Goal: Task Accomplishment & Management: Manage account settings

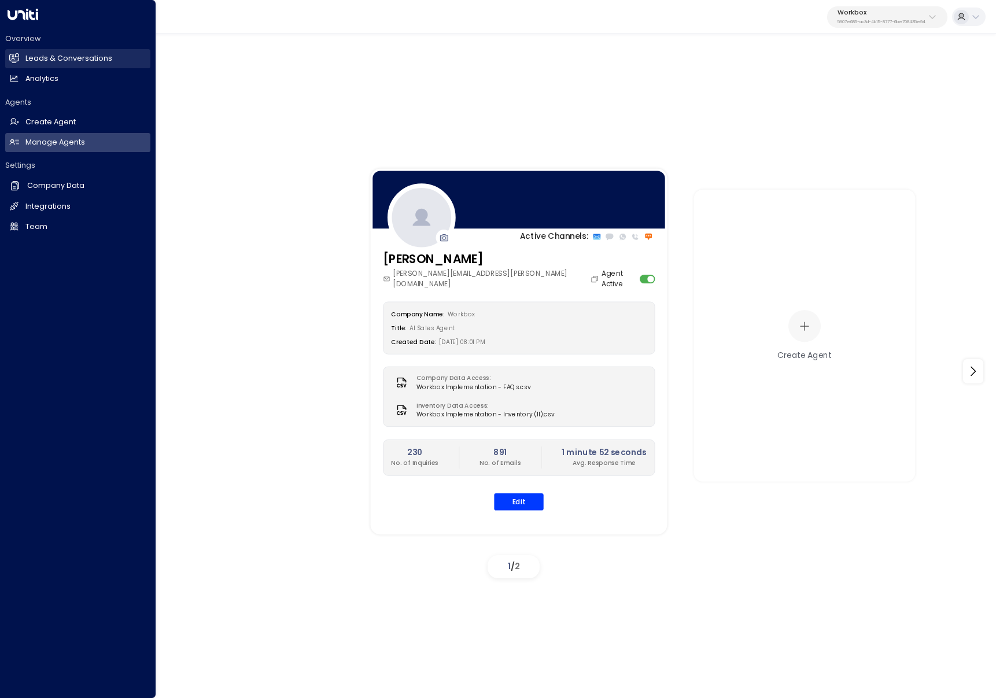
click at [59, 64] on h2 "Leads & Conversations" at bounding box center [68, 58] width 87 height 11
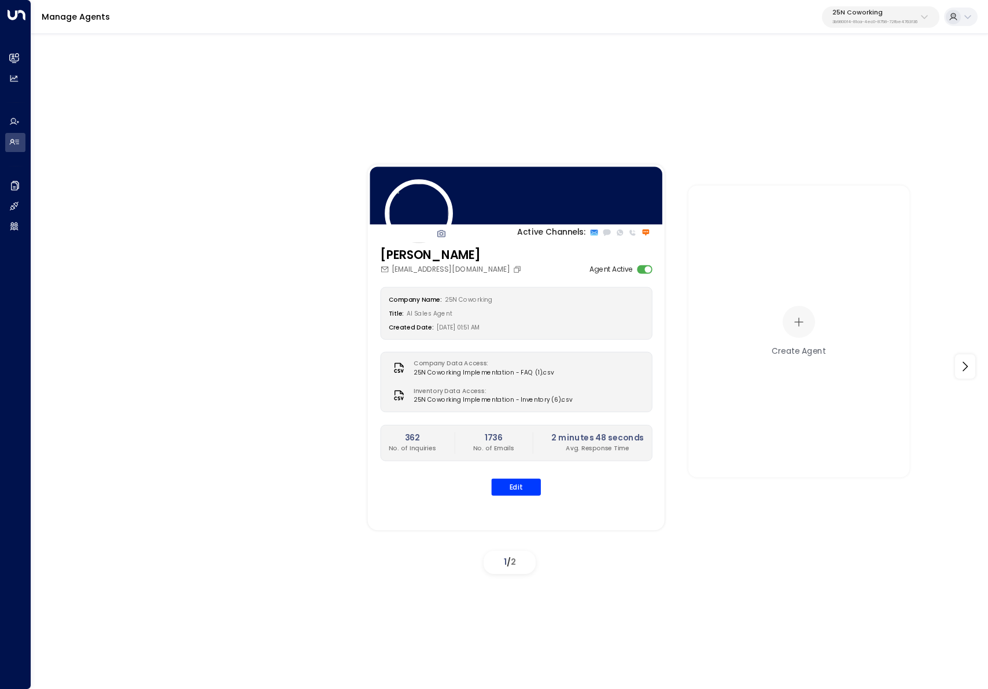
click at [888, 12] on p "25N Coworking" at bounding box center [874, 12] width 85 height 7
type input "******"
click at [854, 89] on span "ID: 5907e685-ac3d-4b15-8777-6be708435e94" at bounding box center [904, 92] width 151 height 9
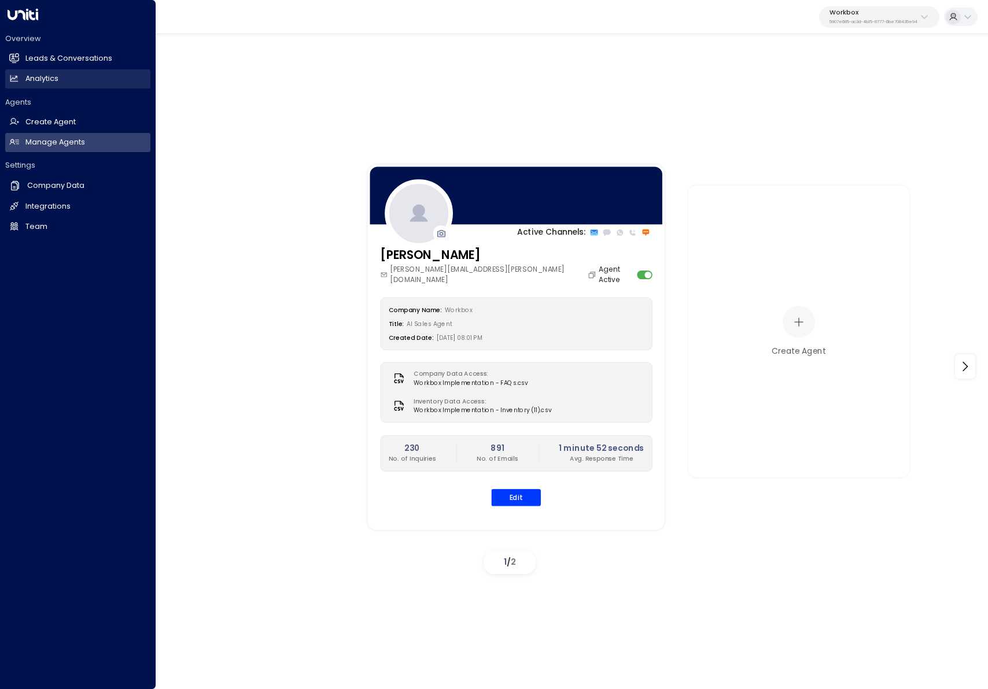
drag, startPoint x: 22, startPoint y: 60, endPoint x: 124, endPoint y: 83, distance: 104.4
click at [23, 60] on link "Leads & Conversations Leads & Conversations" at bounding box center [77, 58] width 145 height 19
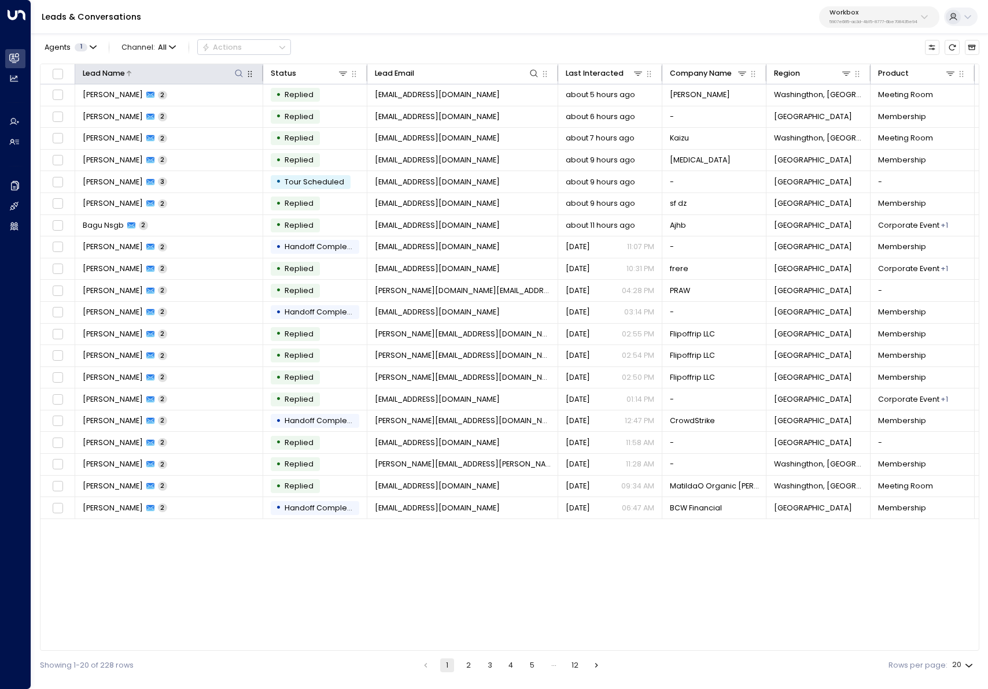
click at [236, 73] on icon at bounding box center [238, 73] width 9 height 9
type input "******"
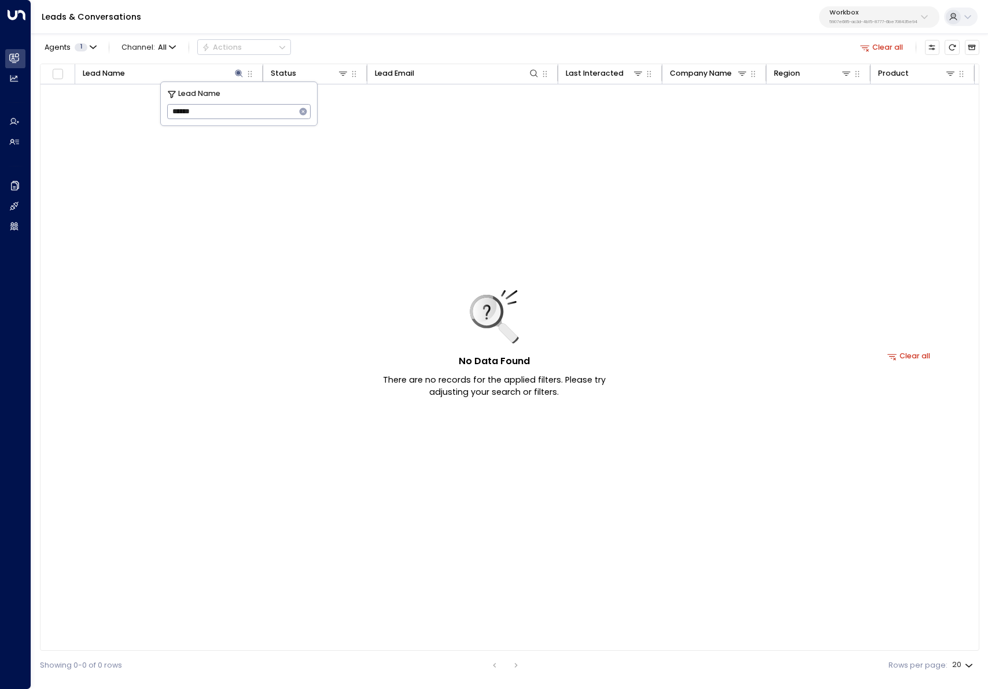
click at [788, 38] on div "Agents 1 Channel: All Actions Clear all" at bounding box center [509, 47] width 939 height 22
click at [977, 49] on button "Archived Leads" at bounding box center [971, 47] width 14 height 14
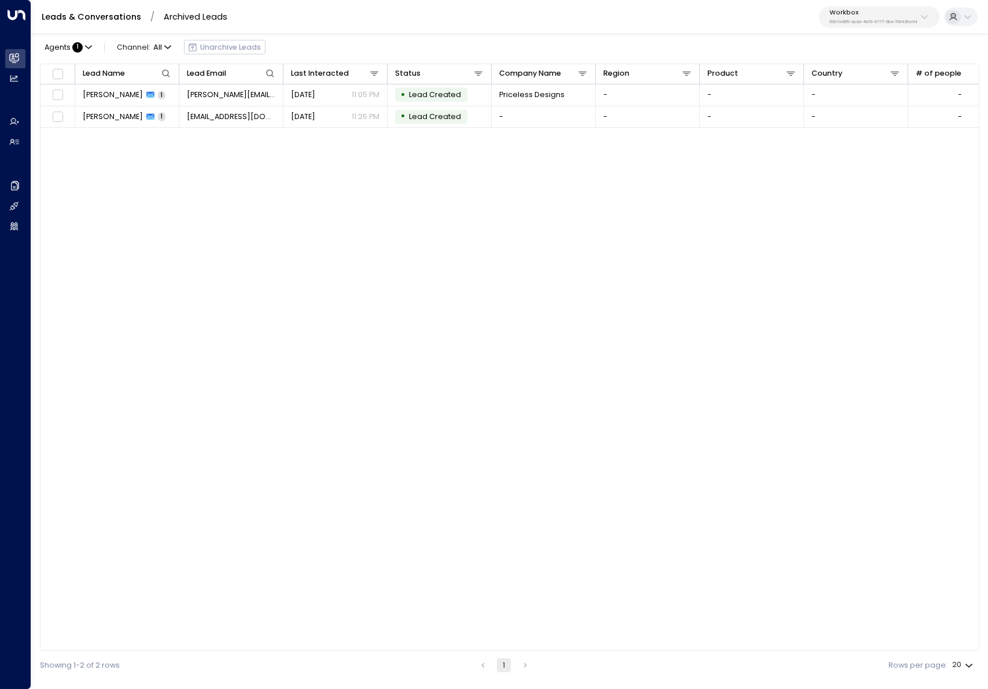
click at [103, 20] on link "Leads & Conversations" at bounding box center [91, 17] width 99 height 12
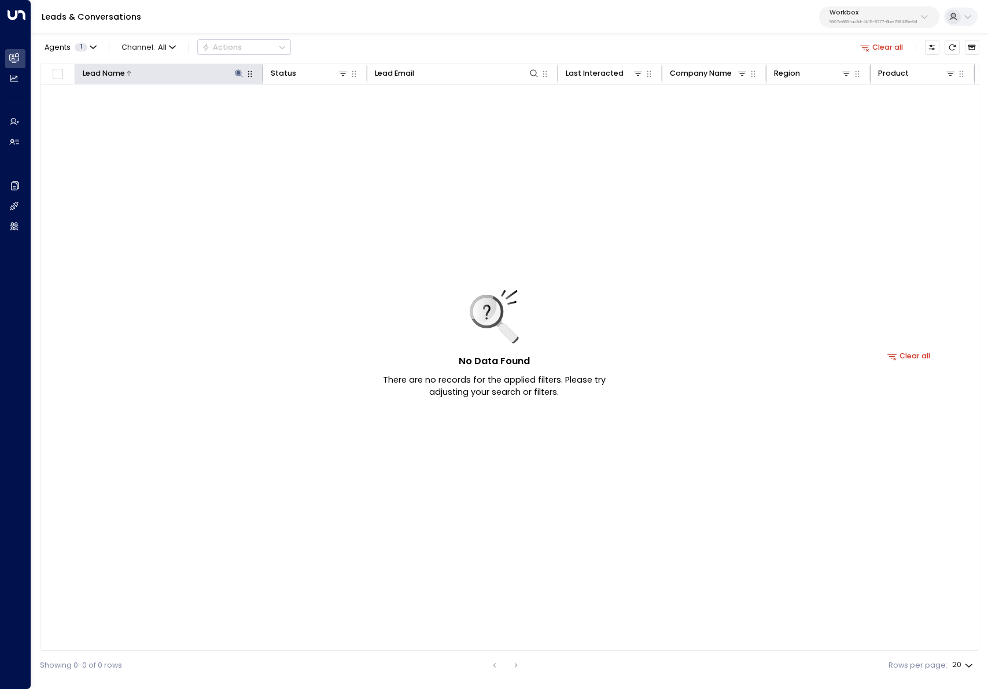
click at [236, 69] on icon at bounding box center [238, 73] width 9 height 9
click at [303, 110] on icon "button" at bounding box center [304, 112] width 8 height 8
click at [897, 47] on button "Clear all" at bounding box center [881, 47] width 51 height 14
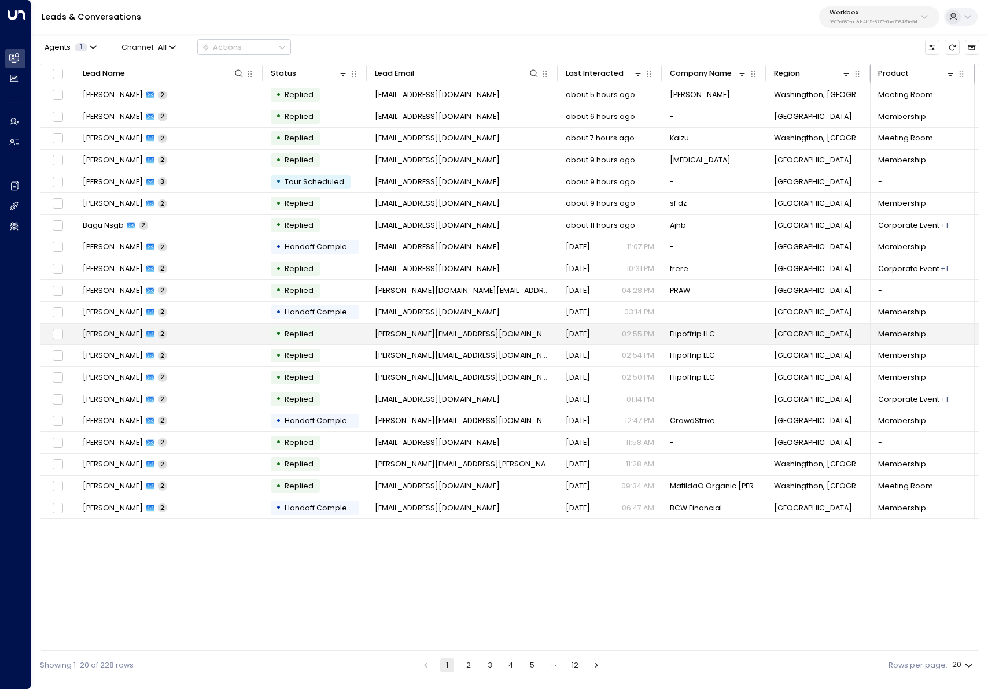
click at [237, 330] on td "marcell jackson 2" at bounding box center [169, 334] width 188 height 21
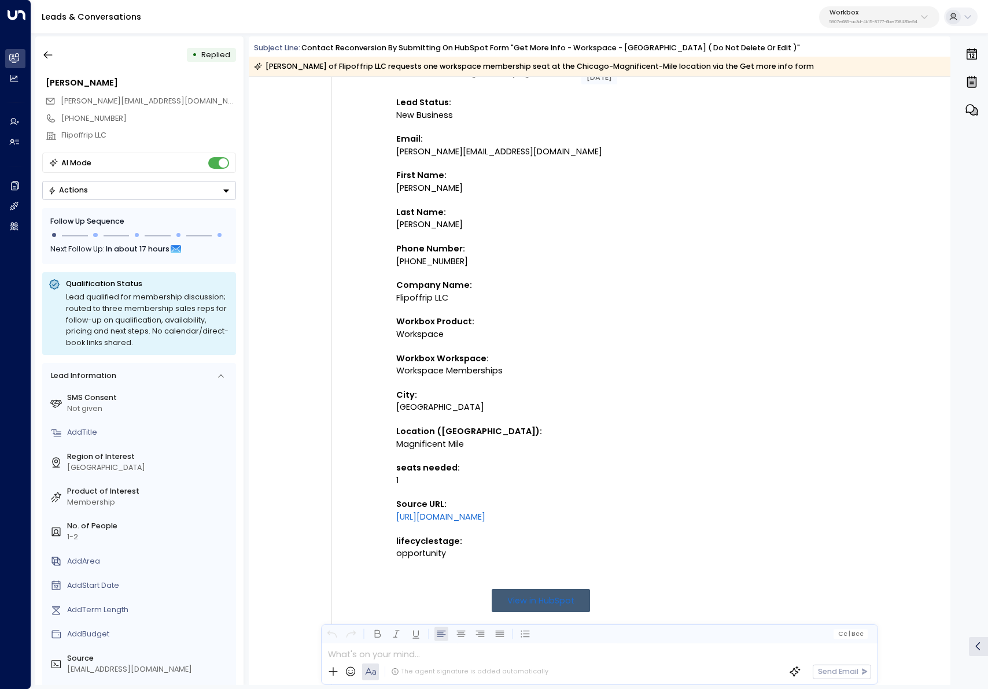
scroll to position [123, 0]
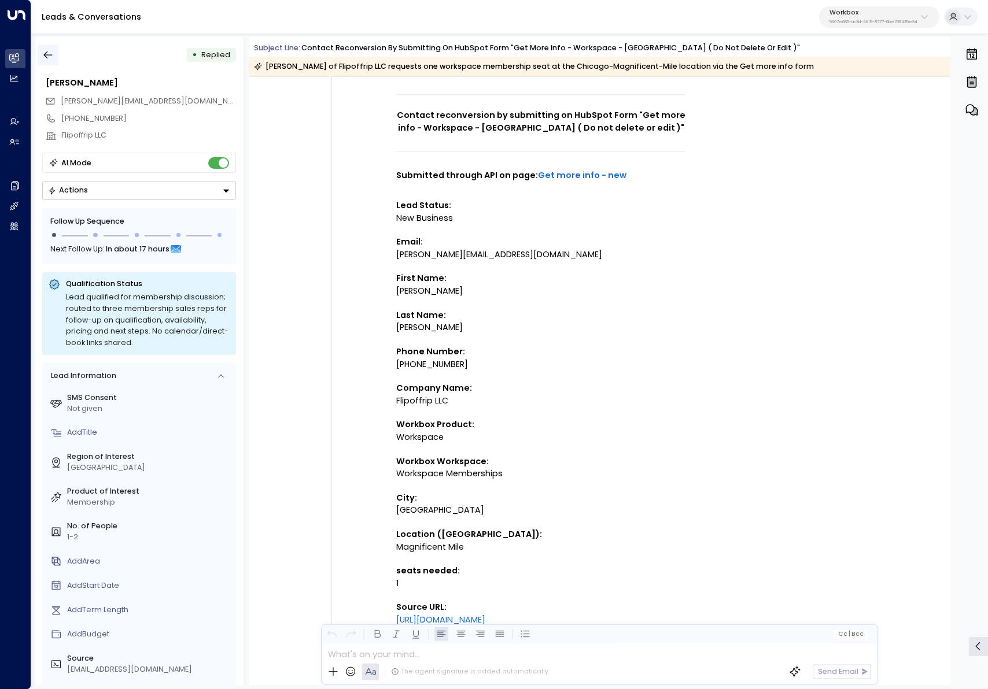
click at [51, 53] on icon "button" at bounding box center [48, 55] width 12 height 12
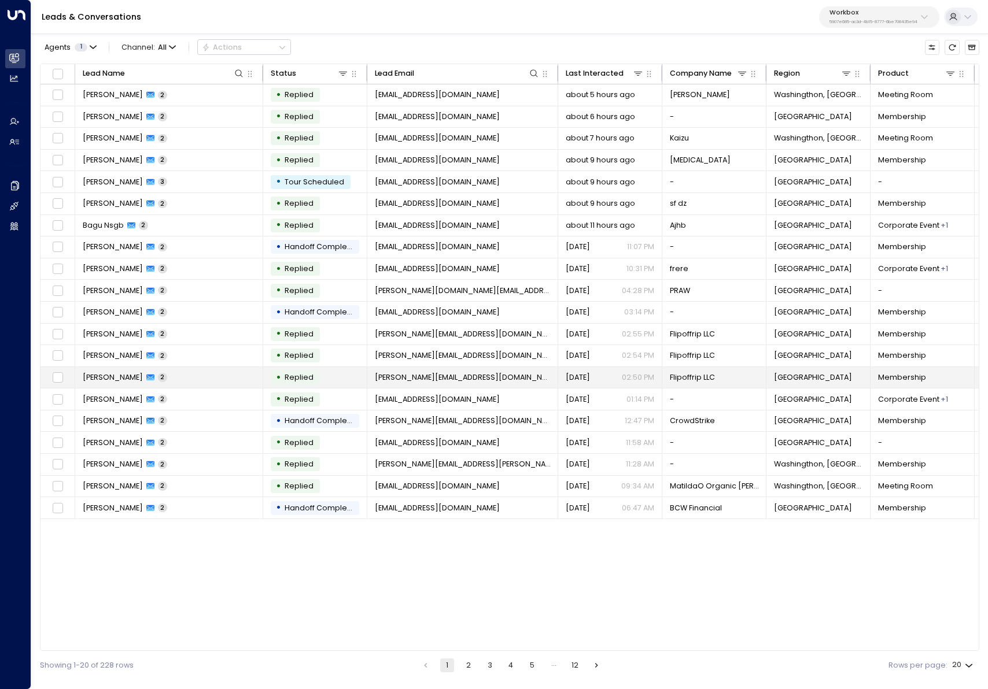
click at [226, 381] on td "marcell jackson 2" at bounding box center [169, 377] width 188 height 21
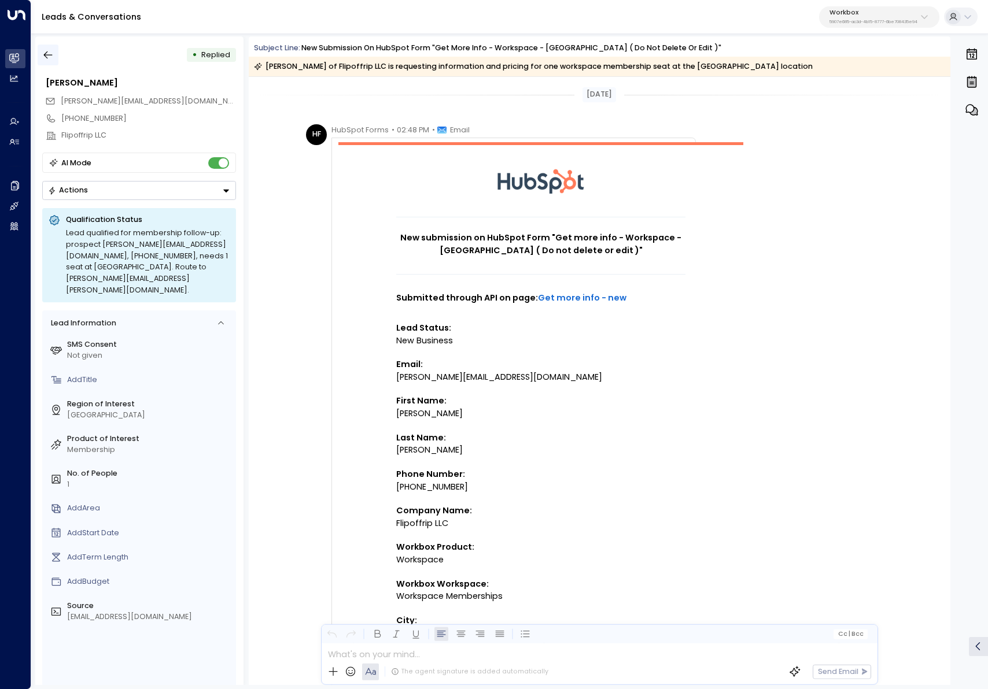
click at [50, 58] on icon "button" at bounding box center [48, 55] width 12 height 12
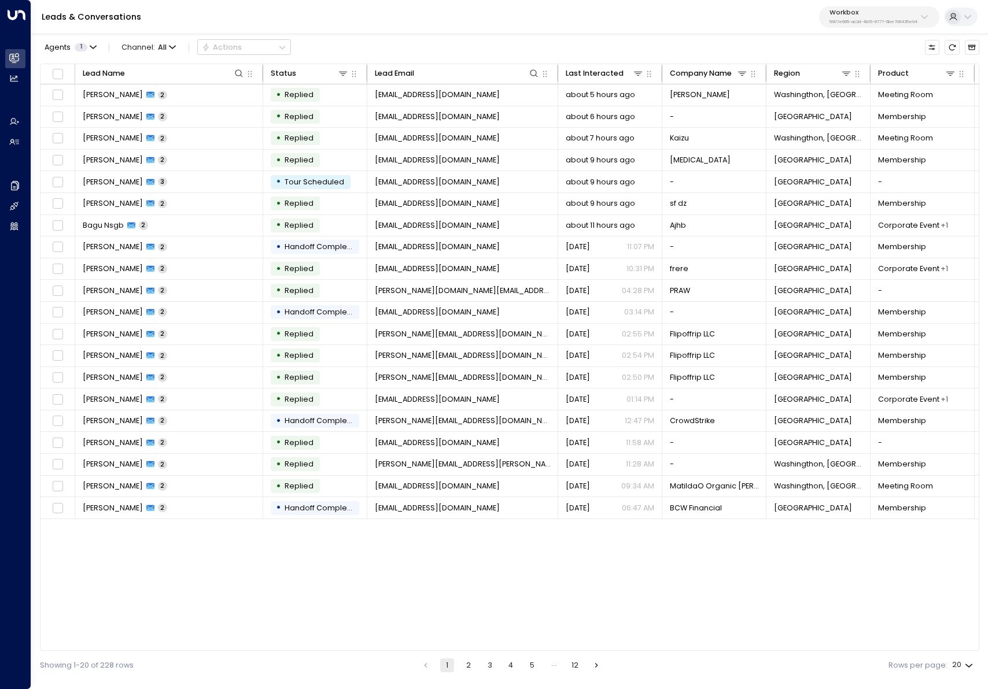
click at [378, 596] on div "Lead Name Status Lead Email Last Interacted Company Name Region Product # of pe…" at bounding box center [509, 358] width 939 height 588
drag, startPoint x: 198, startPoint y: 648, endPoint x: 402, endPoint y: 635, distance: 205.1
click at [397, 635] on div "Lead Name Status Lead Email Last Interacted Company Name Region Product # of pe…" at bounding box center [509, 358] width 939 height 588
click at [224, 619] on div "Lead Name Status Lead Email Last Interacted Company Name Region Product # of pe…" at bounding box center [509, 358] width 939 height 588
click at [235, 69] on icon at bounding box center [238, 73] width 9 height 9
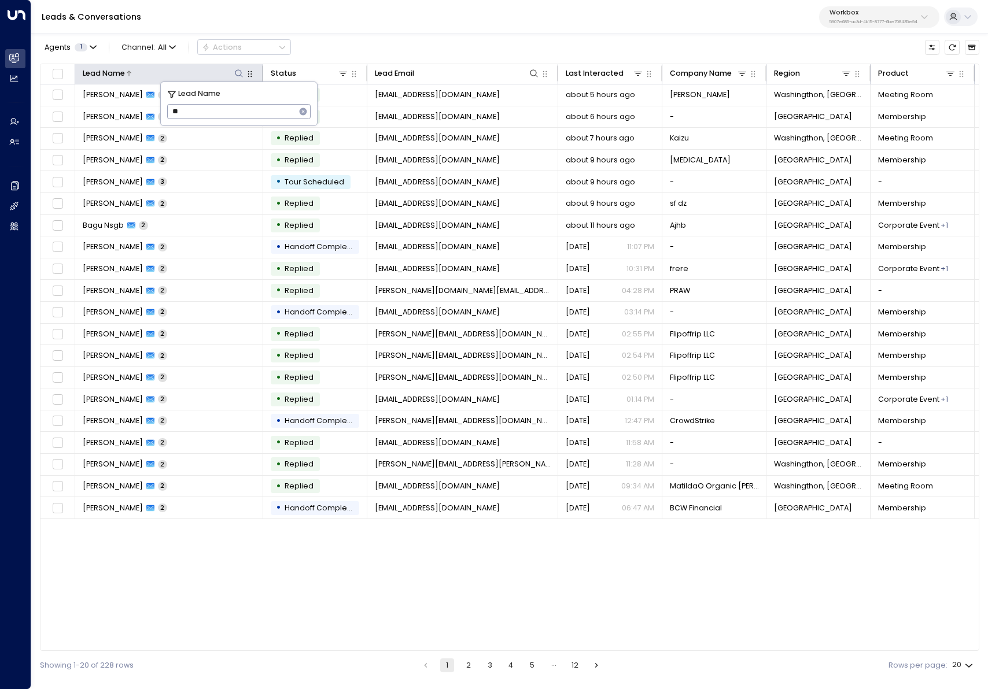
type input "**"
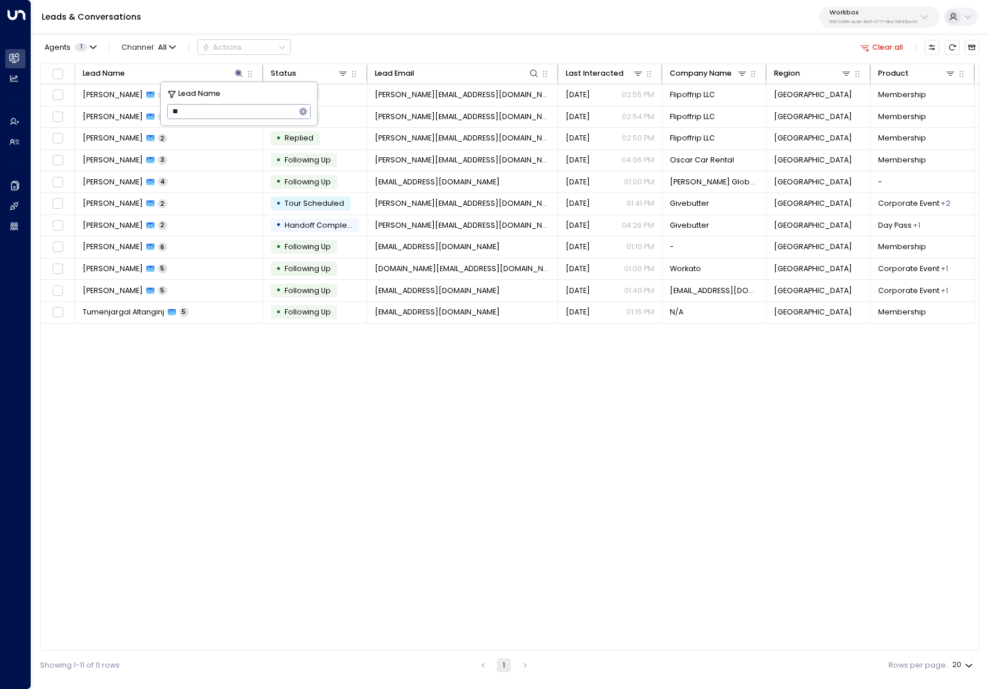
click at [217, 438] on div "Lead Name Status Lead Email Last Interacted Company Name Region Product # of pe…" at bounding box center [509, 358] width 939 height 588
click at [884, 48] on button "Clear all" at bounding box center [881, 47] width 51 height 14
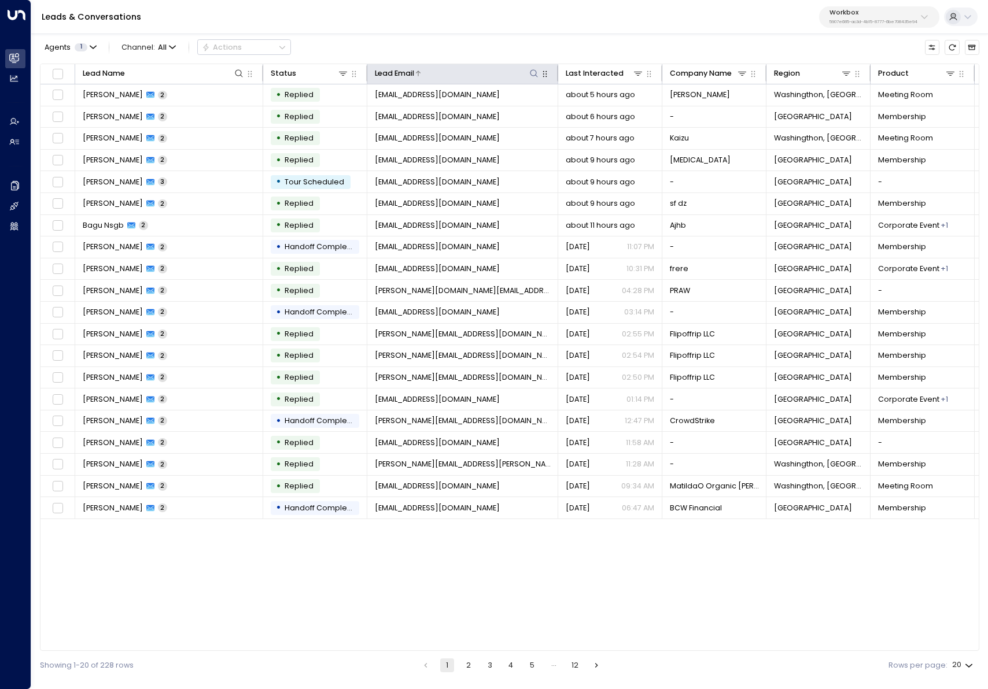
click at [531, 72] on icon at bounding box center [533, 73] width 9 height 9
type input "**********"
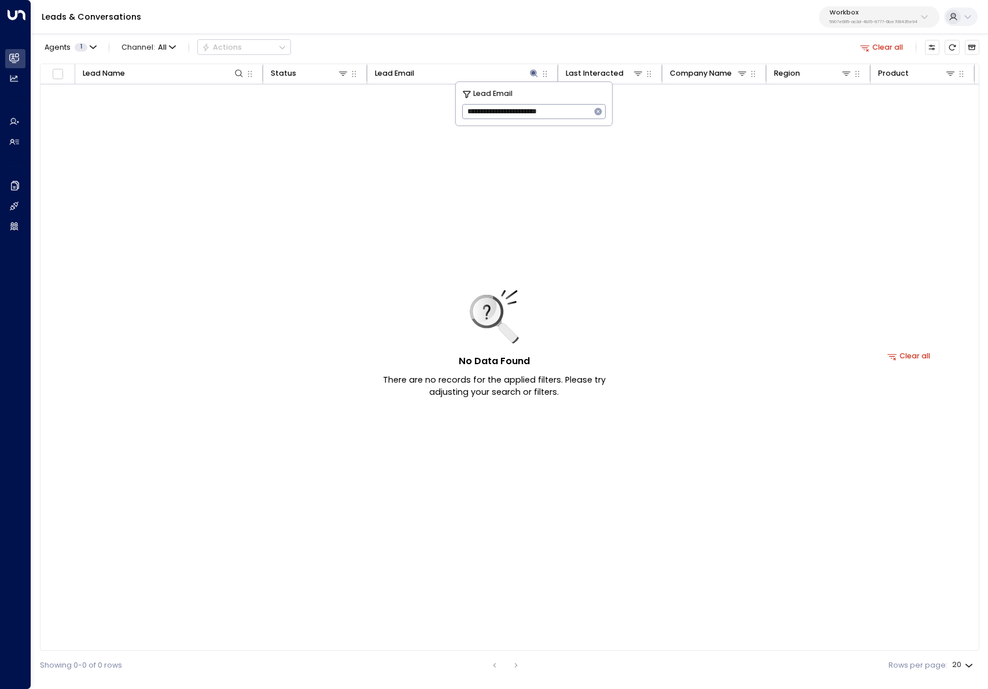
click at [890, 49] on button "Clear all" at bounding box center [881, 47] width 51 height 14
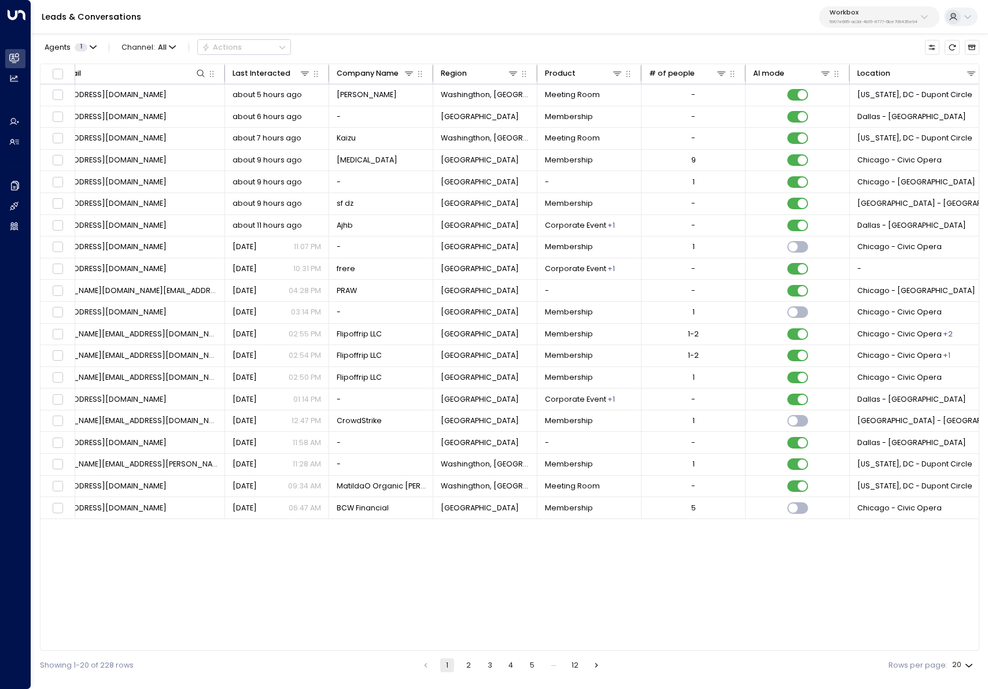
scroll to position [0, 487]
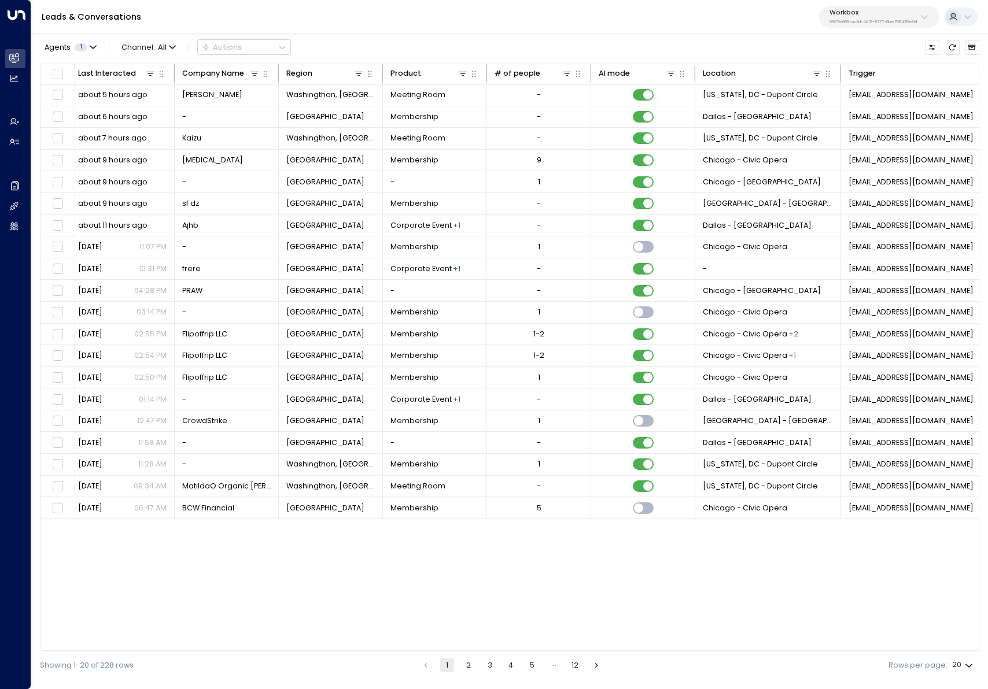
drag, startPoint x: 421, startPoint y: 649, endPoint x: 575, endPoint y: 630, distance: 155.1
click at [575, 630] on div "Lead Name Status Lead Email Last Interacted Company Name Region Product # of pe…" at bounding box center [509, 358] width 939 height 588
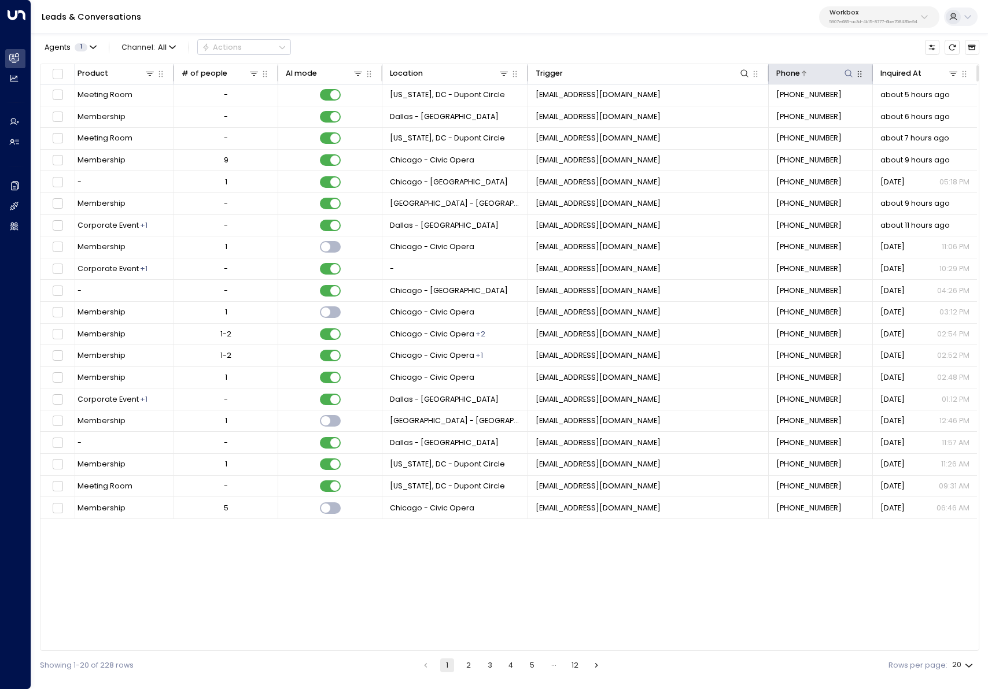
click at [851, 73] on icon at bounding box center [848, 73] width 9 height 9
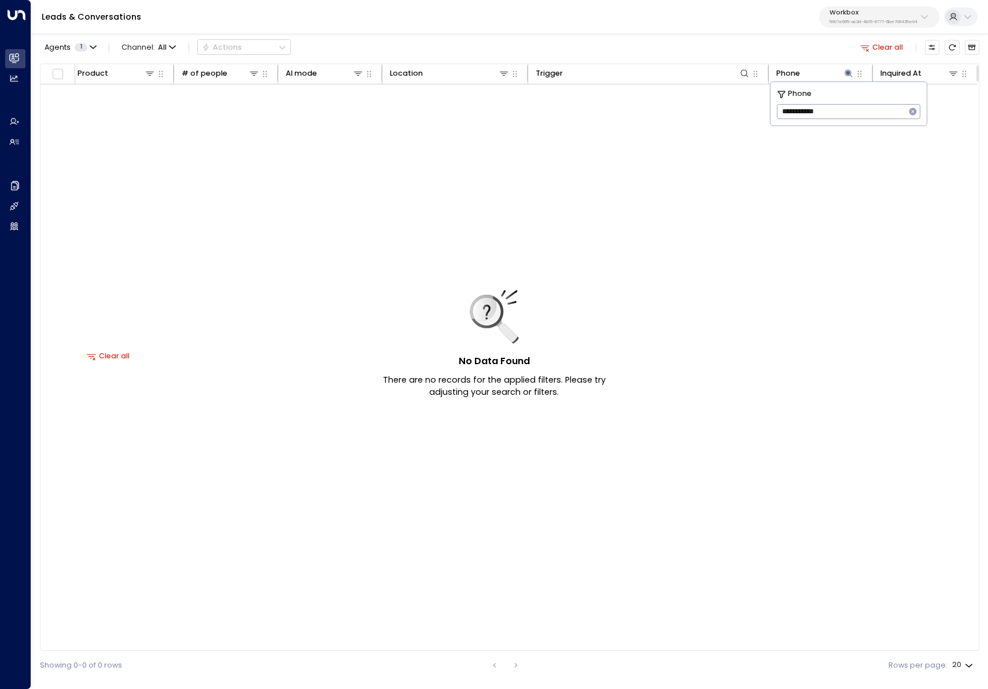
click at [783, 111] on input "**********" at bounding box center [841, 112] width 128 height 20
type input "**********"
click at [720, 568] on div "No Data Found There are no records for the applied filters. Please try adjustin…" at bounding box center [108, 356] width 1736 height 544
drag, startPoint x: 777, startPoint y: 650, endPoint x: 442, endPoint y: 625, distance: 335.8
click at [429, 620] on div "Lead Name Status Lead Email Last Interacted Company Name Region Product # of pe…" at bounding box center [509, 358] width 939 height 588
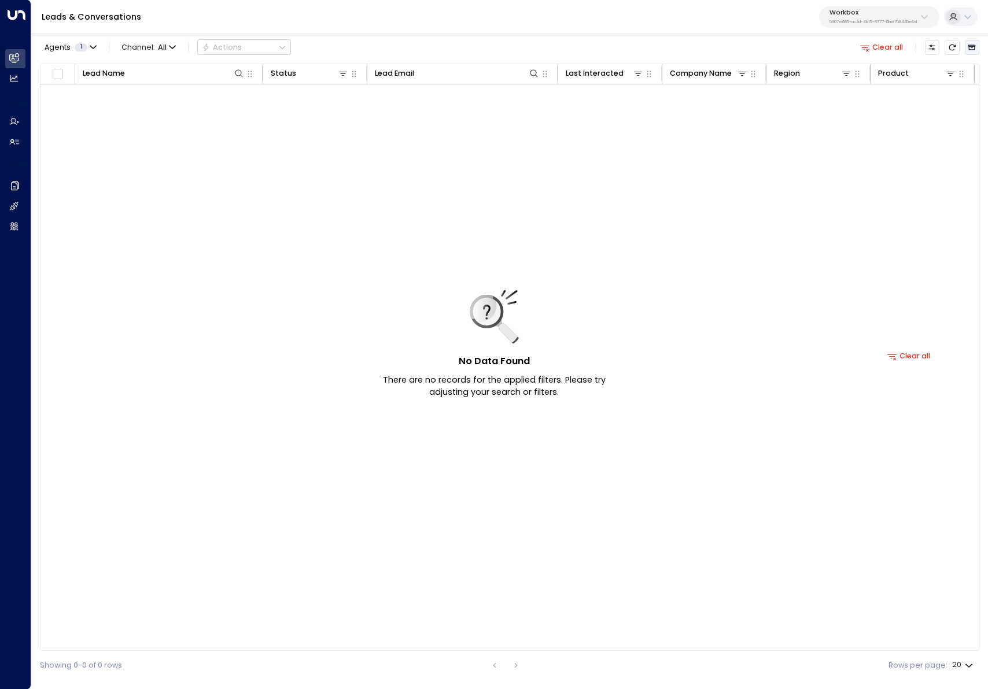
click at [966, 45] on button "Archived Leads" at bounding box center [971, 47] width 14 height 14
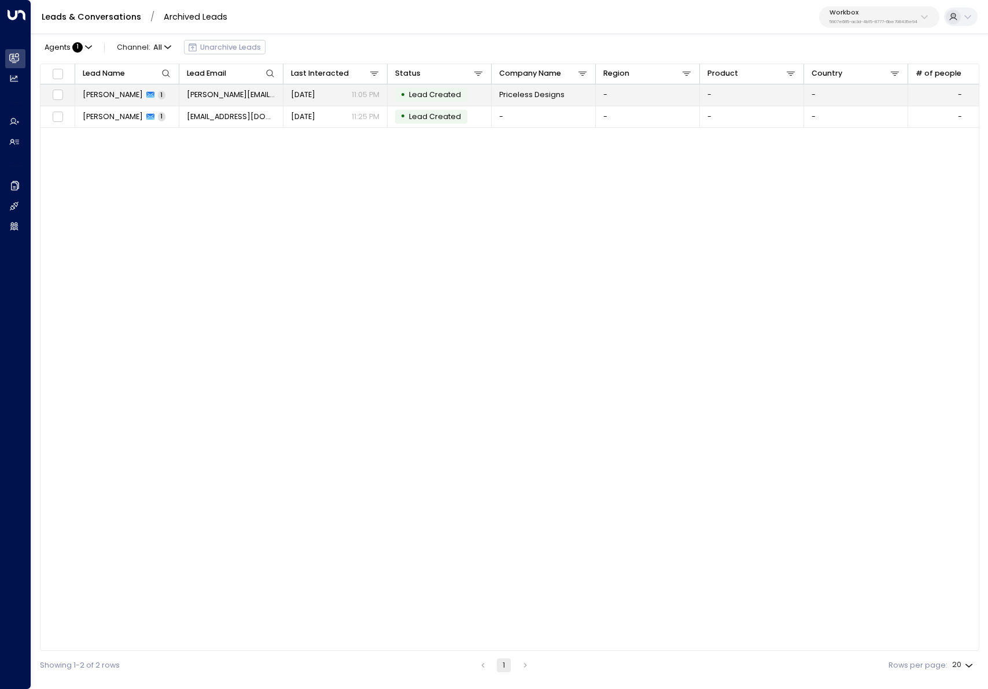
click at [124, 94] on span "Desiree Price" at bounding box center [113, 95] width 60 height 10
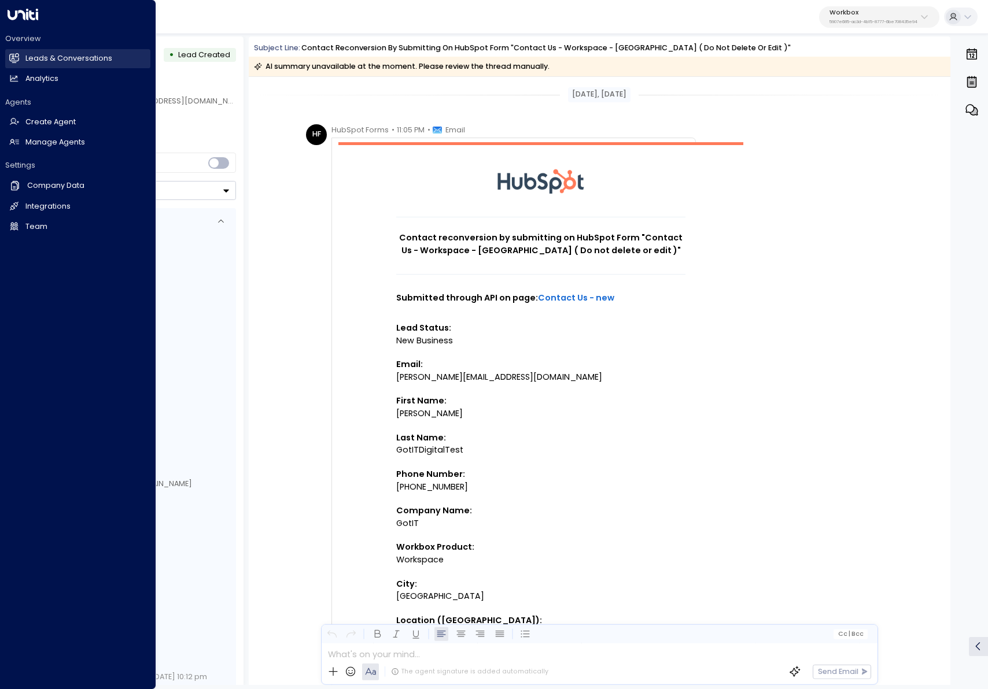
click at [53, 53] on h2 "Leads & Conversations" at bounding box center [68, 58] width 87 height 11
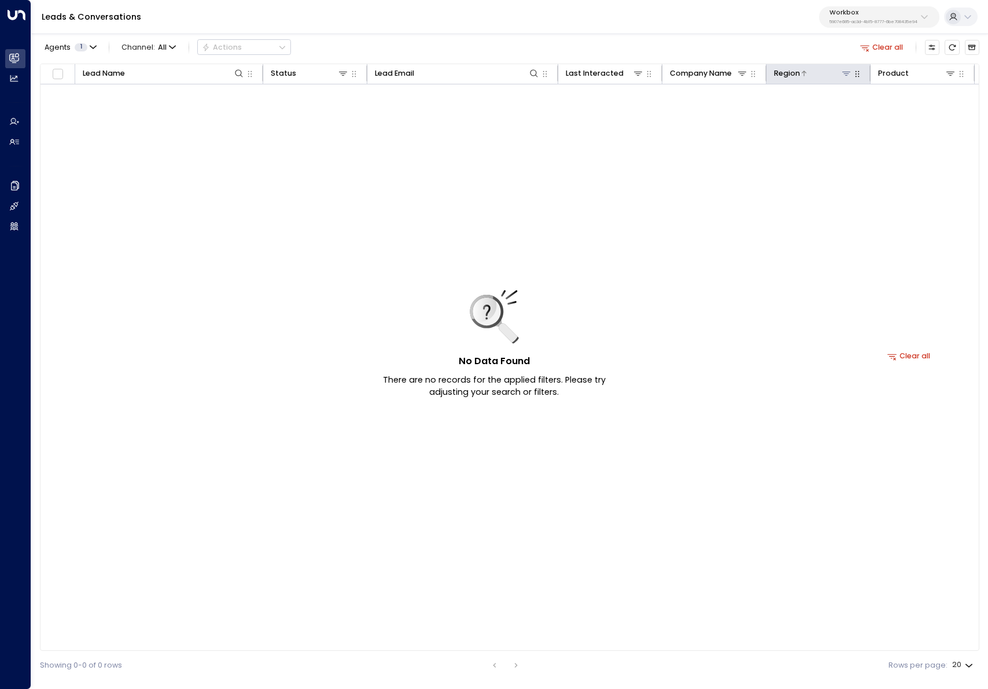
drag, startPoint x: 885, startPoint y: 47, endPoint x: 818, endPoint y: 78, distance: 74.3
click at [885, 47] on button "Clear all" at bounding box center [881, 47] width 51 height 14
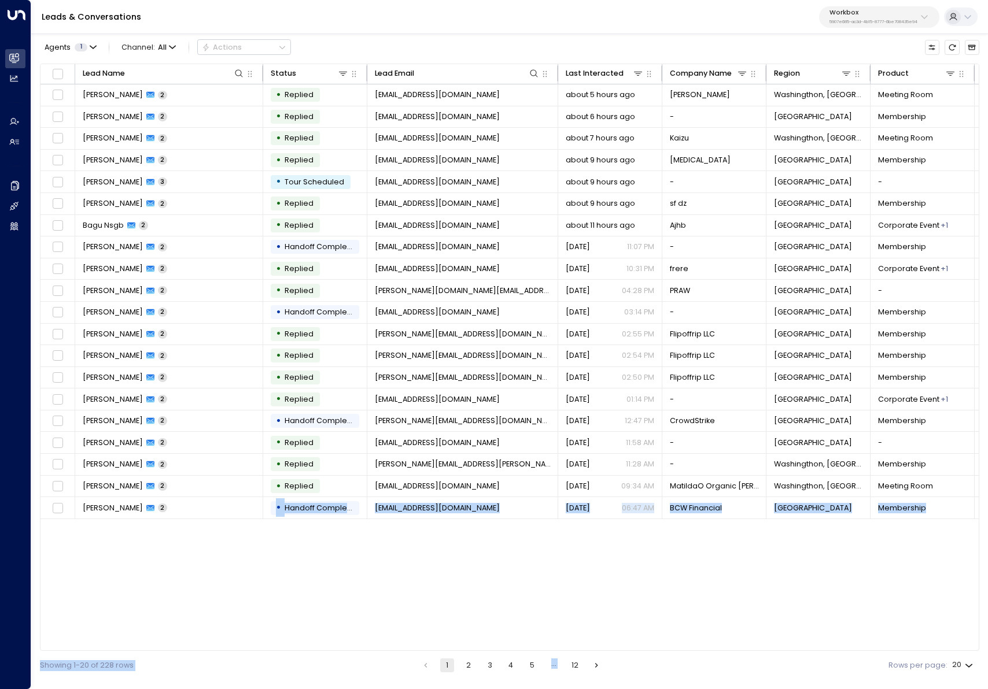
drag, startPoint x: 238, startPoint y: 645, endPoint x: 640, endPoint y: 659, distance: 402.7
click at [639, 659] on div "Agents 1 Channel: All Actions Lead Name Status Lead Email Last Interacted Compa…" at bounding box center [509, 355] width 939 height 649
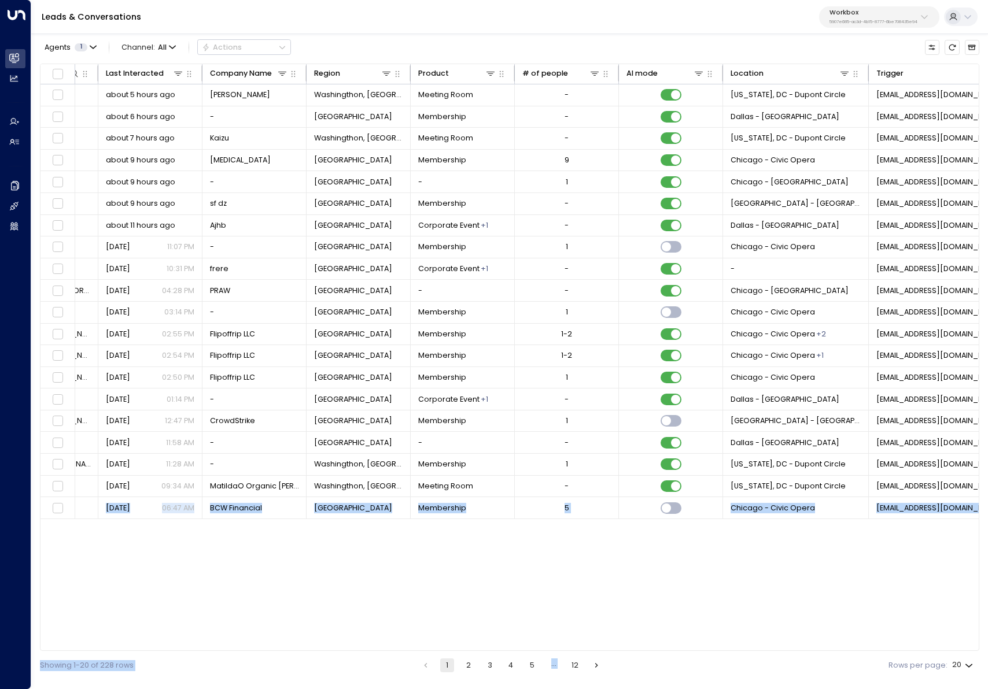
scroll to position [0, 800]
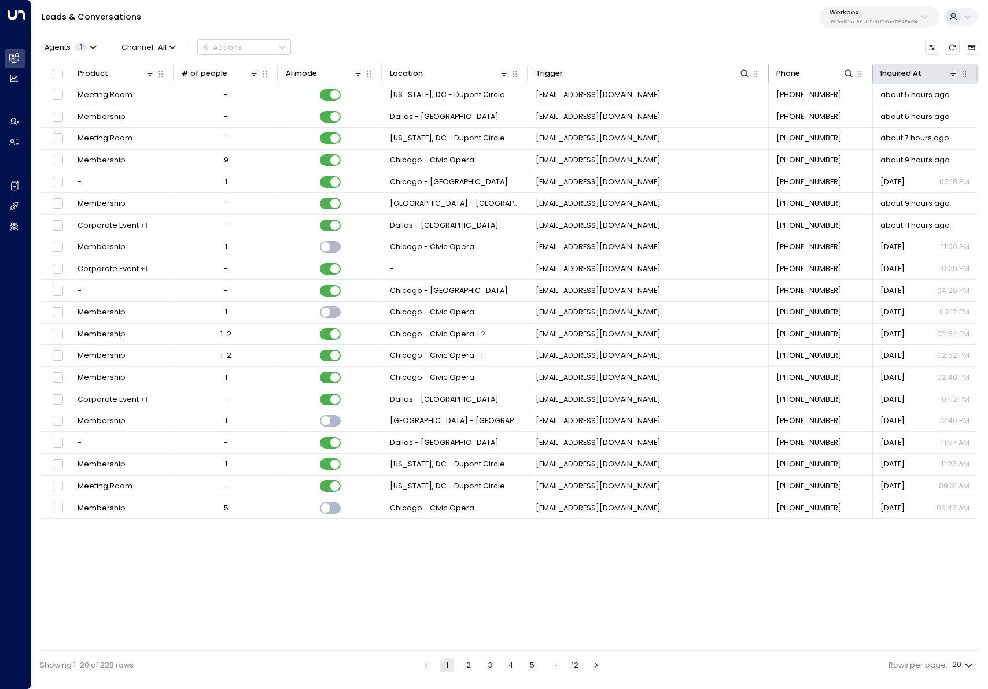
click at [929, 65] on th "Inquired At" at bounding box center [925, 74] width 104 height 20
click at [927, 69] on div at bounding box center [940, 74] width 38 height 12
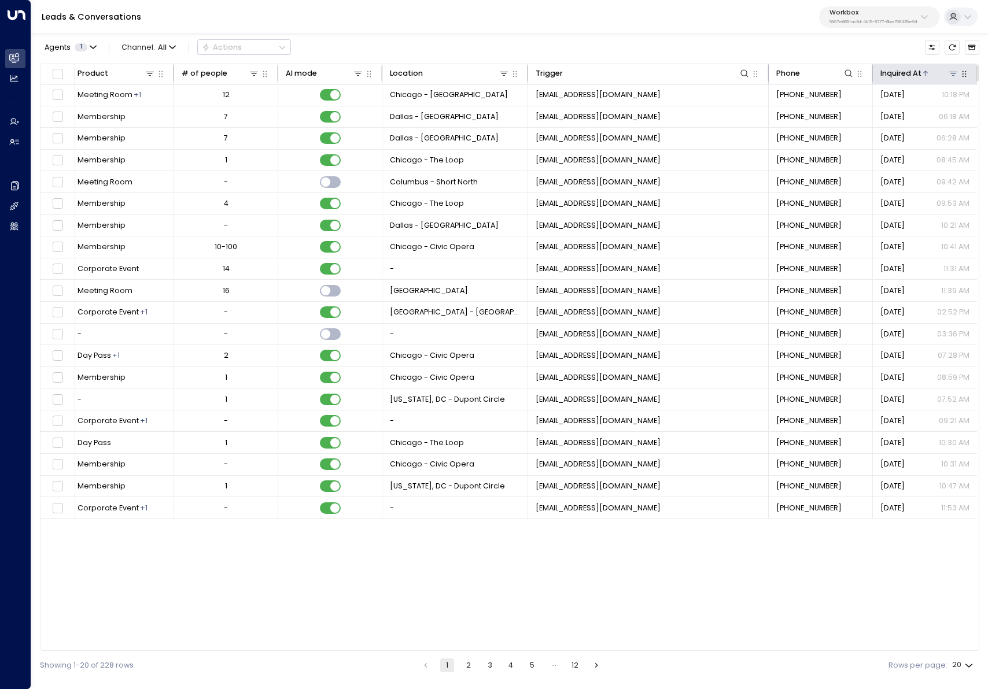
click at [927, 69] on div at bounding box center [940, 74] width 38 height 12
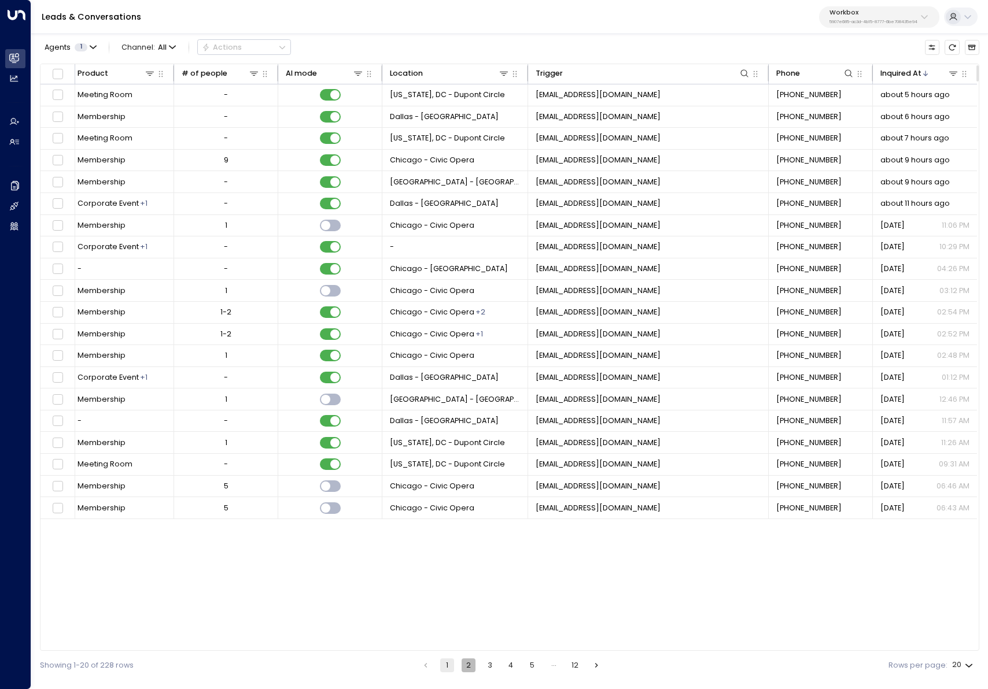
click at [472, 665] on button "2" at bounding box center [468, 666] width 14 height 14
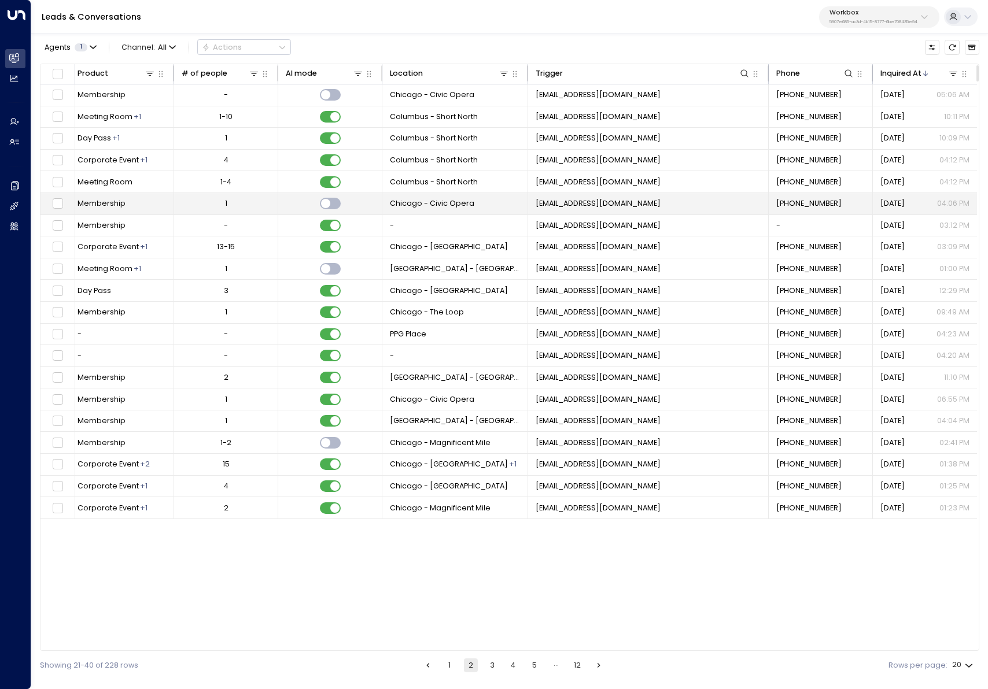
click at [926, 201] on div "Oct 03, 2025 04:06 PM" at bounding box center [925, 203] width 90 height 10
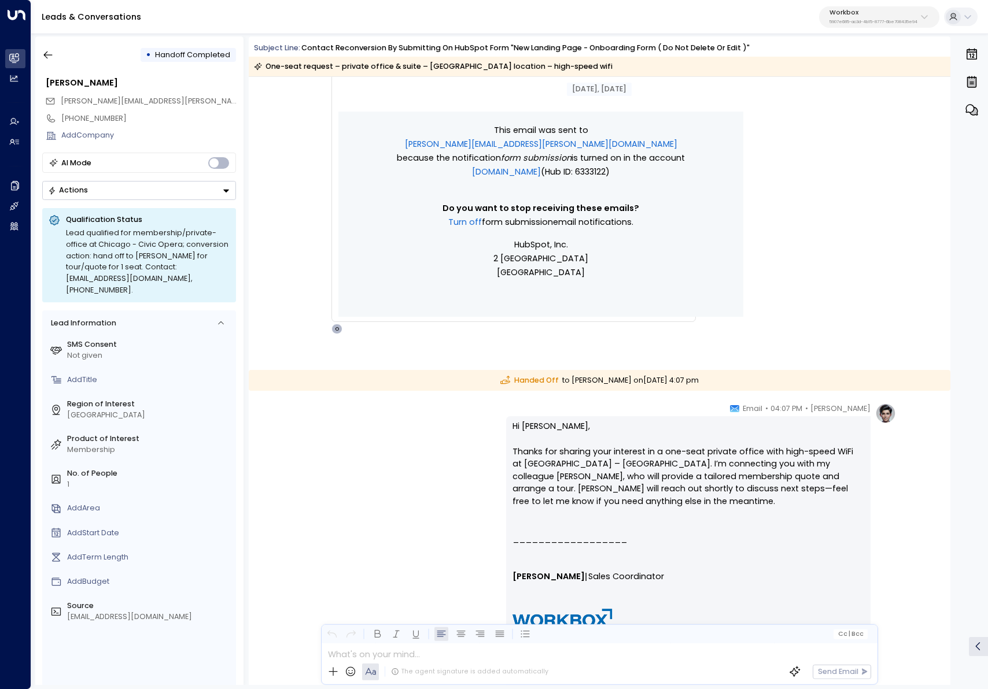
scroll to position [789, 0]
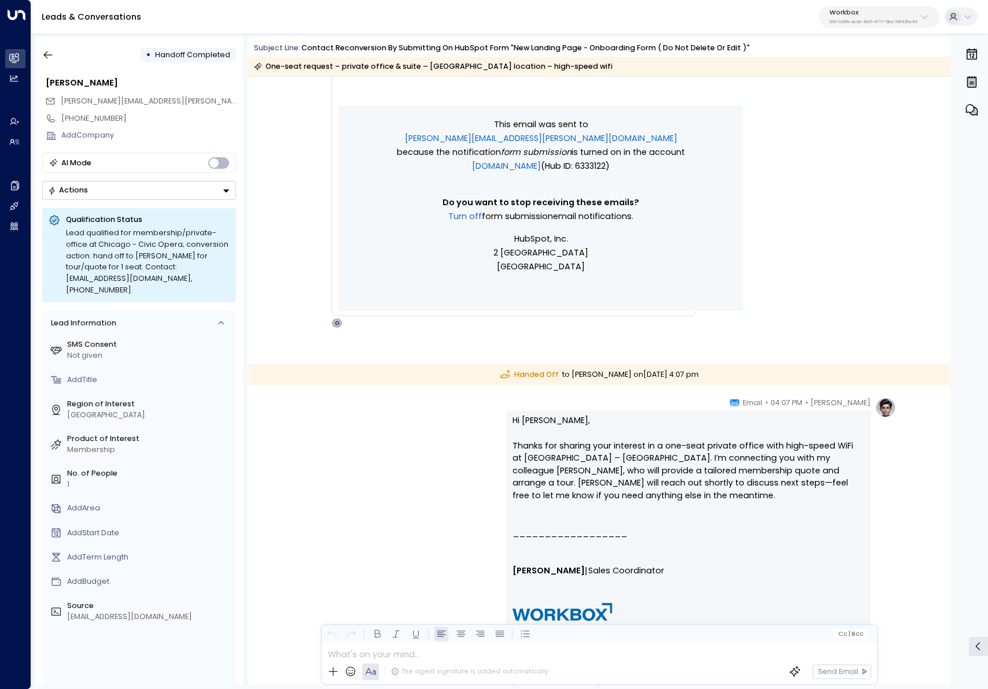
drag, startPoint x: 567, startPoint y: 414, endPoint x: 458, endPoint y: 415, distance: 108.7
click at [456, 416] on div "Olivia Carter • 04:07 PM • Email Hi Jaleah, Thanks for sharing your interest in…" at bounding box center [598, 586] width 593 height 378
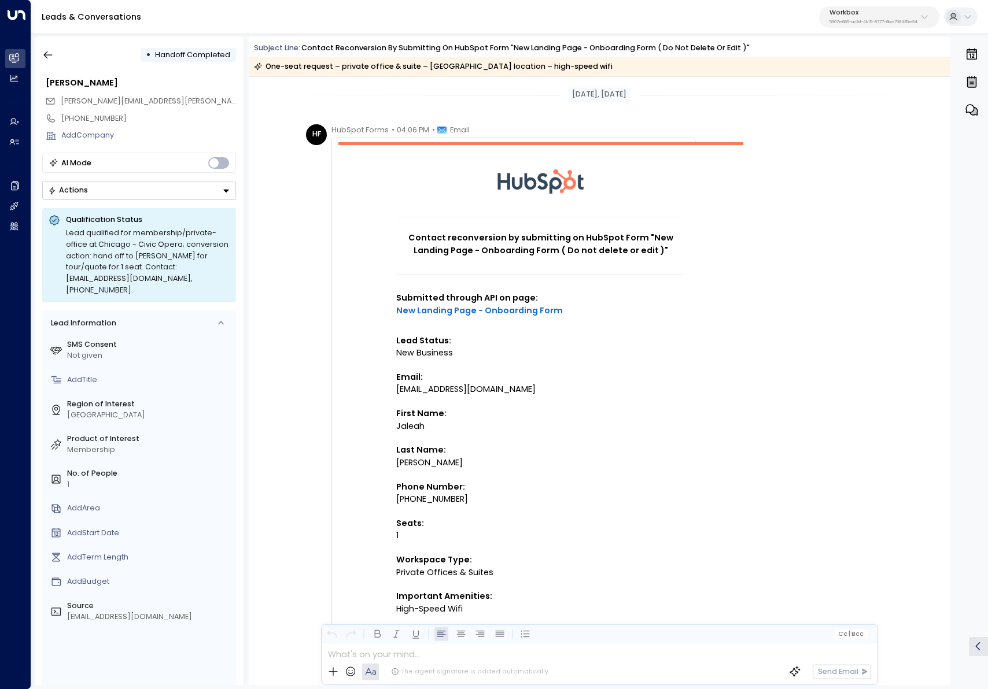
click at [428, 500] on div "+17083005474" at bounding box center [540, 499] width 289 height 13
copy div "17083005474"
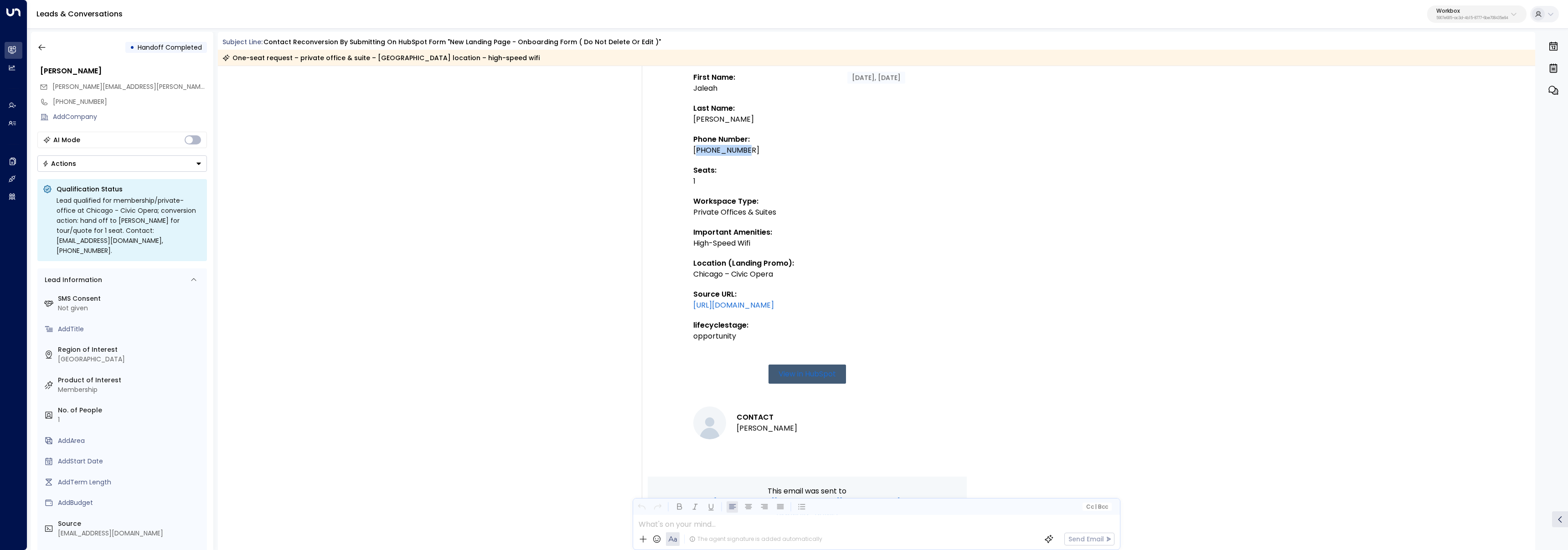
scroll to position [304, 0]
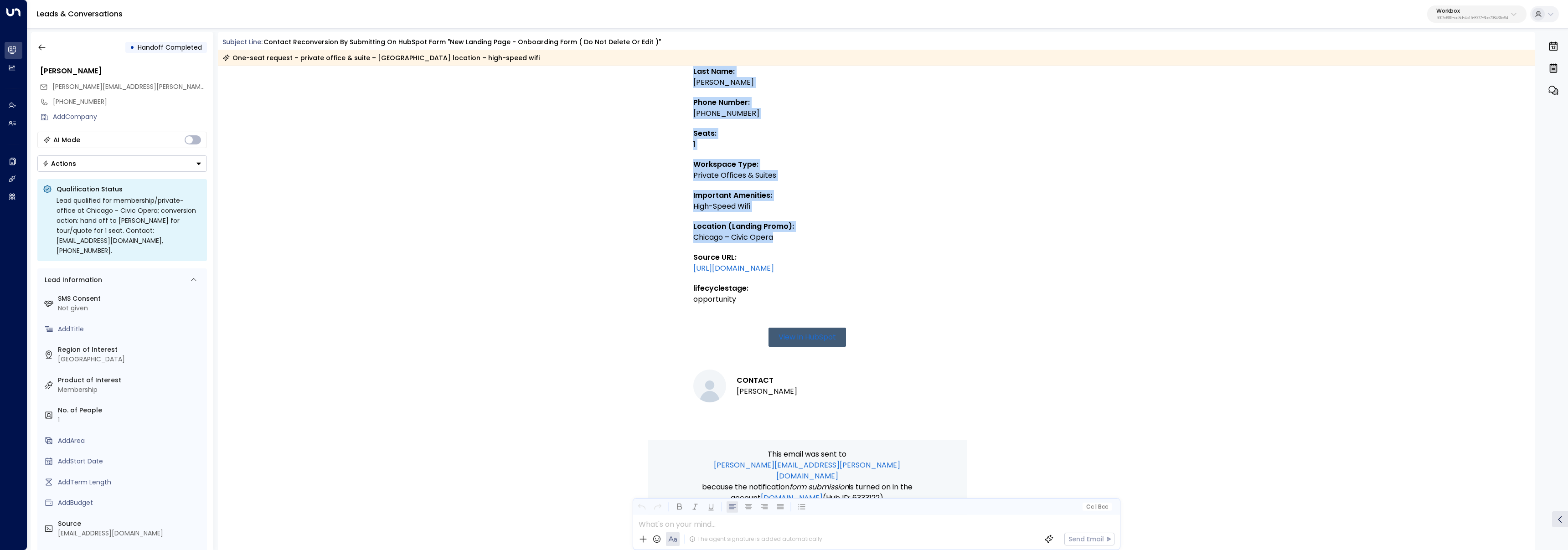
drag, startPoint x: 777, startPoint y: 243, endPoint x: 650, endPoint y: 241, distance: 127.0
click at [650, 241] on td "Contact reconversion by submitting on HubSpot Form "New Landing Page - Onboardi…" at bounding box center [807, 128] width 319 height 622
click at [652, 241] on td "Contact reconversion by submitting on HubSpot Form "New Landing Page - Onboardi…" at bounding box center [807, 128] width 319 height 622
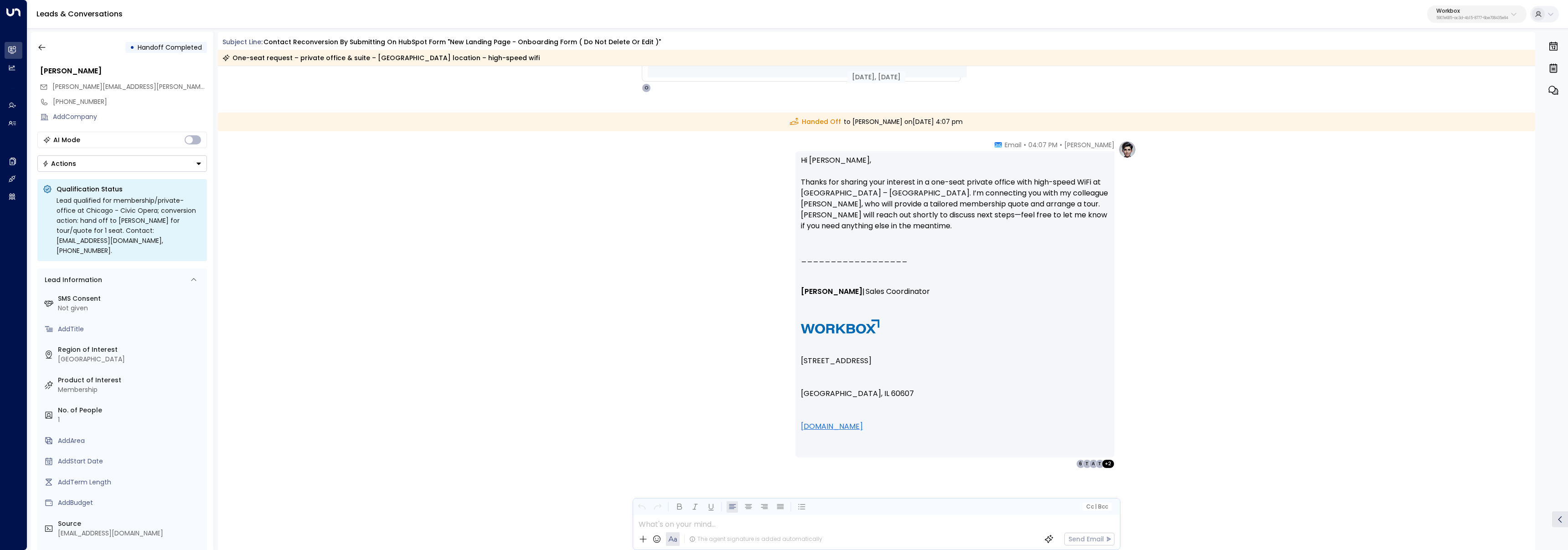
scroll to position [849, 0]
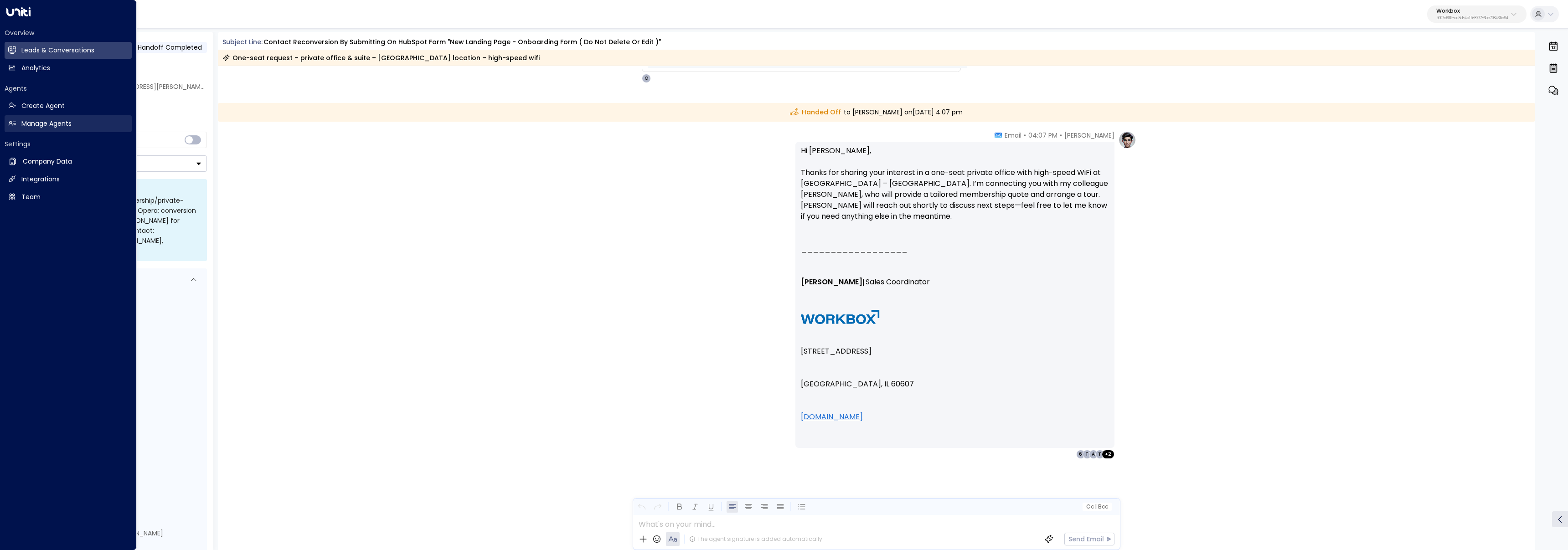
click at [24, 121] on h2 "Manage Agents" at bounding box center [47, 124] width 50 height 9
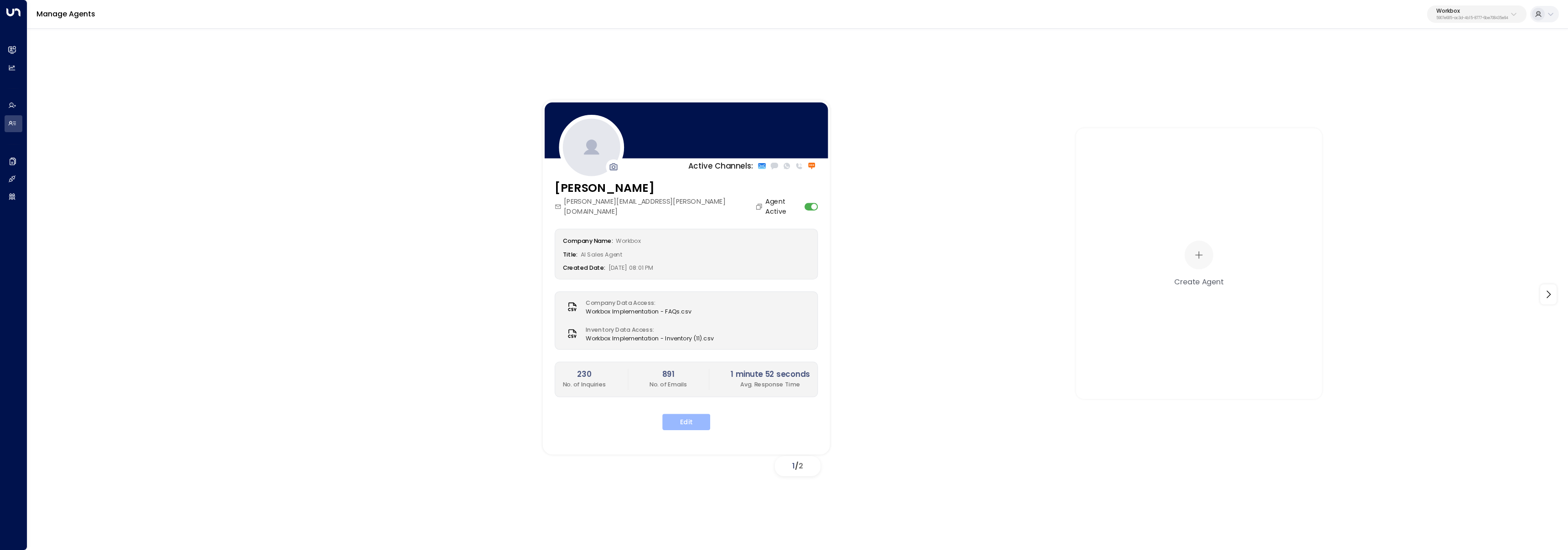
click at [688, 414] on button "Edit" at bounding box center [686, 422] width 48 height 17
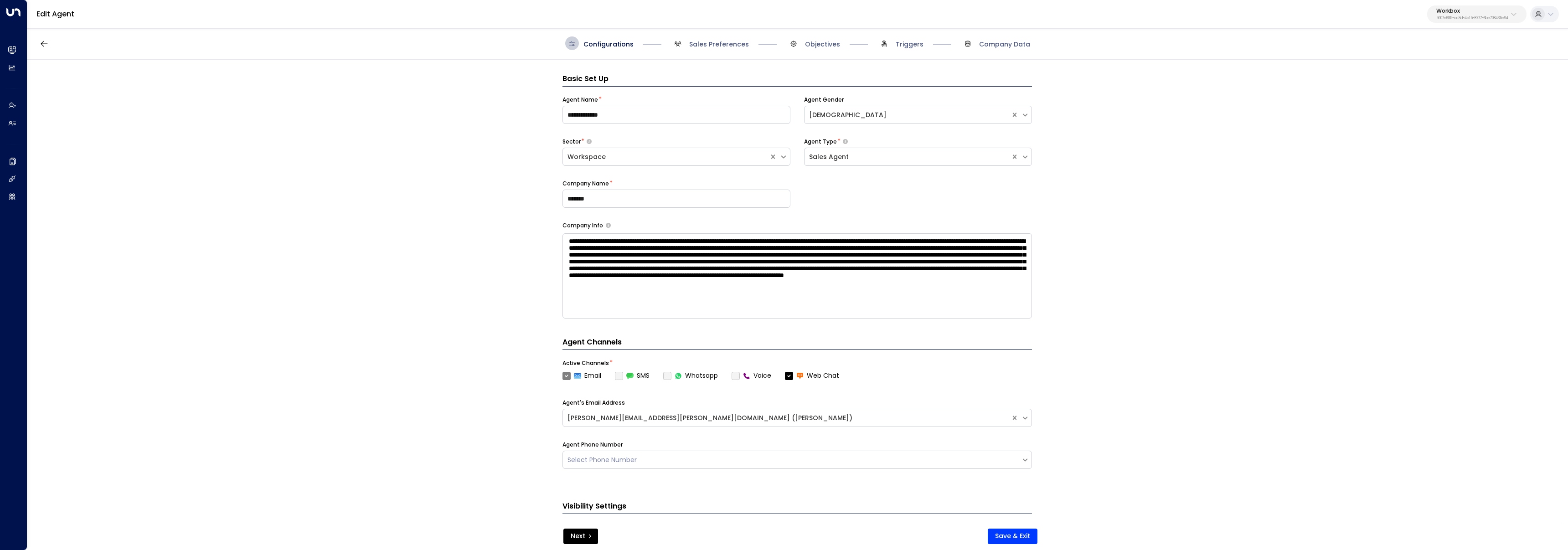
scroll to position [13, 0]
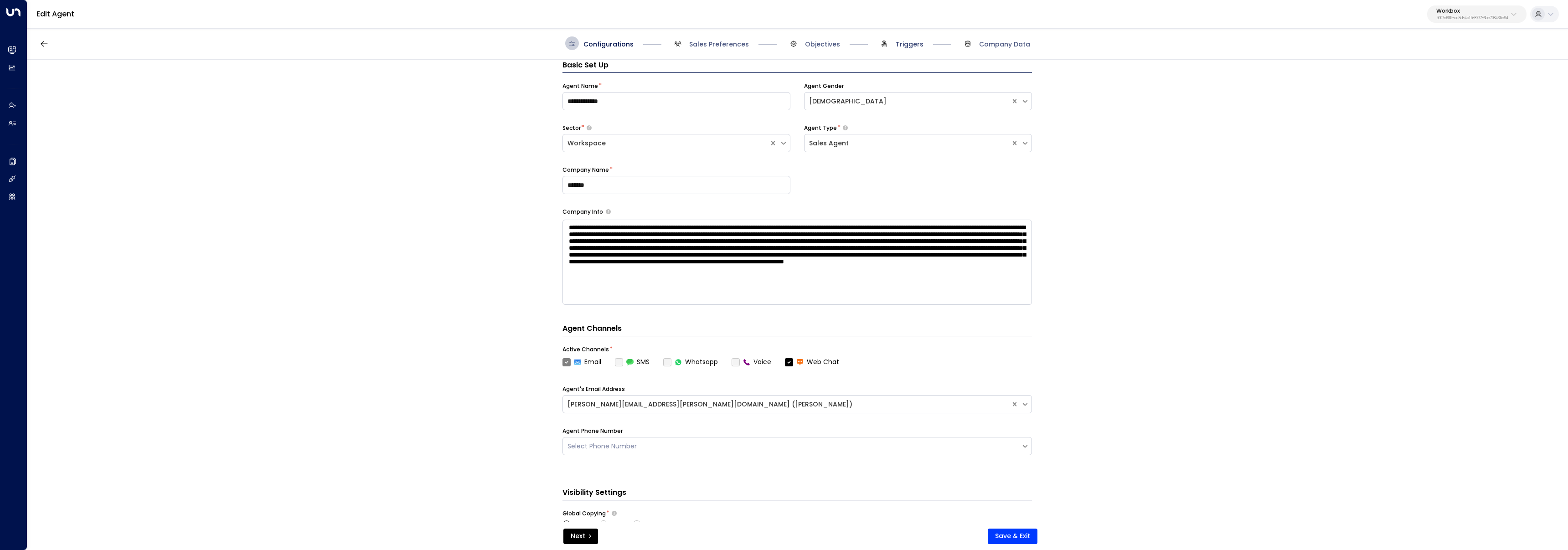
click at [778, 46] on span "Triggers" at bounding box center [909, 44] width 28 height 9
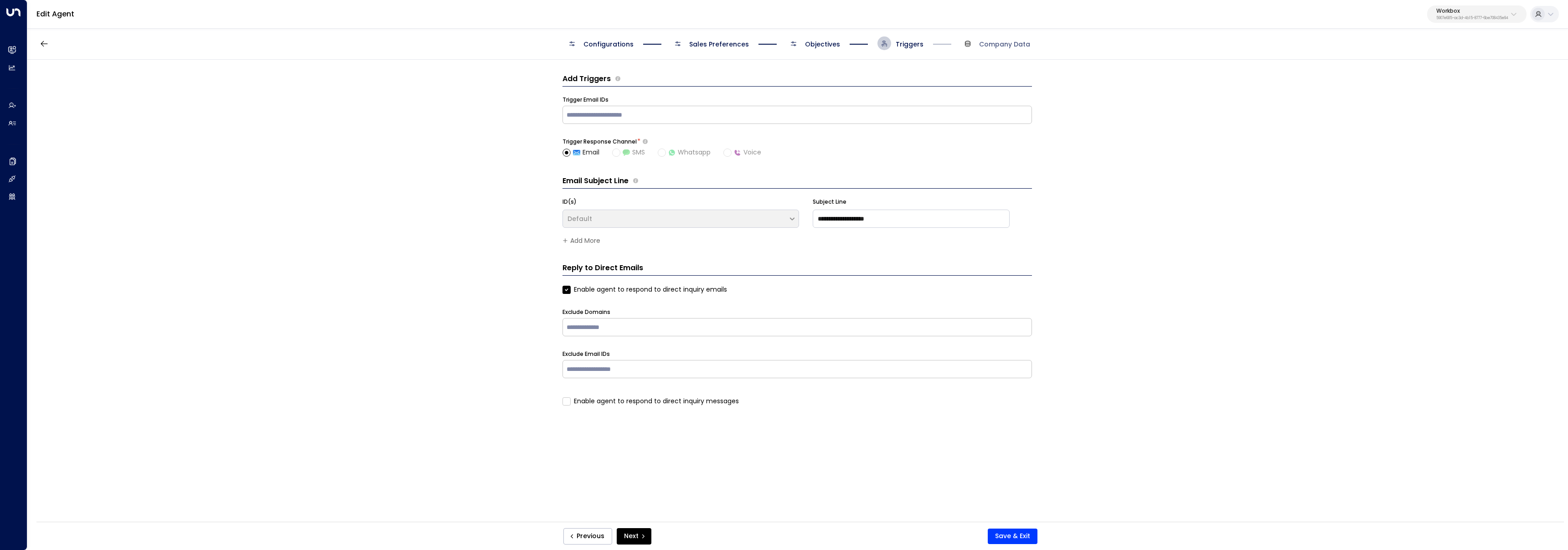
scroll to position [0, 0]
click at [778, 45] on span "Objectives" at bounding box center [822, 44] width 35 height 9
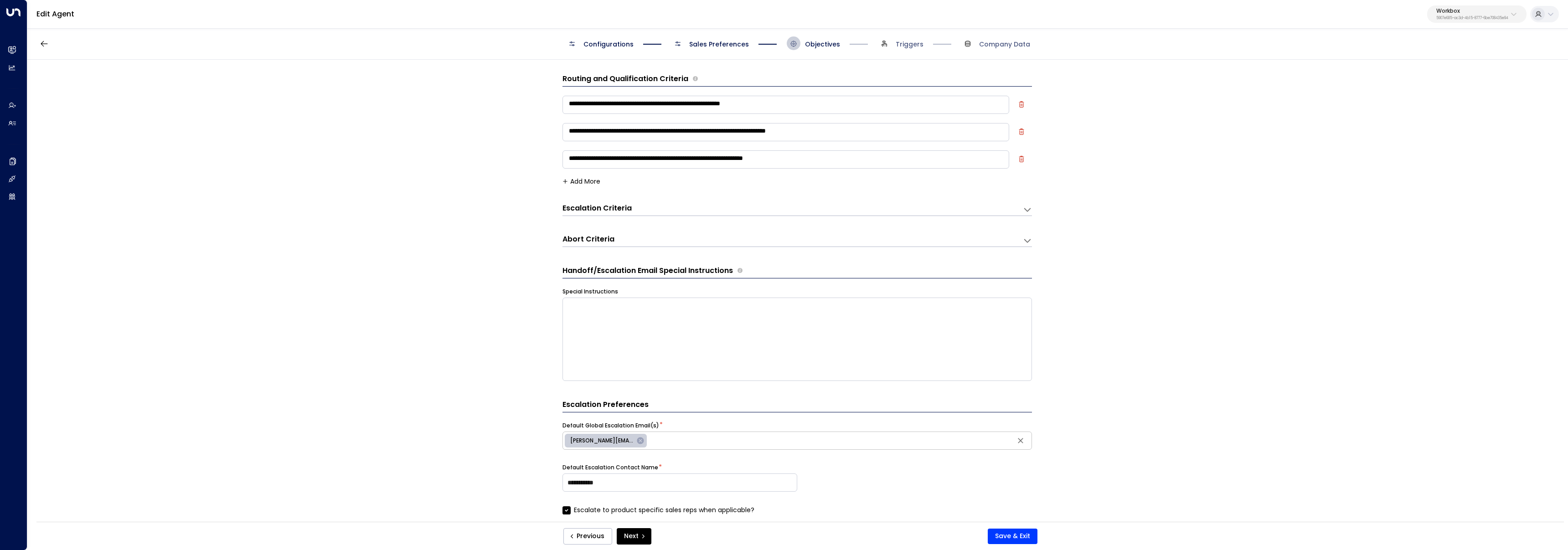
scroll to position [13, 0]
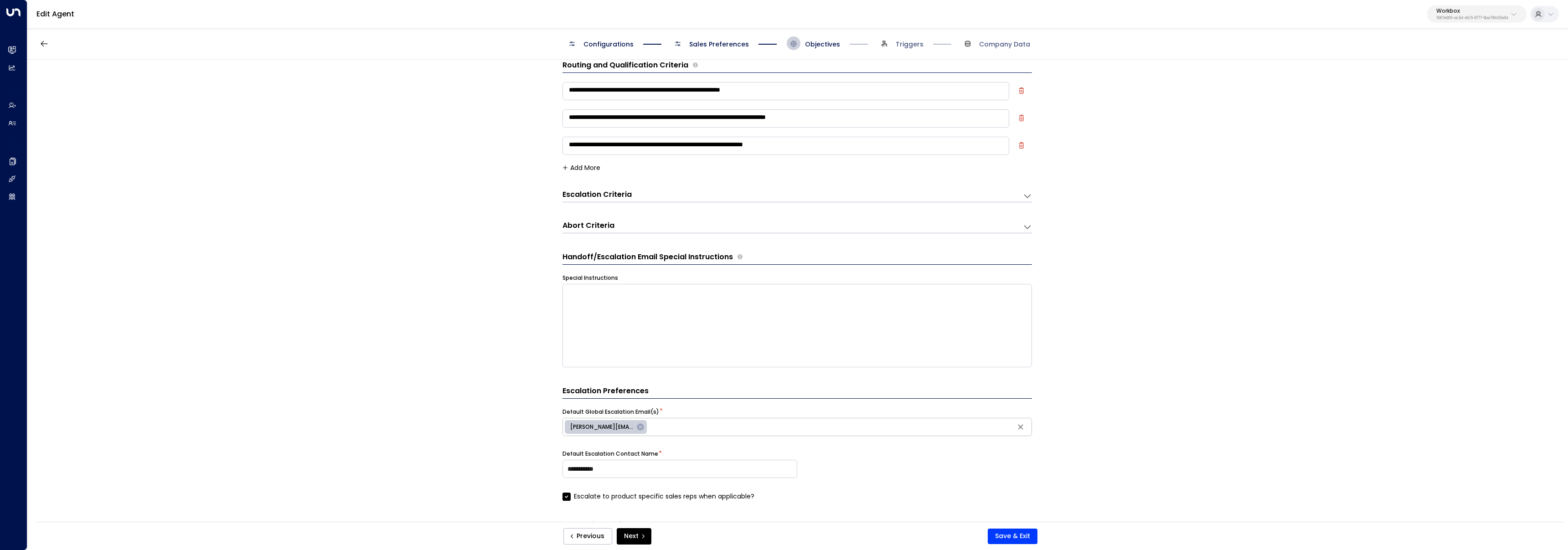
click at [567, 147] on textarea "**********" at bounding box center [786, 145] width 447 height 18
click at [654, 146] on textarea "**********" at bounding box center [786, 145] width 447 height 18
type textarea "**********"
click at [582, 170] on button "Add More" at bounding box center [582, 167] width 38 height 7
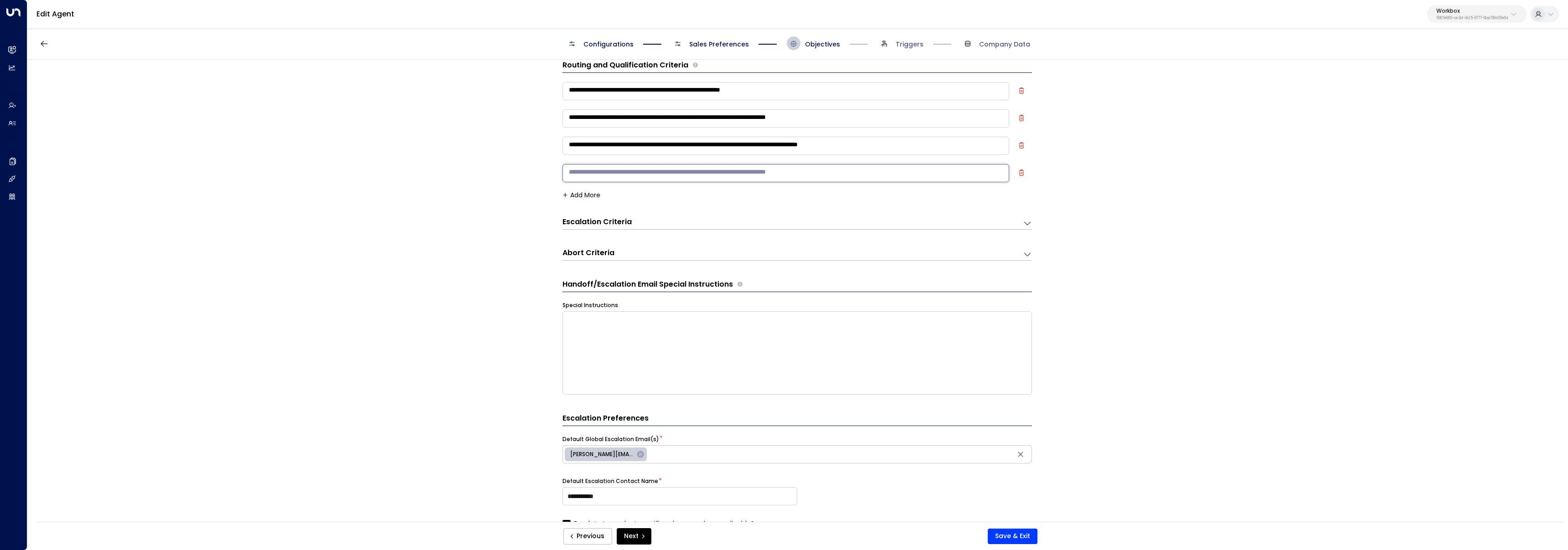
click at [598, 173] on textarea at bounding box center [786, 173] width 447 height 18
click at [778, 172] on icon "button" at bounding box center [1022, 173] width 6 height 6
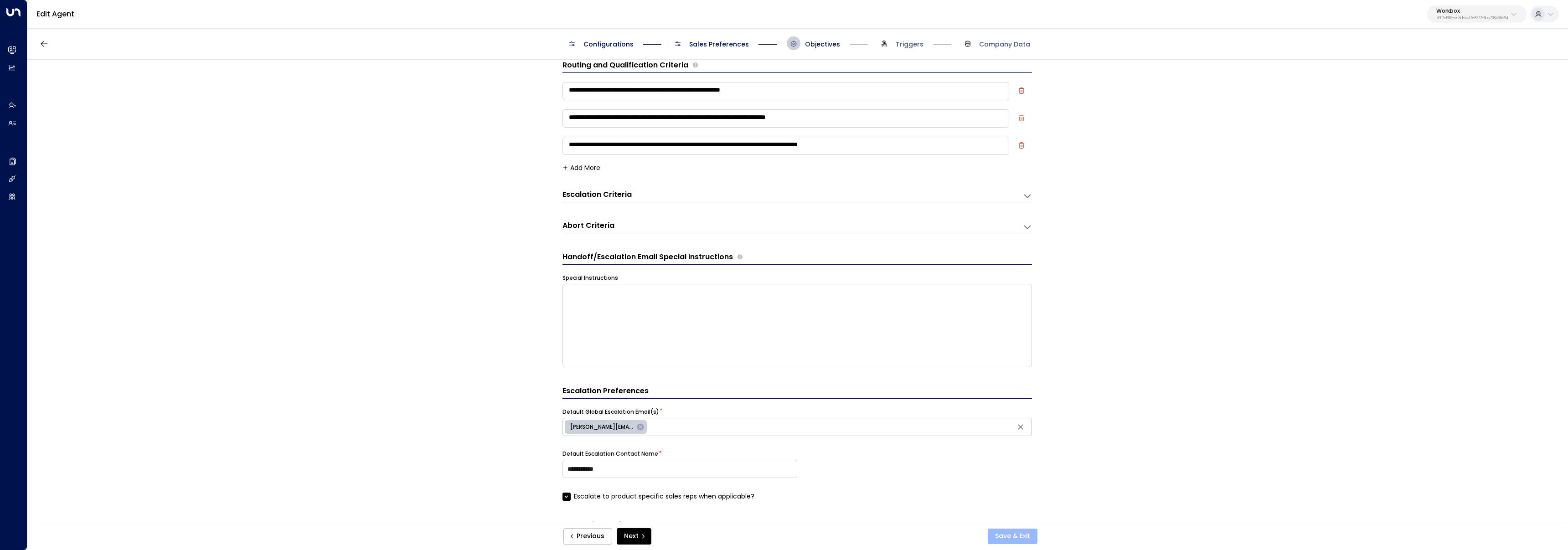
click at [778, 532] on button "Save & Exit" at bounding box center [1012, 537] width 50 height 16
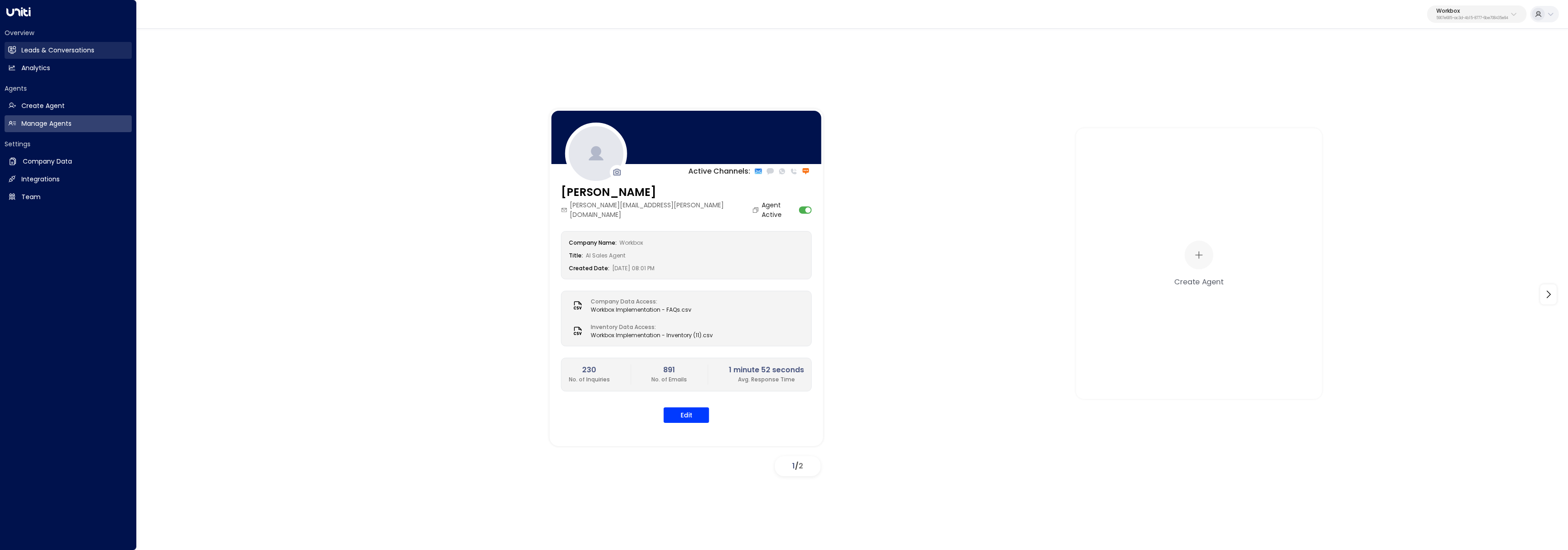
click at [9, 51] on icon at bounding box center [12, 50] width 7 height 6
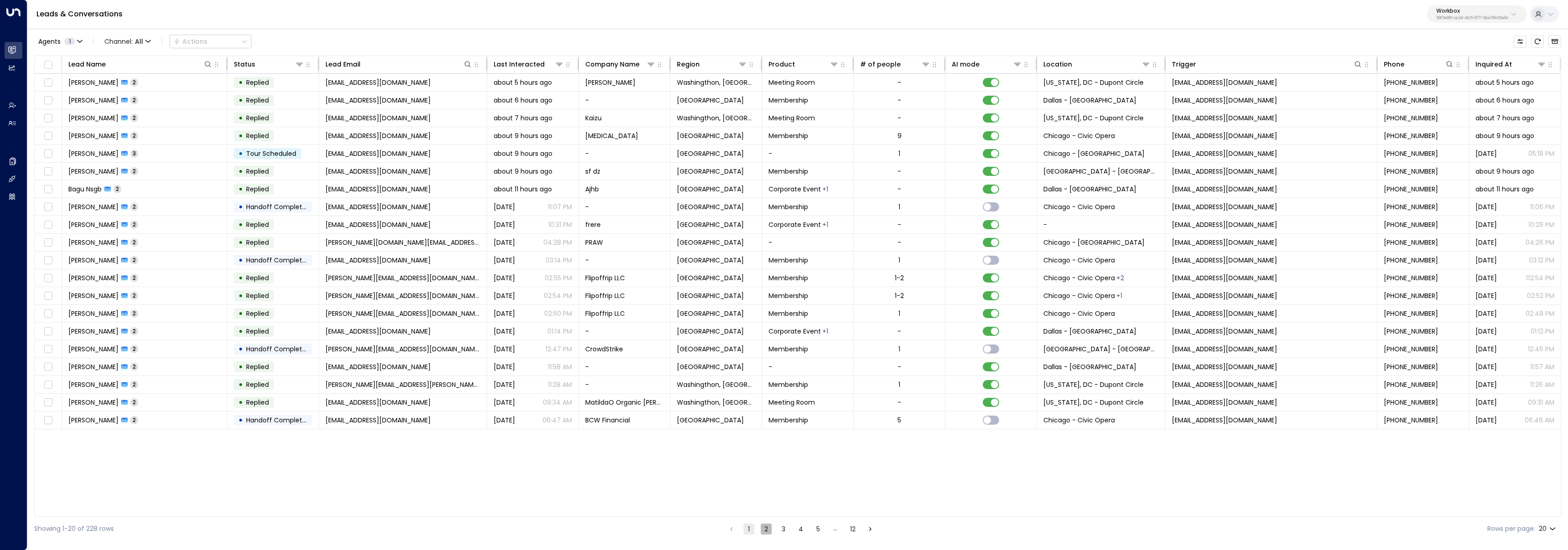
click at [765, 532] on button "2" at bounding box center [766, 529] width 11 height 11
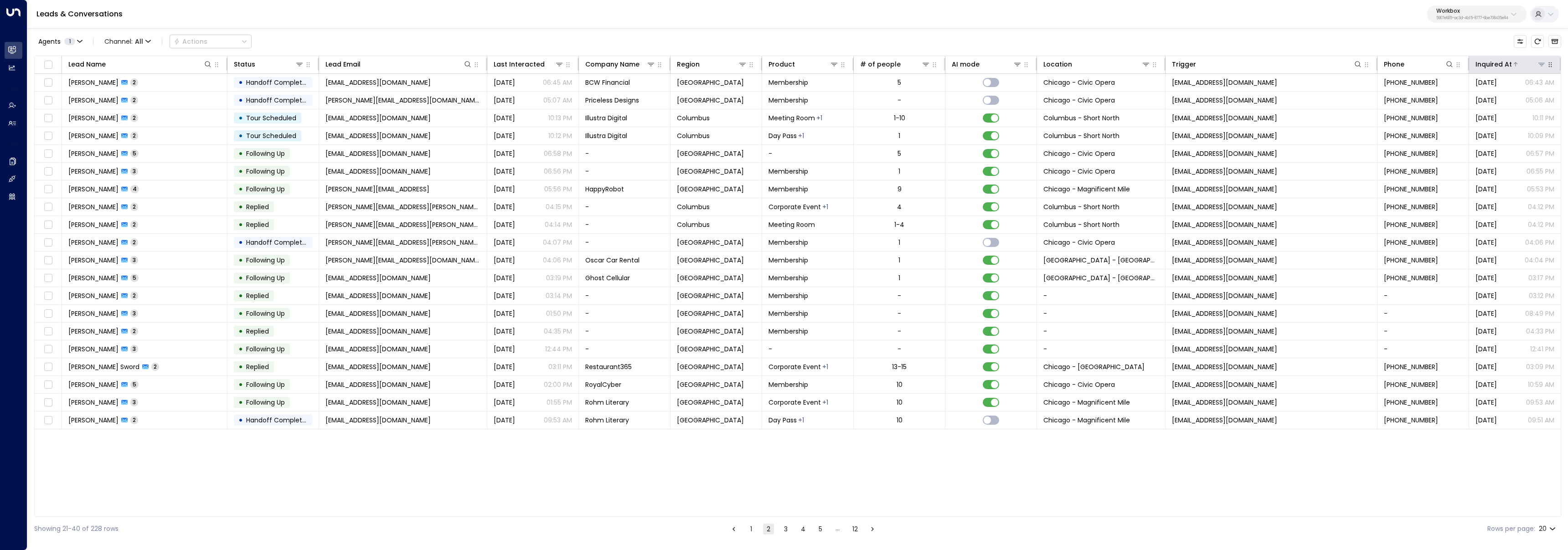
click at [778, 62] on div "Inquired At" at bounding box center [1494, 65] width 36 height 11
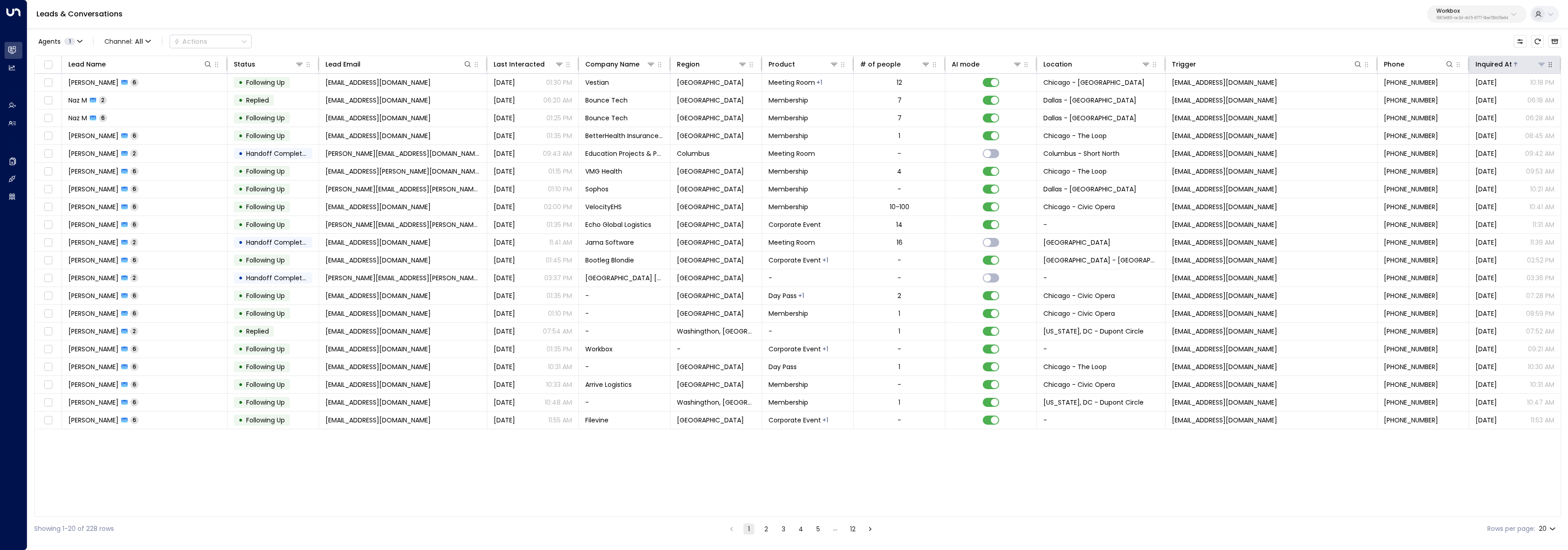
click at [778, 63] on div "Inquired At" at bounding box center [1494, 65] width 36 height 11
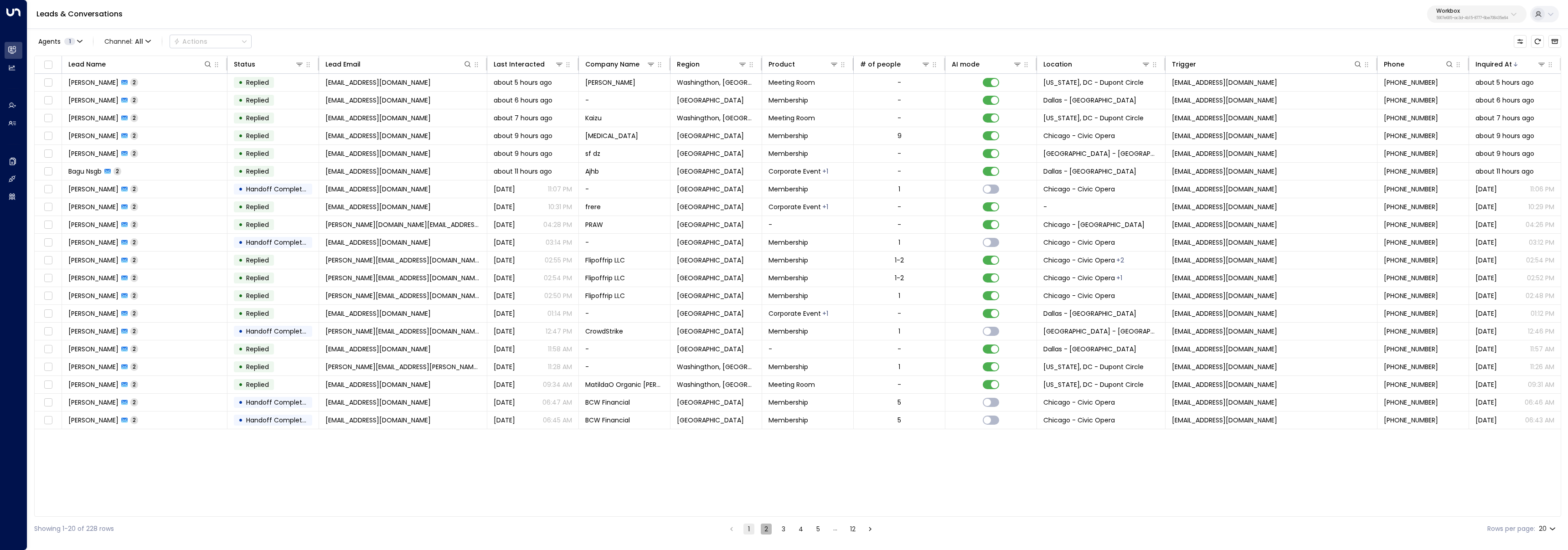
click at [769, 528] on button "2" at bounding box center [766, 529] width 11 height 11
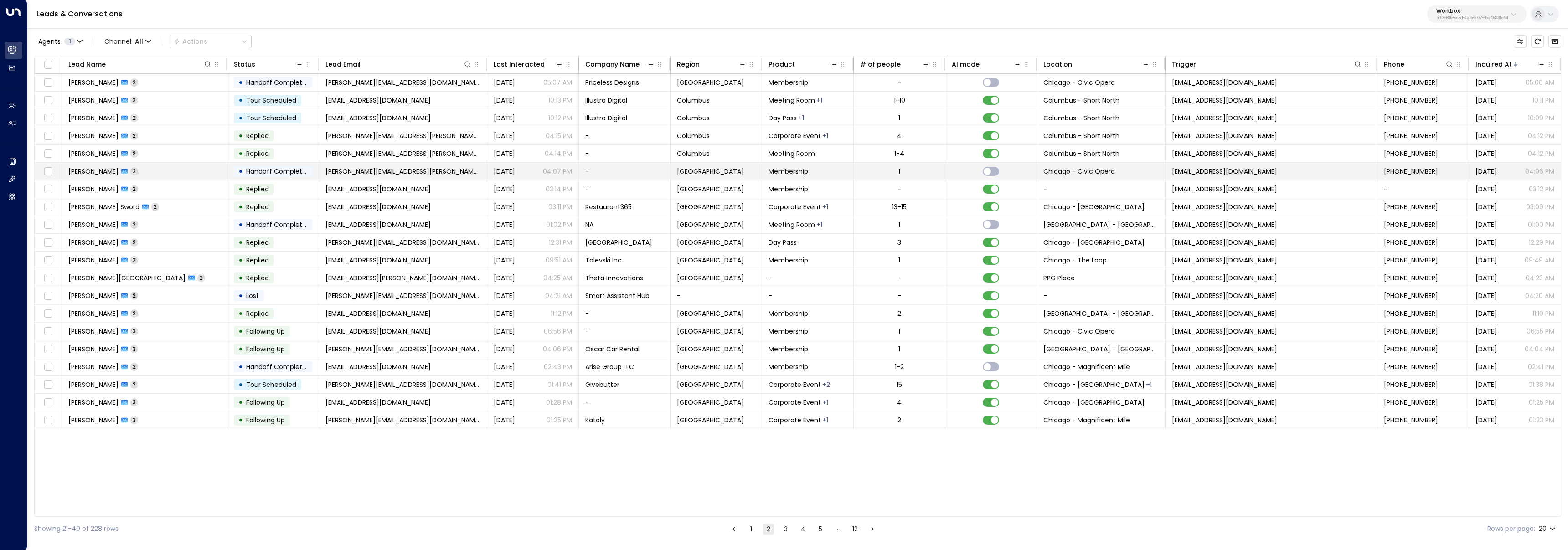
click at [778, 170] on span "Oct 03, 2025" at bounding box center [1486, 172] width 21 height 9
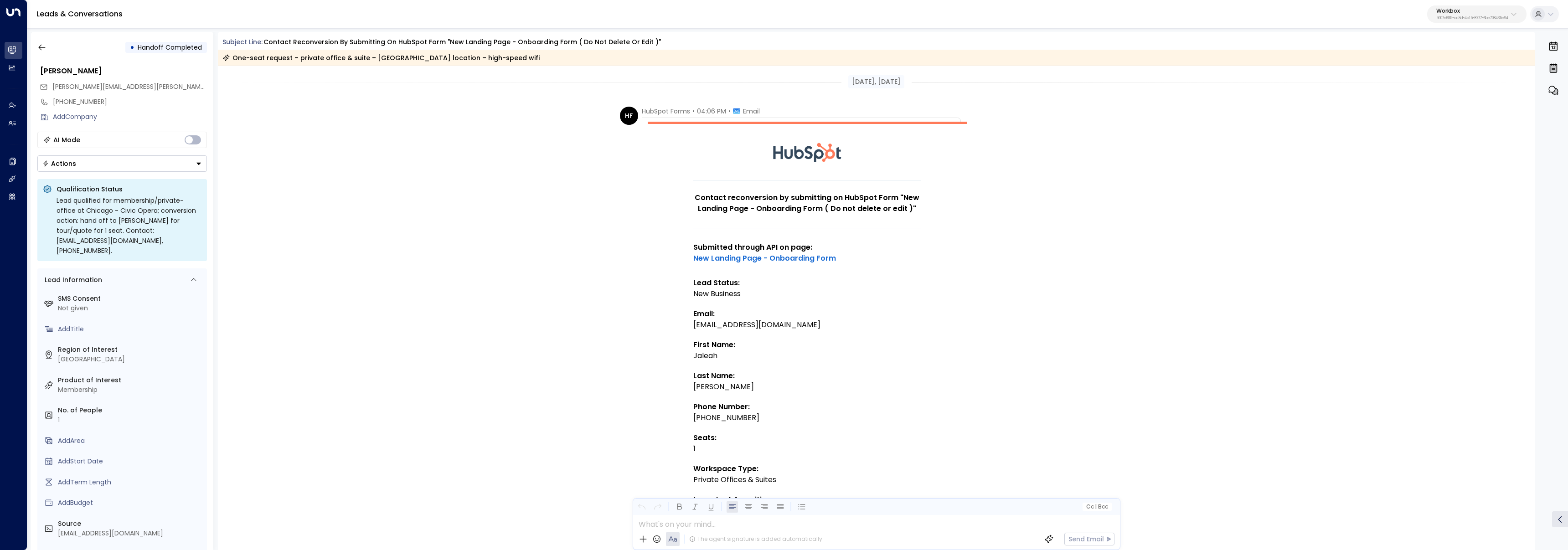
scroll to position [474, 0]
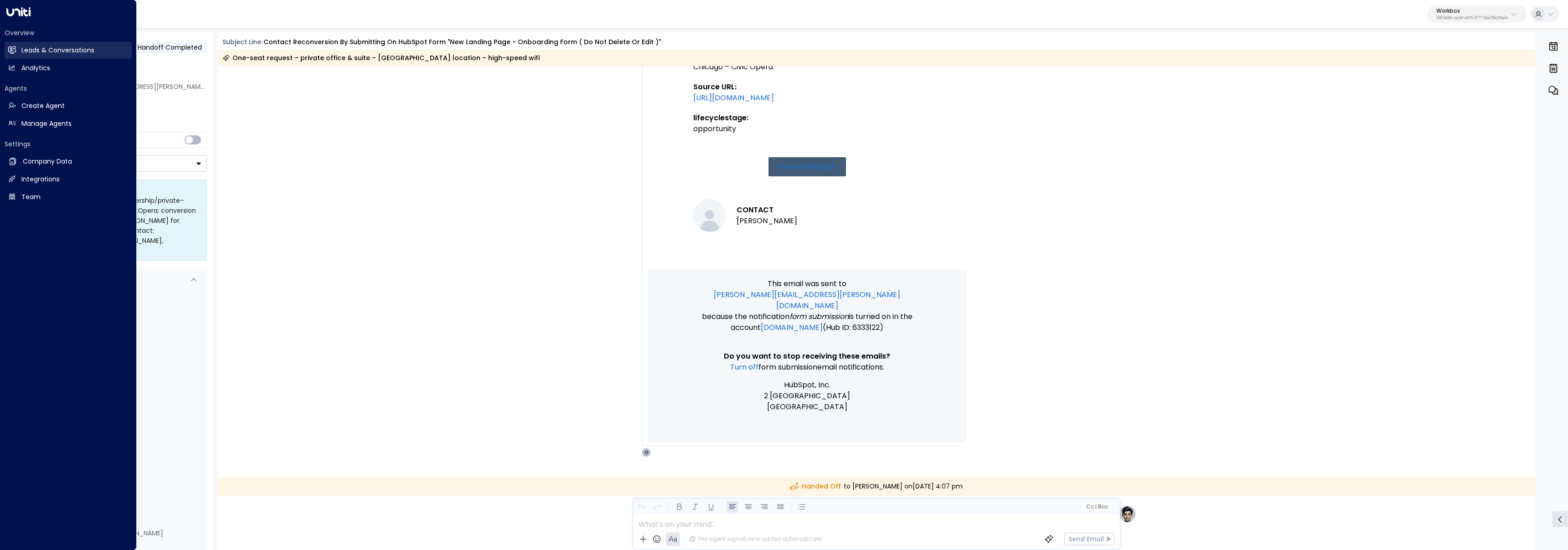
click at [9, 49] on icon at bounding box center [12, 50] width 7 height 6
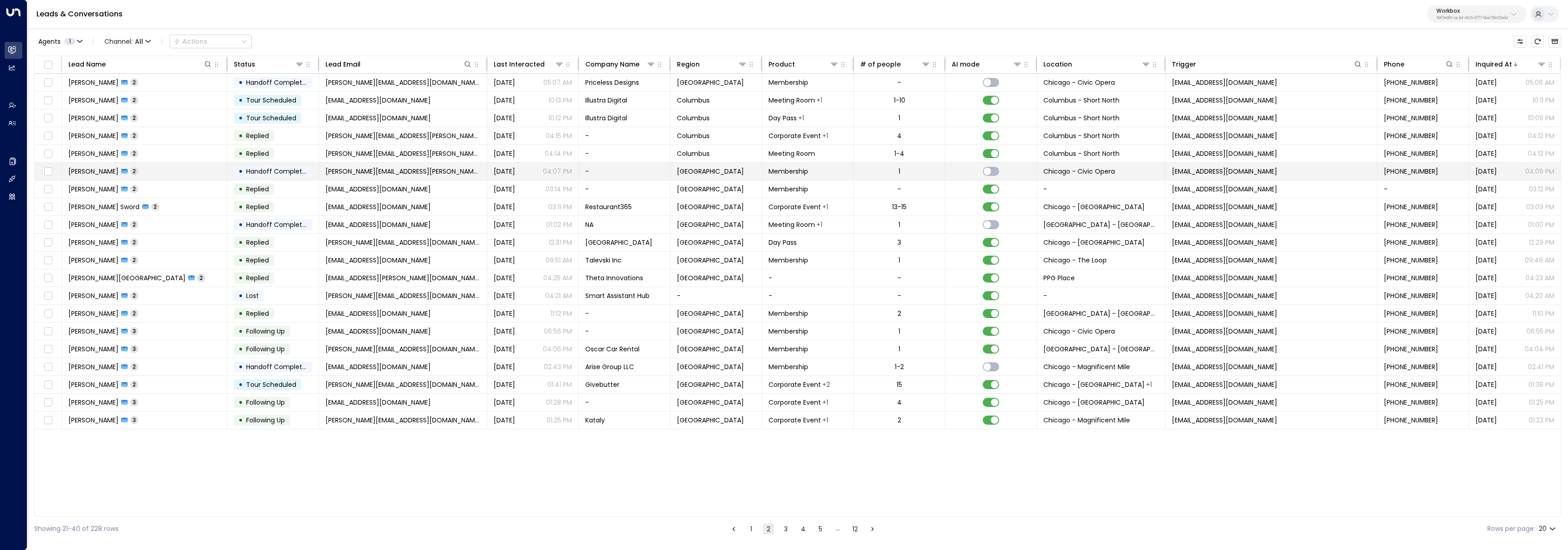
click at [183, 178] on td "Stephanie Keller 2" at bounding box center [145, 171] width 166 height 17
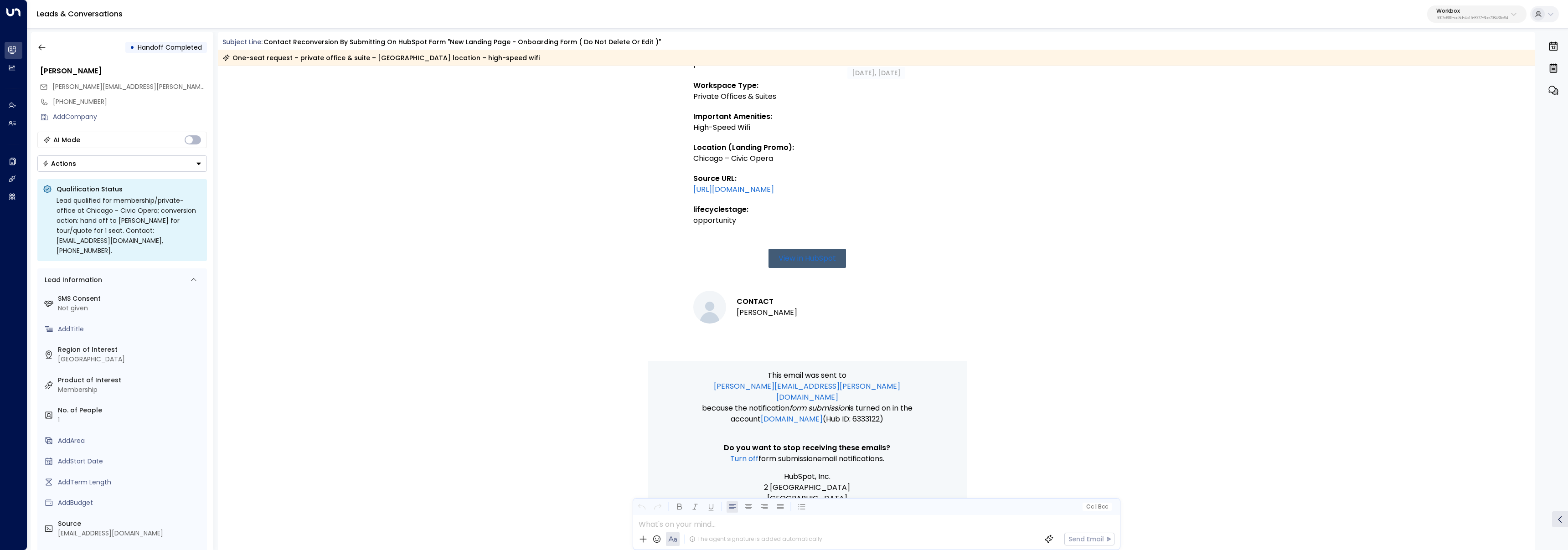
scroll to position [398, 0]
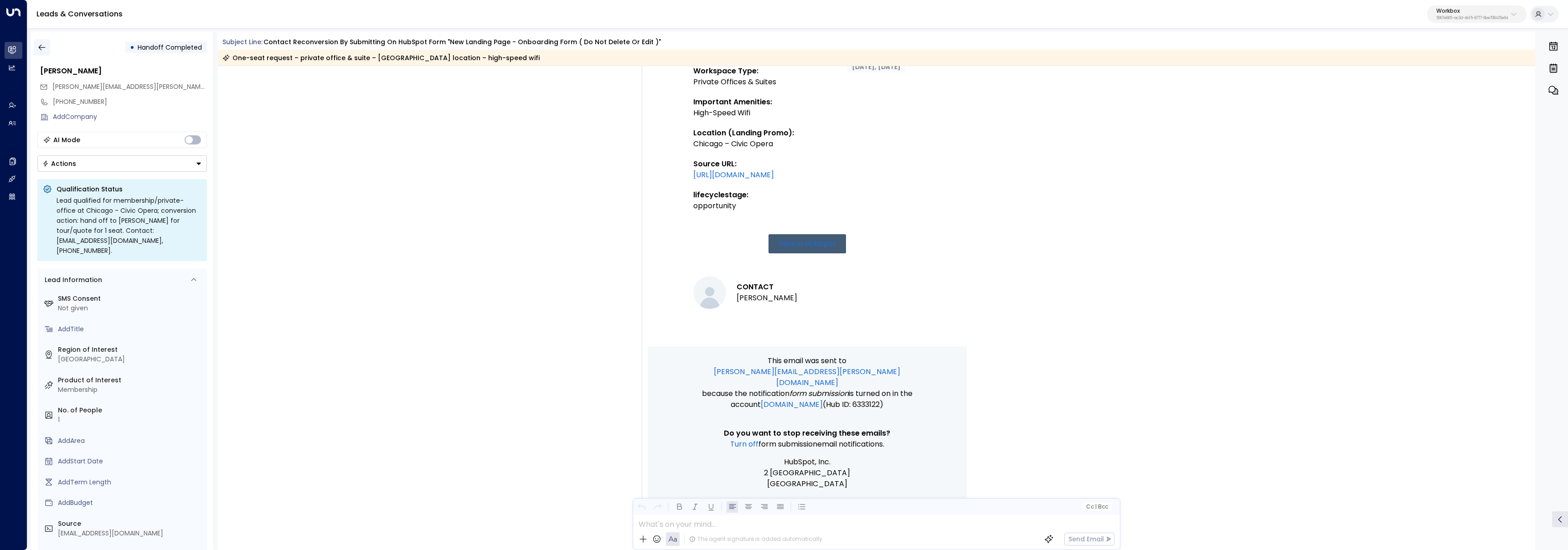
click at [45, 44] on icon "button" at bounding box center [42, 47] width 9 height 9
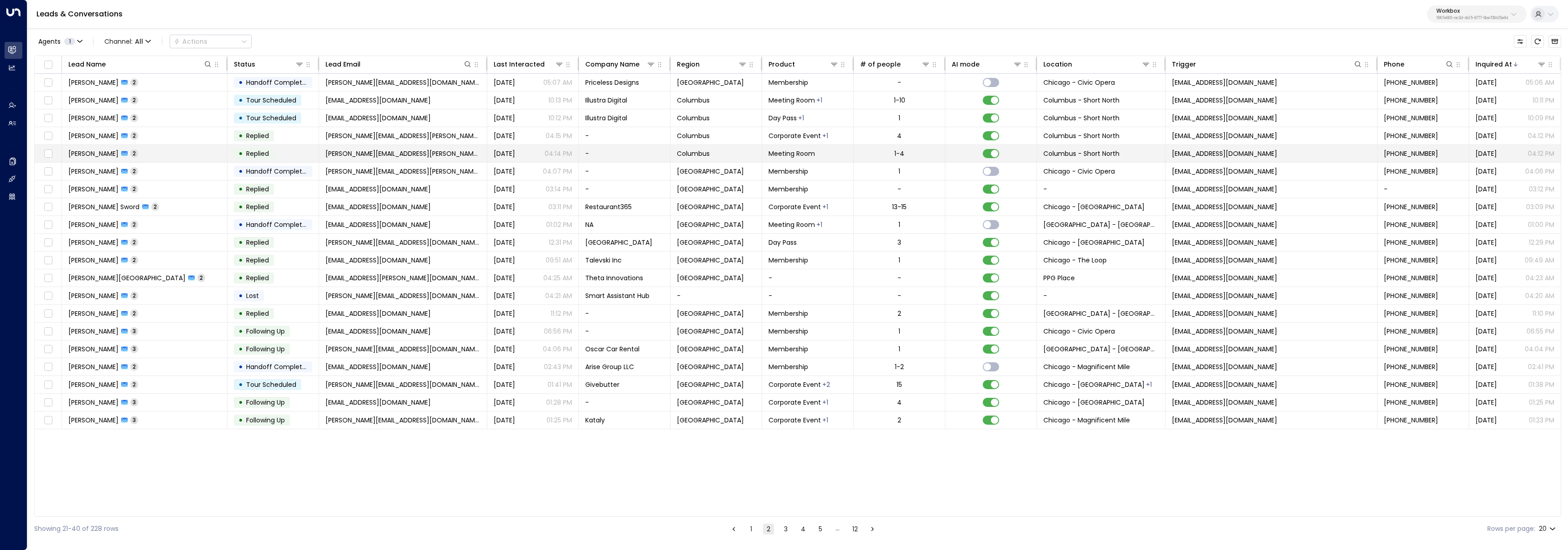
click at [171, 153] on td "Stephanie Keller 2" at bounding box center [145, 154] width 166 height 17
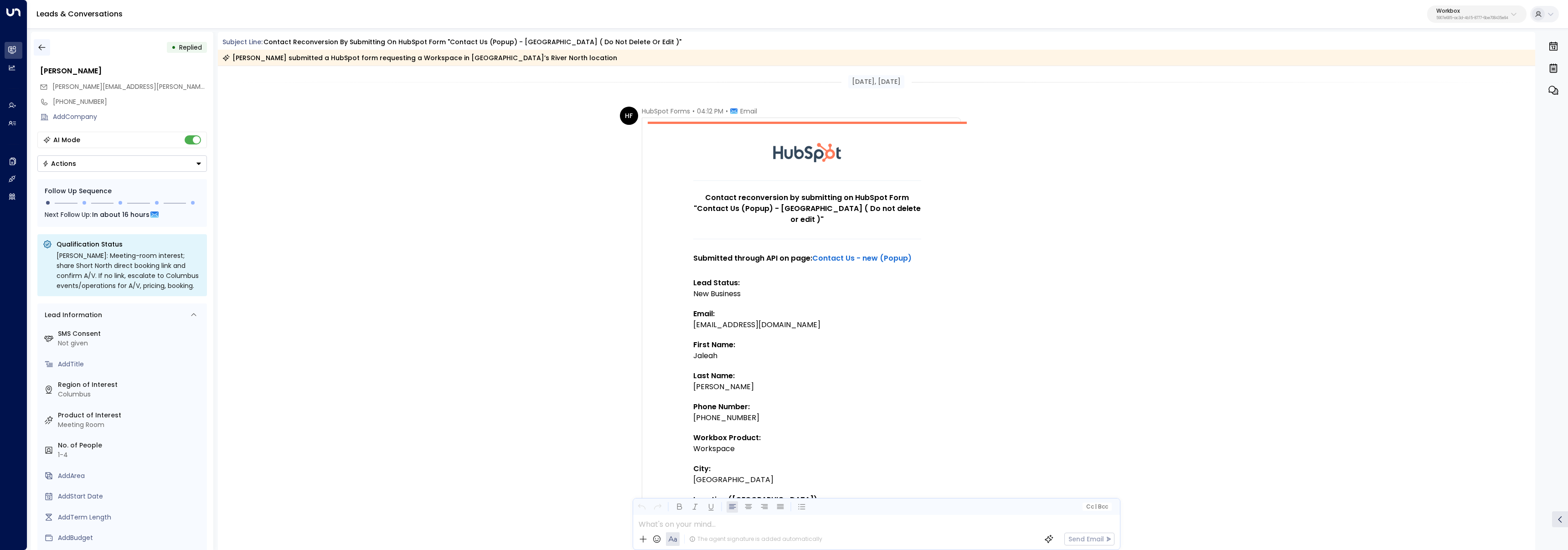
click at [43, 50] on icon "button" at bounding box center [42, 47] width 9 height 9
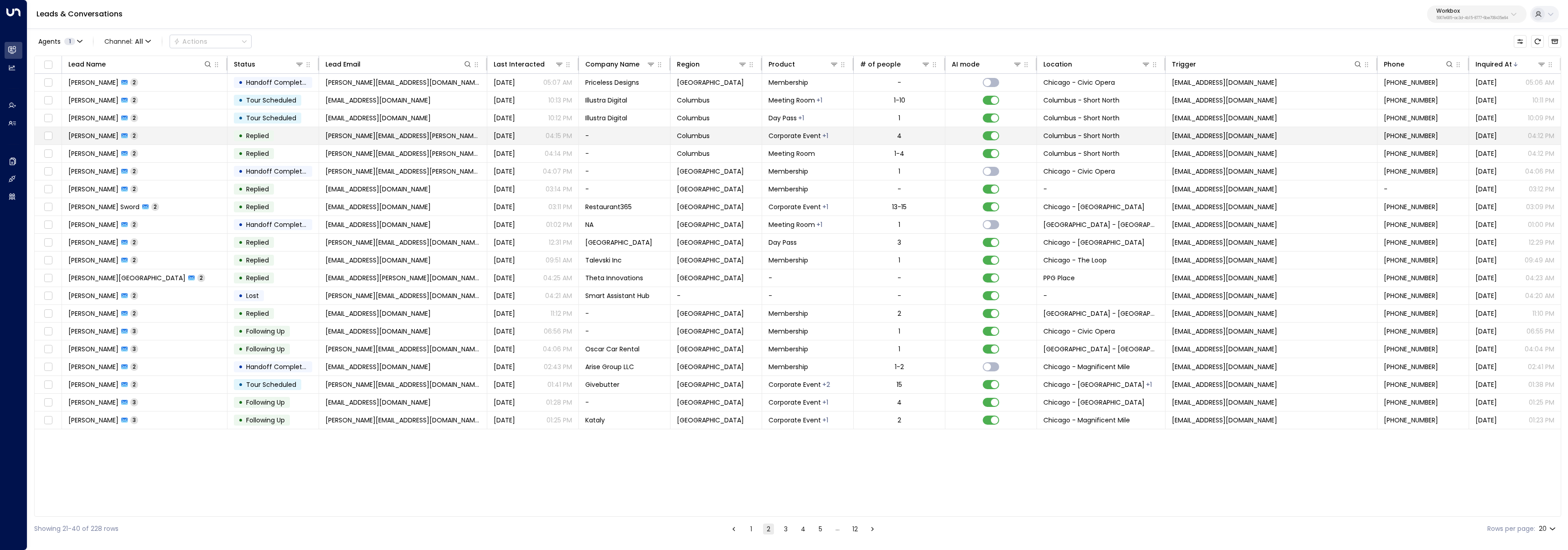
click at [184, 135] on td "Stephanie Keller 2" at bounding box center [145, 136] width 166 height 17
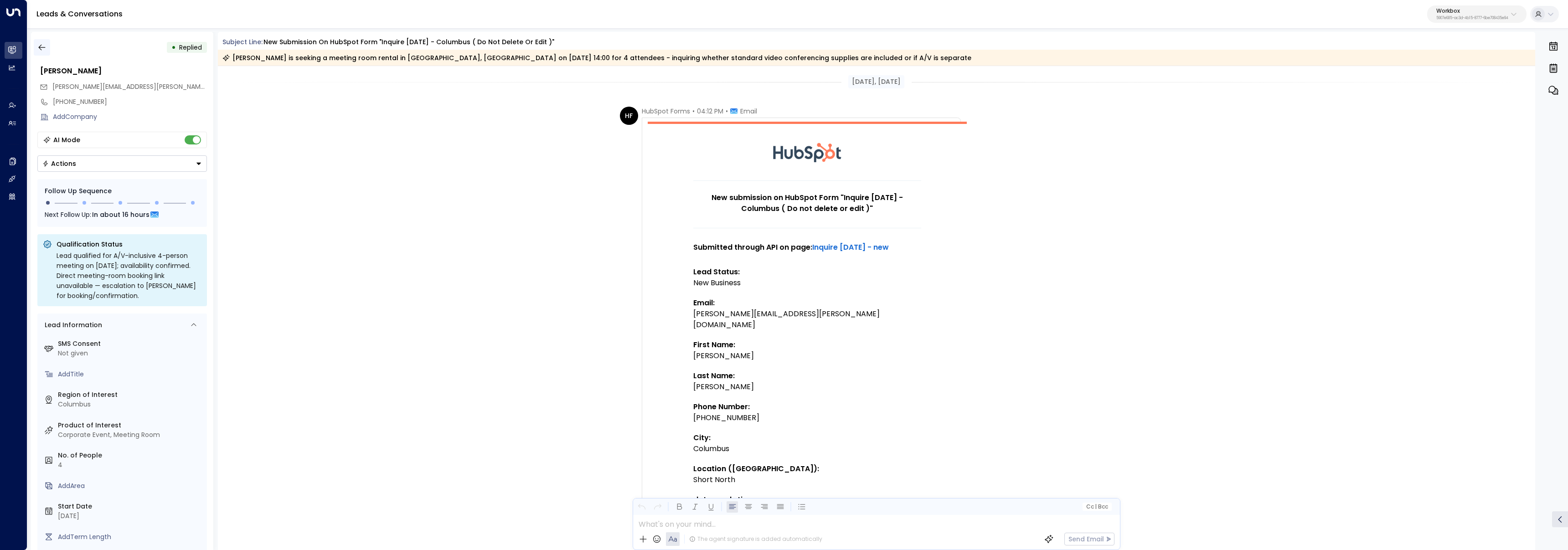
click at [41, 41] on button "button" at bounding box center [42, 47] width 17 height 17
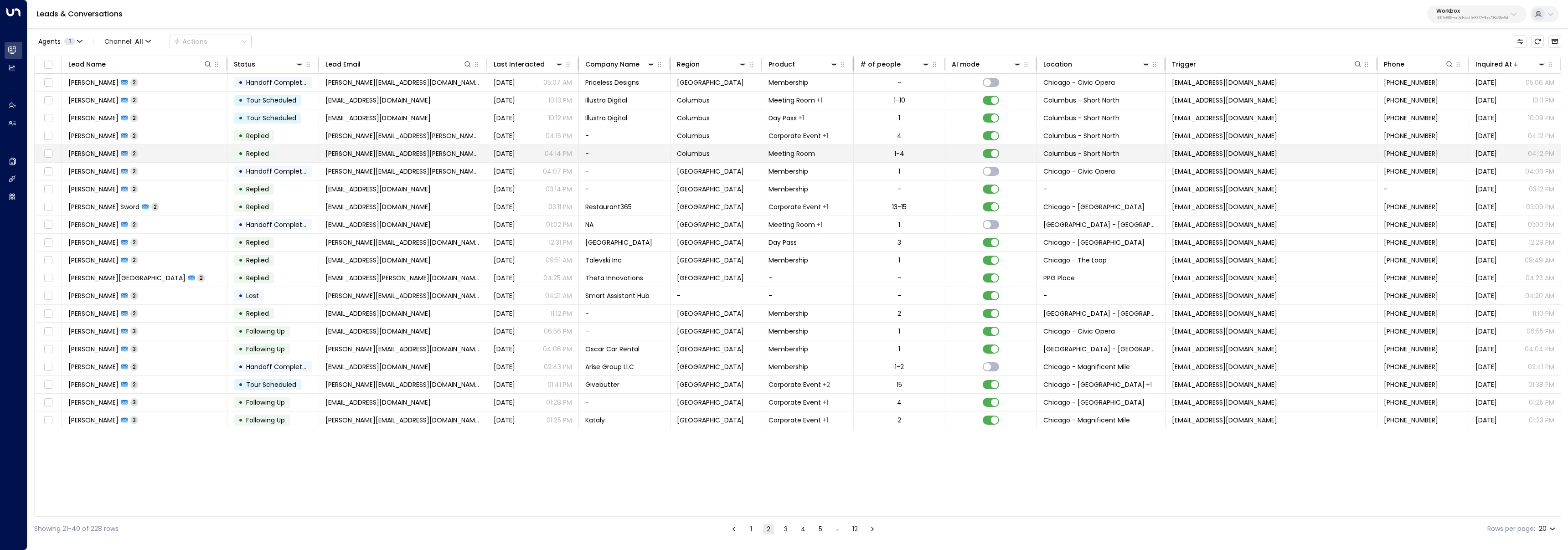
click at [162, 156] on td "Stephanie Keller 2" at bounding box center [145, 154] width 166 height 17
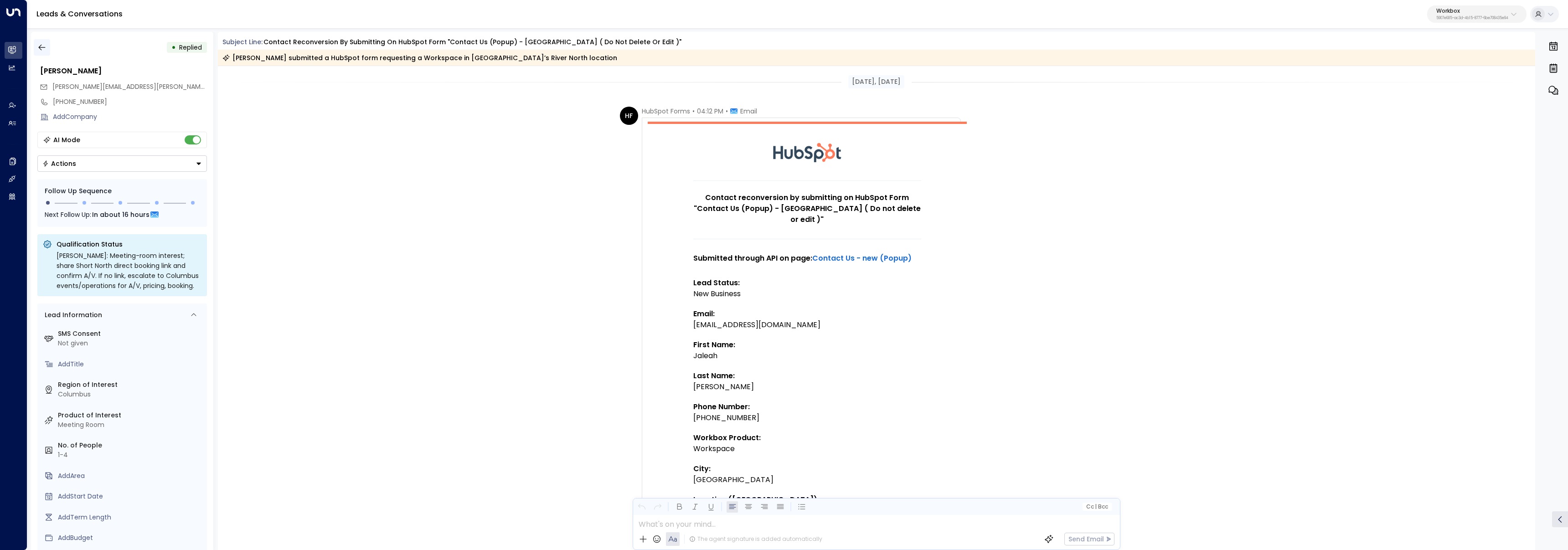
click at [43, 45] on icon "button" at bounding box center [42, 47] width 9 height 9
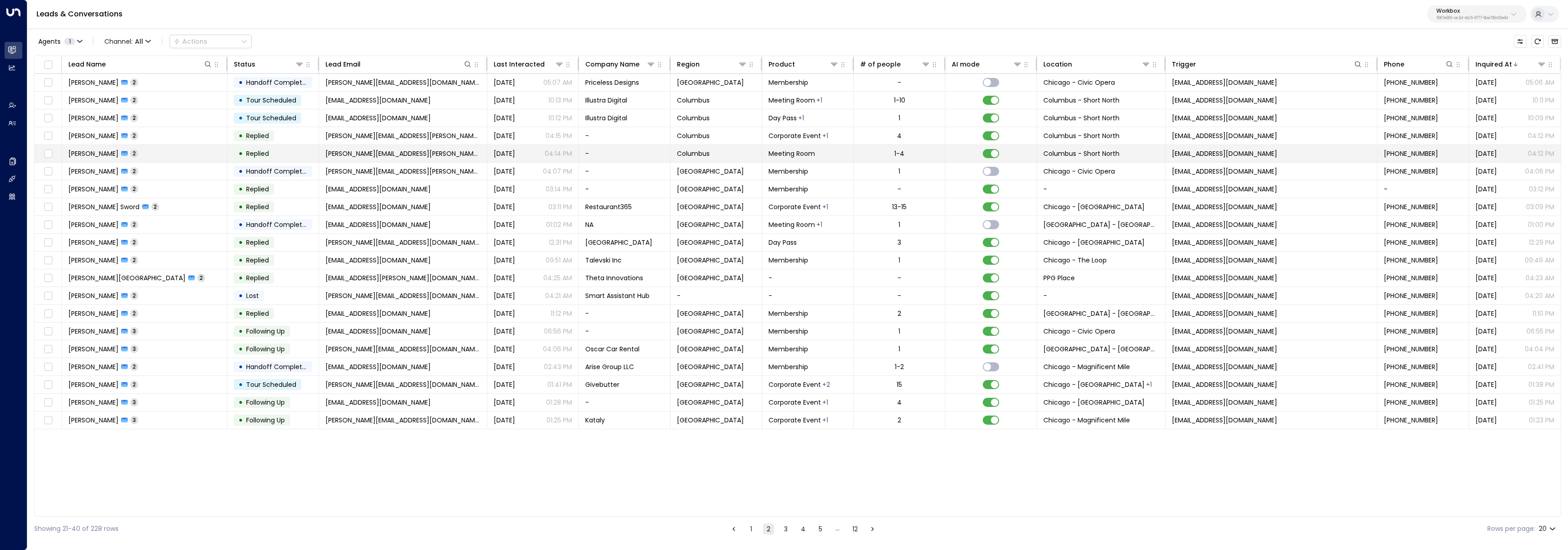
click at [173, 153] on td "Stephanie Keller 2" at bounding box center [145, 154] width 166 height 17
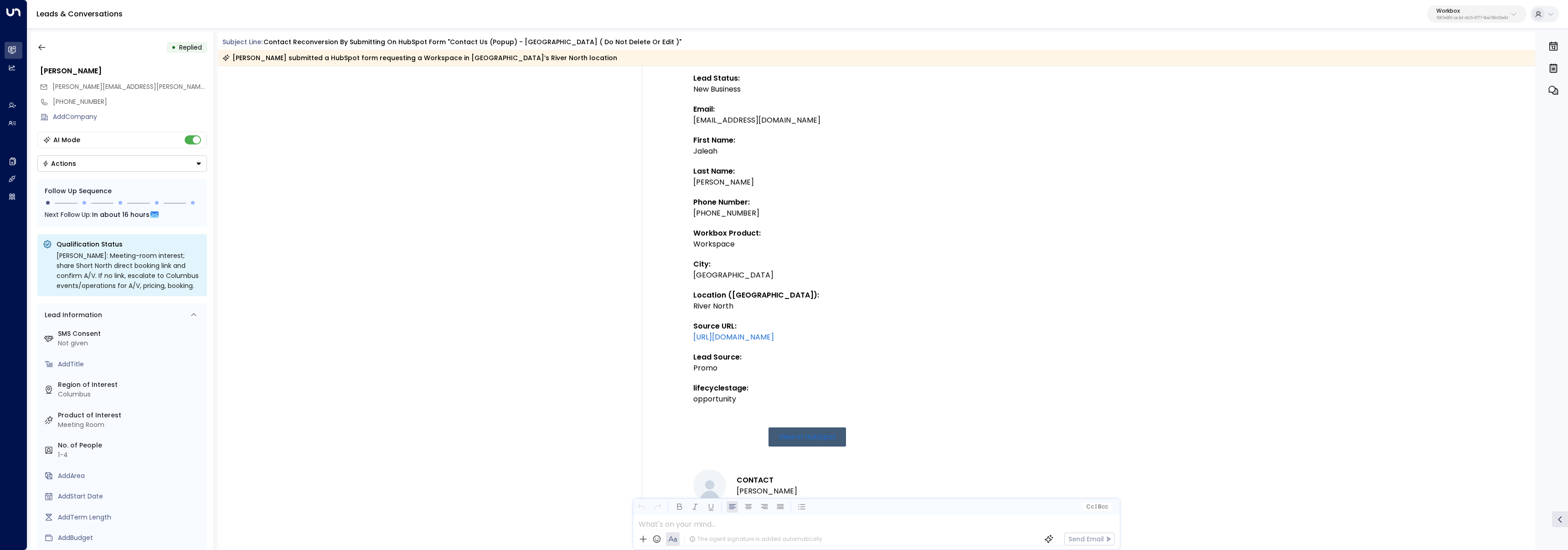
scroll to position [155, 0]
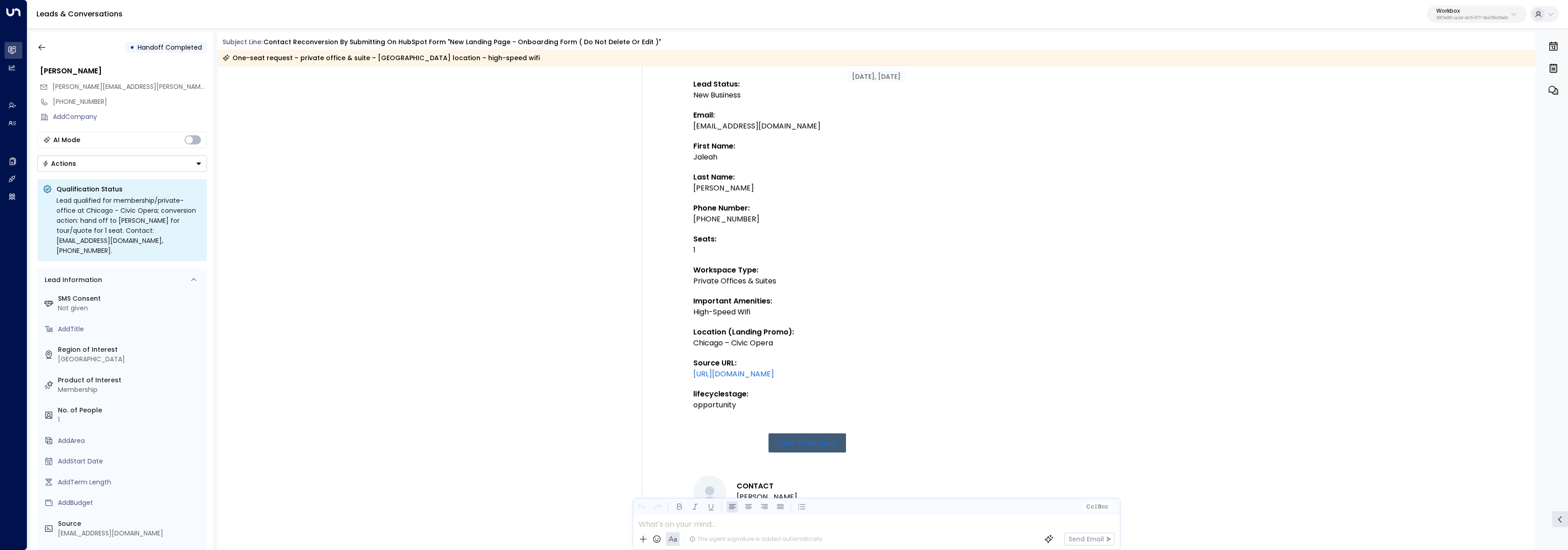
scroll to position [107, 0]
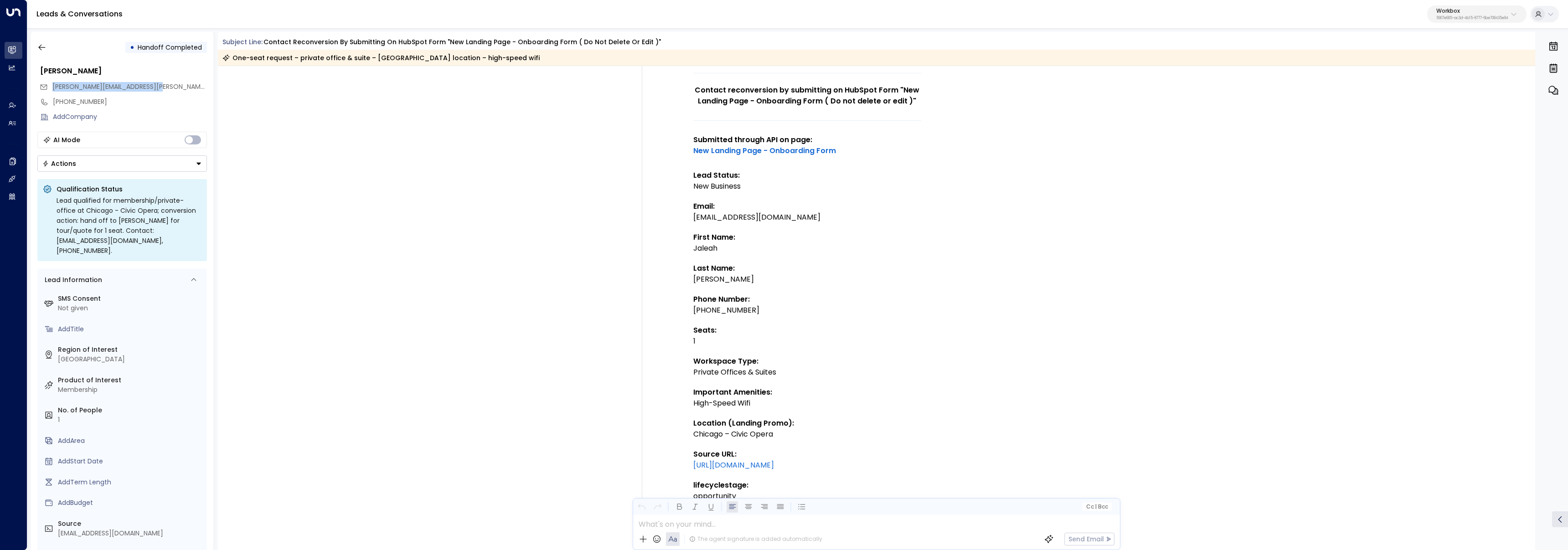
drag, startPoint x: 171, startPoint y: 88, endPoint x: 53, endPoint y: 84, distance: 118.1
click at [53, 84] on div "[PERSON_NAME][EMAIL_ADDRESS][PERSON_NAME][DOMAIN_NAME]" at bounding box center [123, 87] width 167 height 15
copy span "[PERSON_NAME][EMAIL_ADDRESS][PERSON_NAME][DOMAIN_NAME]"
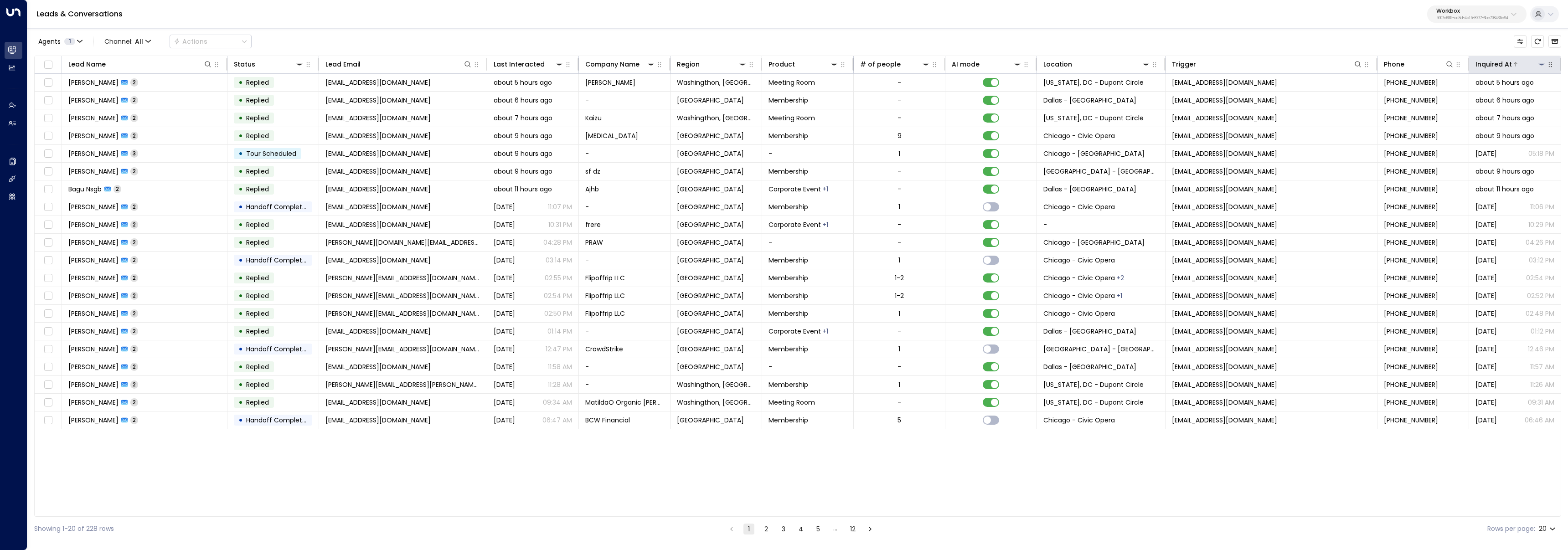
click at [1525, 67] on div at bounding box center [1529, 65] width 34 height 9
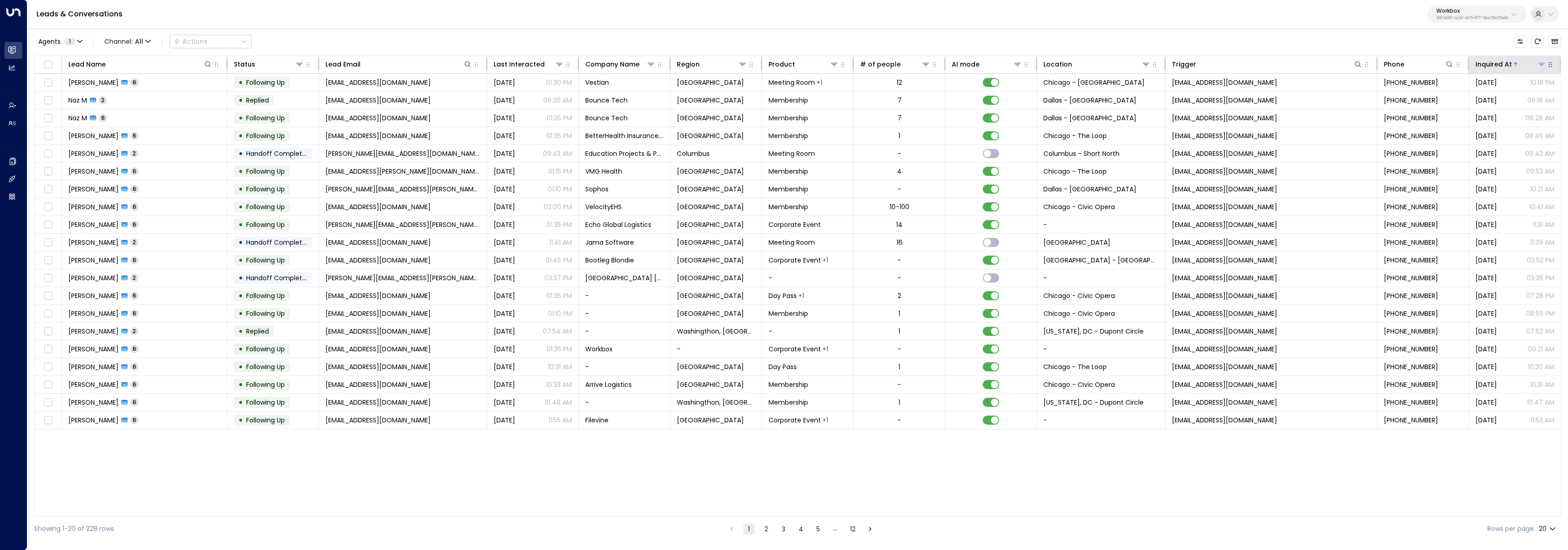
click at [1527, 62] on div at bounding box center [1529, 65] width 34 height 9
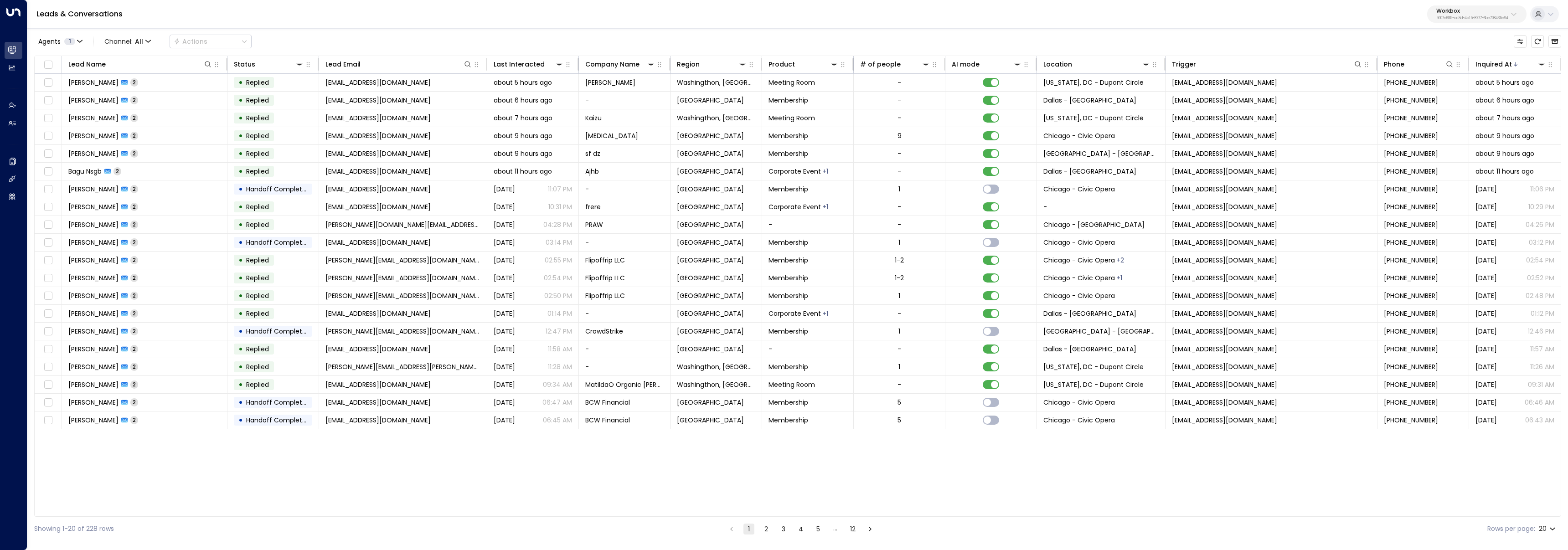
click at [771, 528] on li "2" at bounding box center [765, 529] width 12 height 11
click at [769, 525] on button "2" at bounding box center [766, 529] width 11 height 11
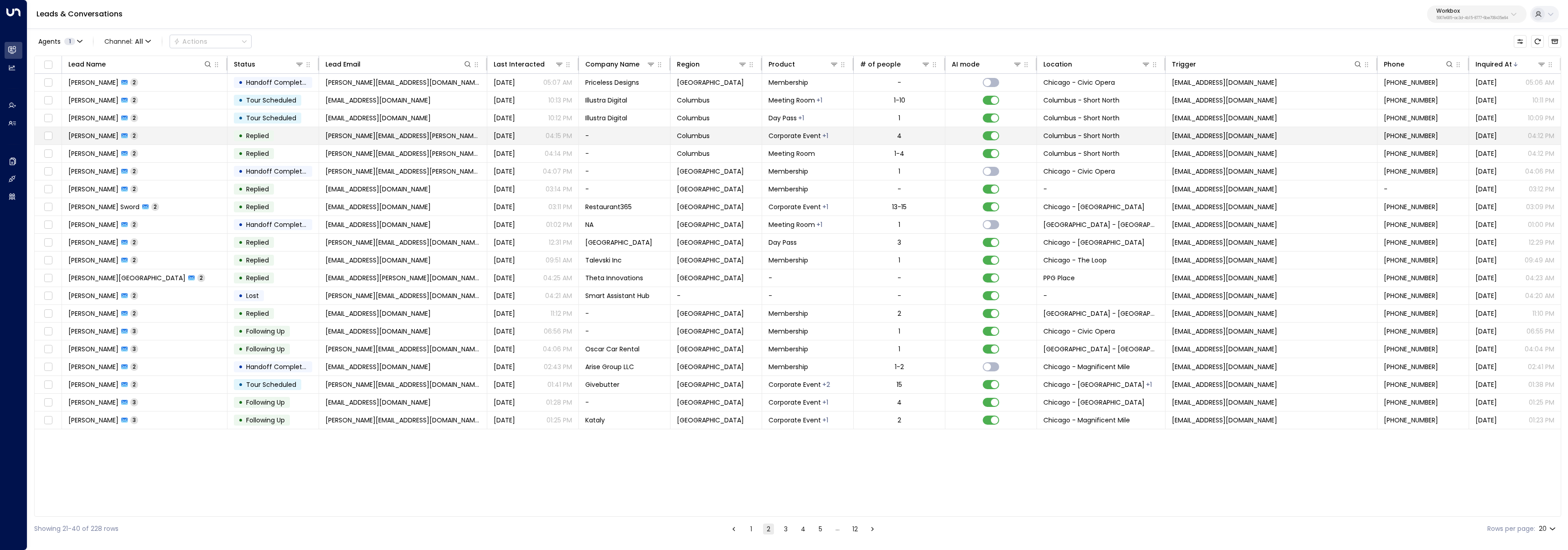
click at [161, 139] on td "Stephanie Keller 2" at bounding box center [145, 136] width 166 height 17
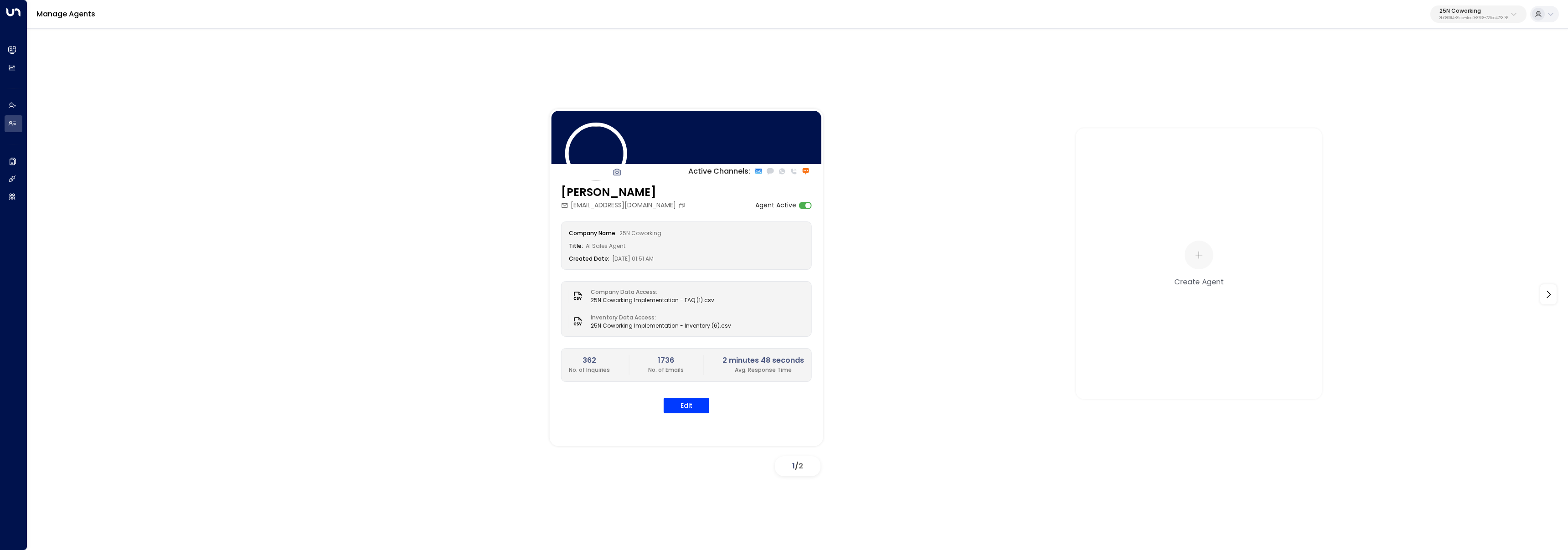
click at [1462, 17] on p "3b9800f4-81ca-4ec0-8758-72fbe4763f36" at bounding box center [1473, 18] width 69 height 4
type input "*******"
click at [1402, 74] on span "ID: 58c4b32c-92b1-4356-be9b-1247e2c02228" at bounding box center [1451, 77] width 127 height 8
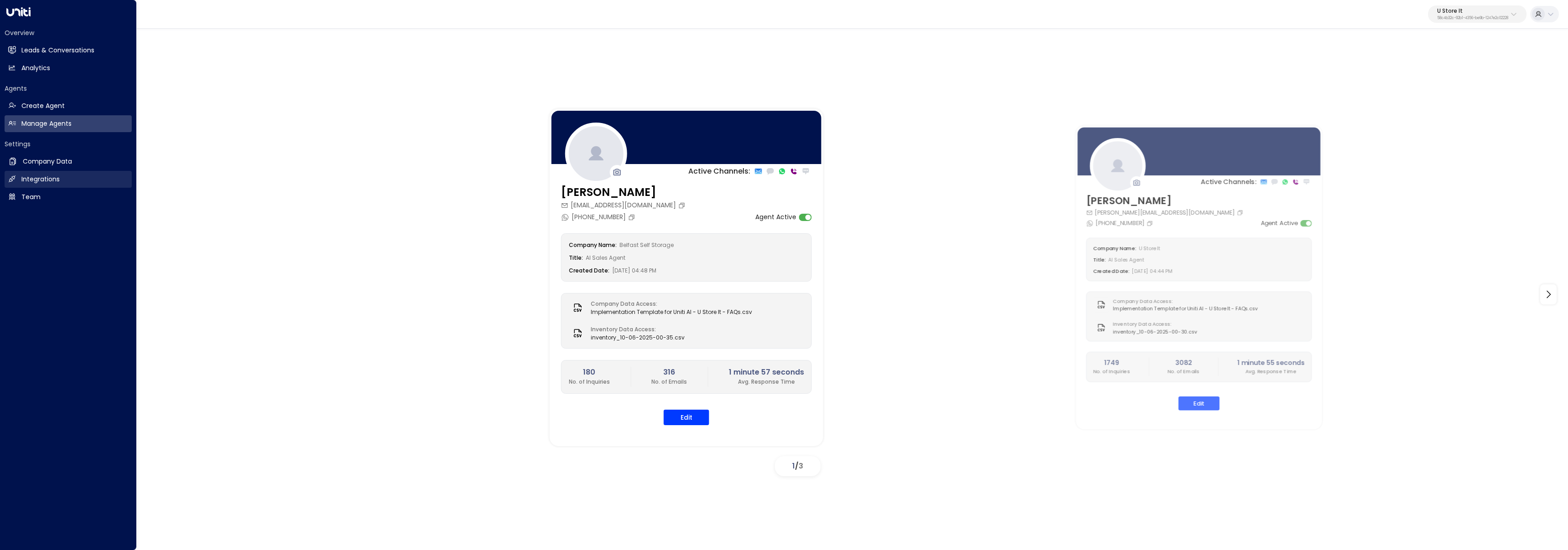
click at [25, 181] on h2 "Integrations" at bounding box center [40, 179] width 39 height 9
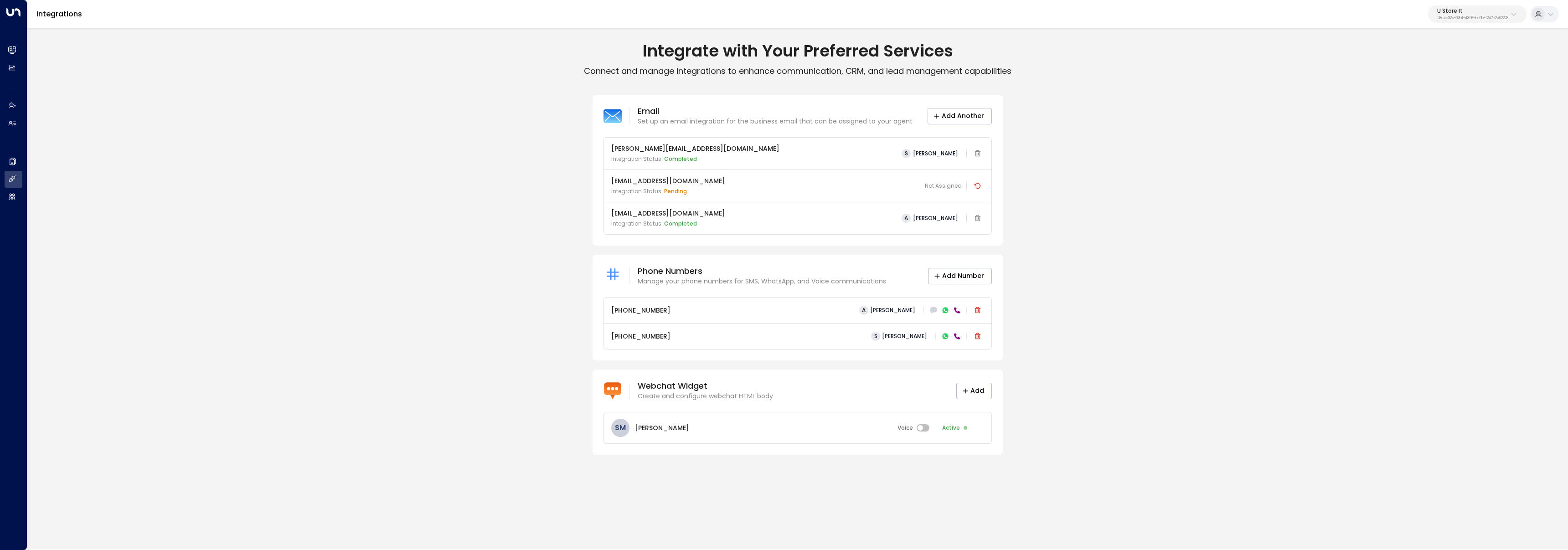
click at [947, 310] on icon at bounding box center [944, 310] width 4 height 3
click at [946, 337] on icon at bounding box center [944, 336] width 4 height 3
click at [1180, 366] on div "Email Set up an email integration for the business email that can be assigned t…" at bounding box center [798, 274] width 1540 height 360
click at [1455, 7] on button "U Store It 58c4b32c-92b1-4356-be9b-1247e2c02228" at bounding box center [1477, 14] width 99 height 17
type input "******"
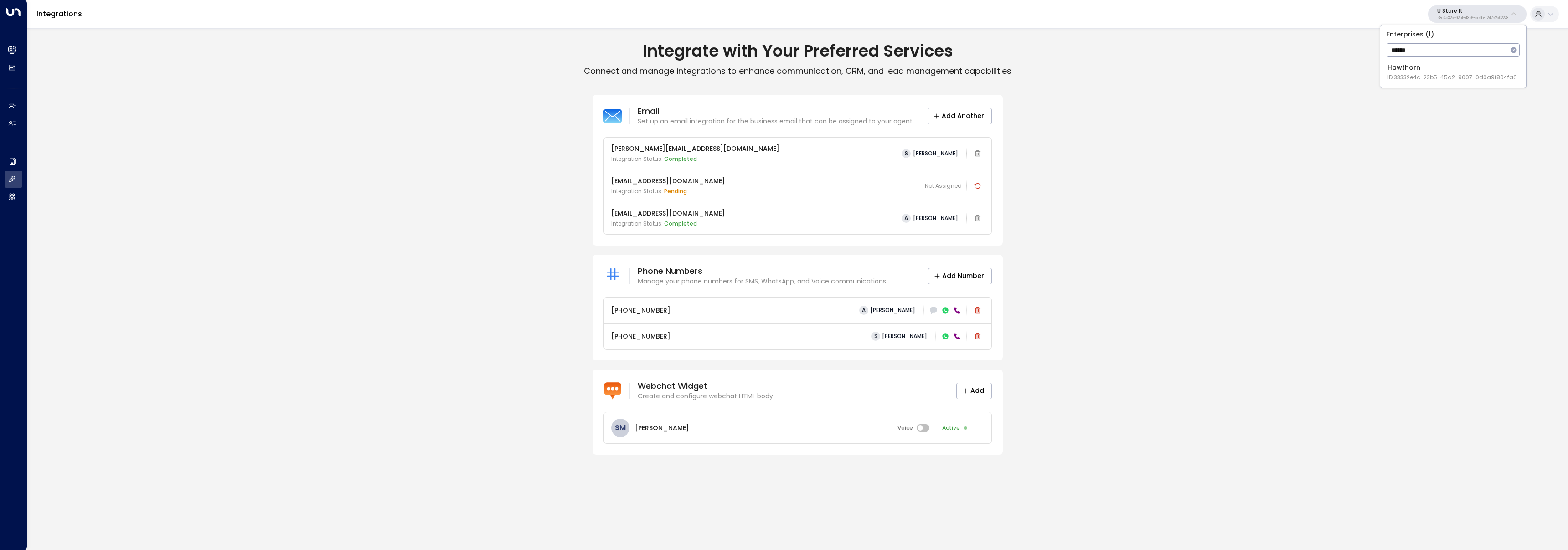
click at [1449, 67] on div "Hawthorn ID: 33332e4c-23b5-45a2-9007-0d0a9f804fa6" at bounding box center [1452, 72] width 129 height 19
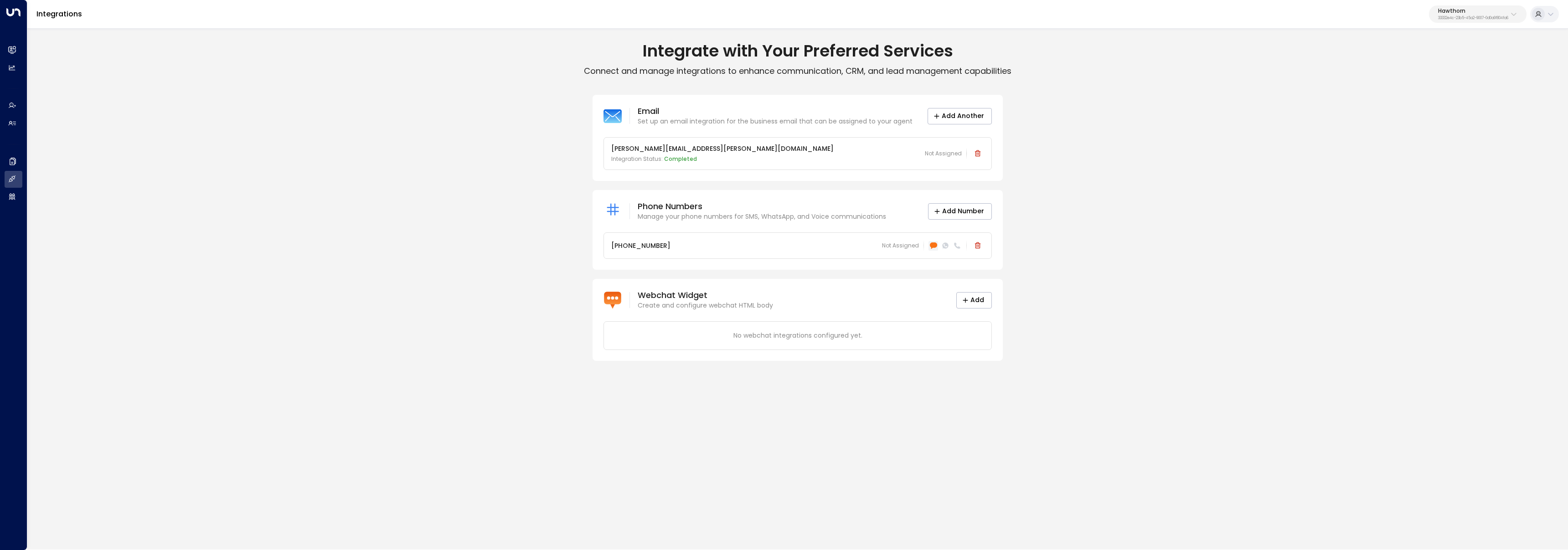
click at [931, 243] on icon at bounding box center [933, 246] width 7 height 6
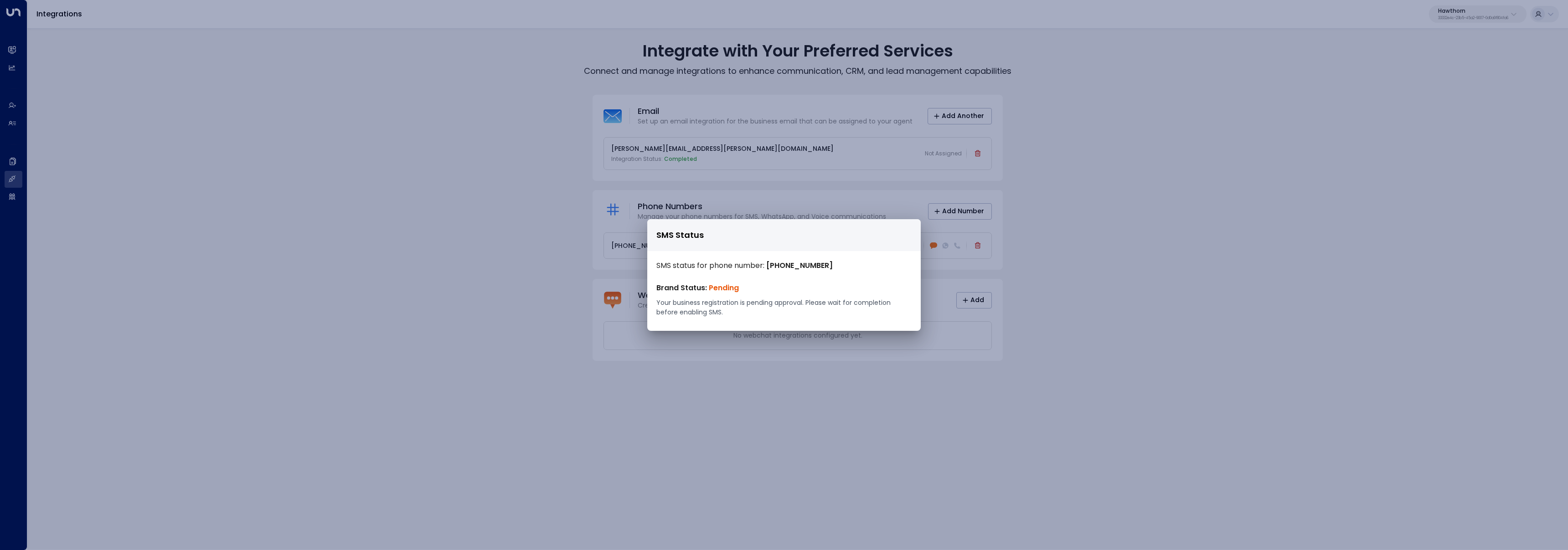
click at [1197, 281] on div "SMS Status SMS status for phone number: +19162326720 Brand Status: Pending Your…" at bounding box center [784, 275] width 1568 height 550
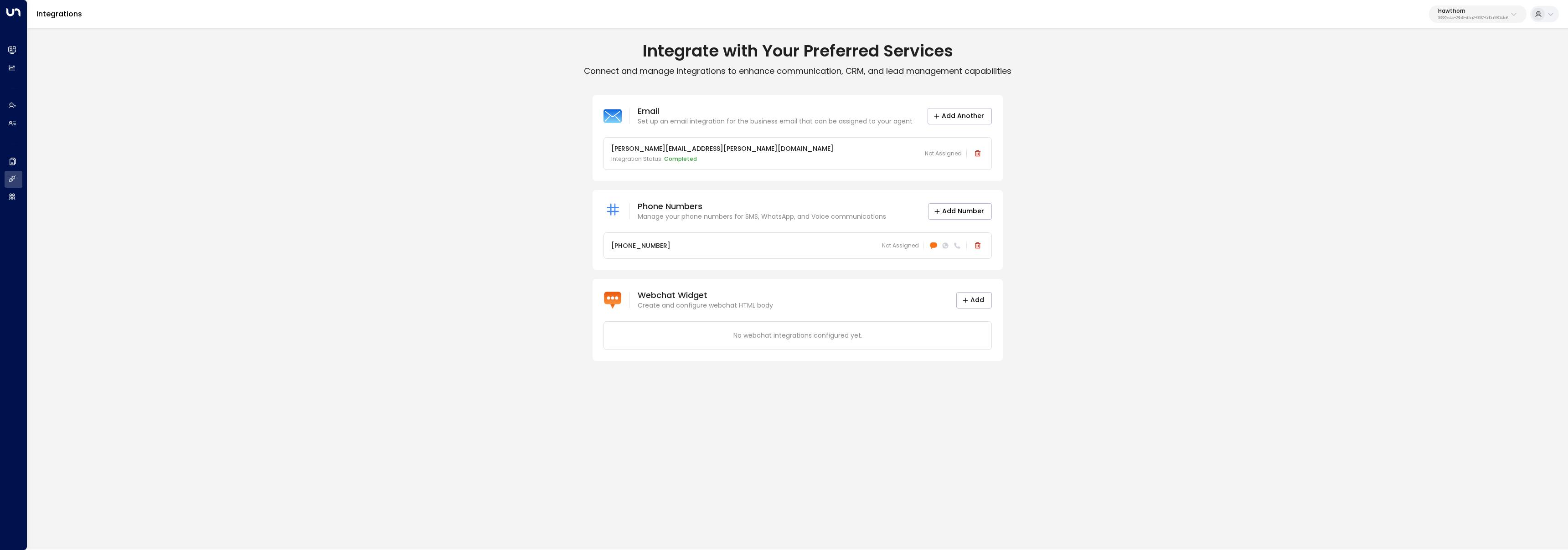
click at [1452, 8] on p "Hawthorn" at bounding box center [1473, 10] width 70 height 6
type input "****"
click at [1450, 74] on span "ID: b7928a87-f434-4dea-b015-5ccb68974bfd" at bounding box center [1493, 77] width 129 height 8
click at [936, 245] on icon at bounding box center [933, 246] width 7 height 6
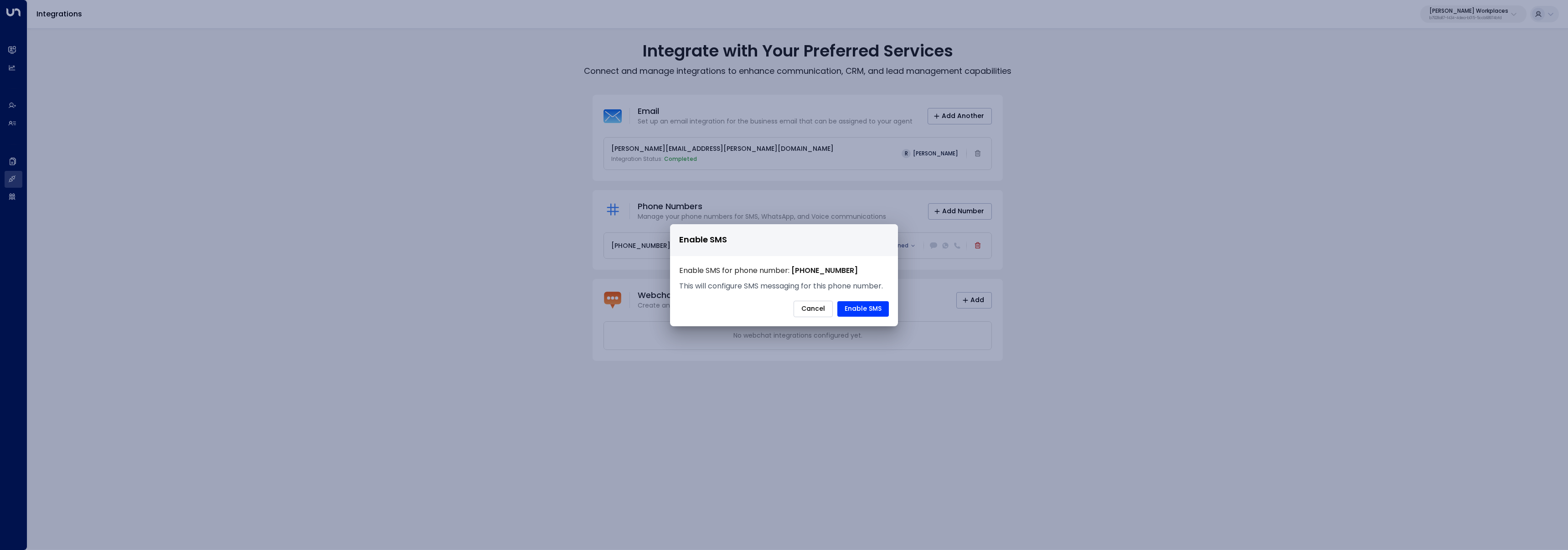
click at [809, 310] on button "Cancel" at bounding box center [814, 309] width 39 height 17
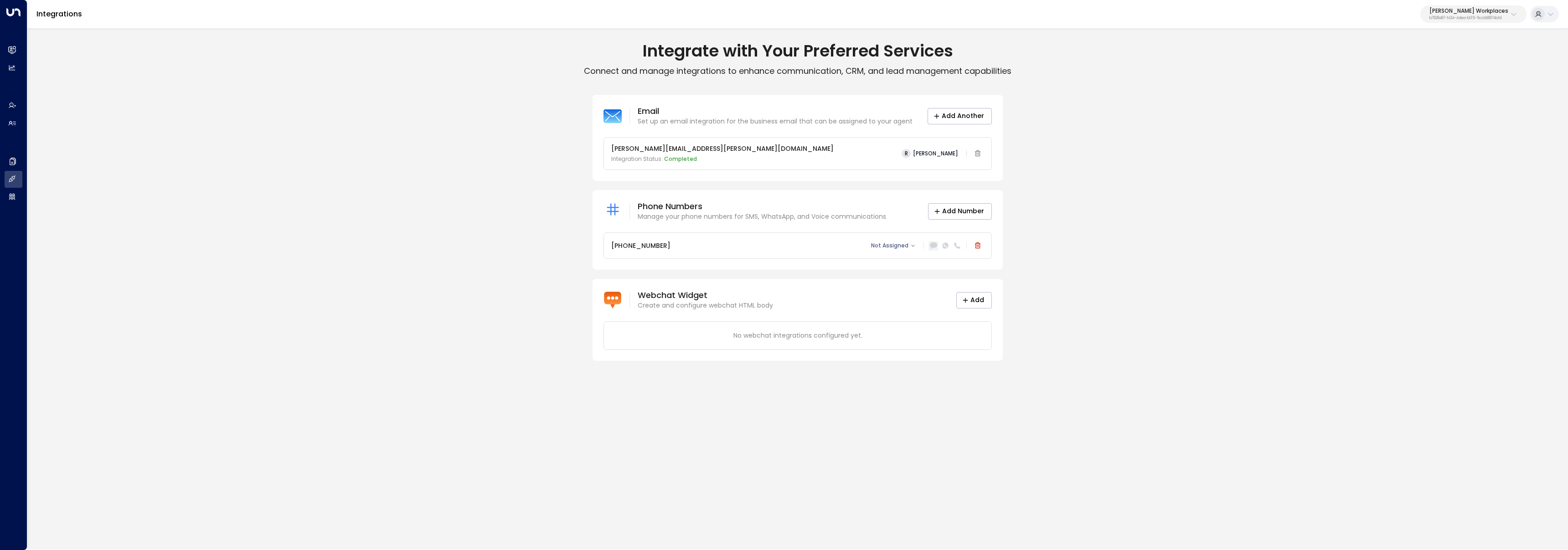
click at [932, 242] on icon at bounding box center [933, 245] width 7 height 7
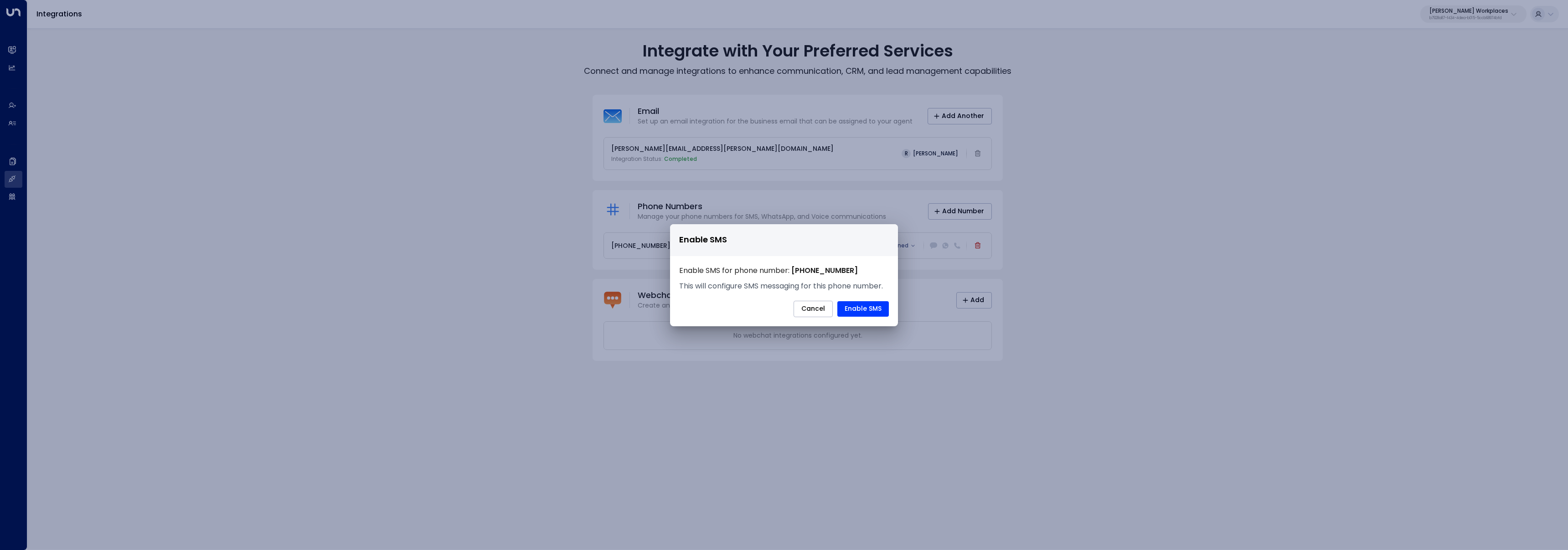
drag, startPoint x: 1148, startPoint y: 186, endPoint x: 1126, endPoint y: 13, distance: 174.4
click at [1148, 186] on div "Enable SMS Enable SMS for phone number: +12027938961 This will configure SMS me…" at bounding box center [784, 275] width 1568 height 550
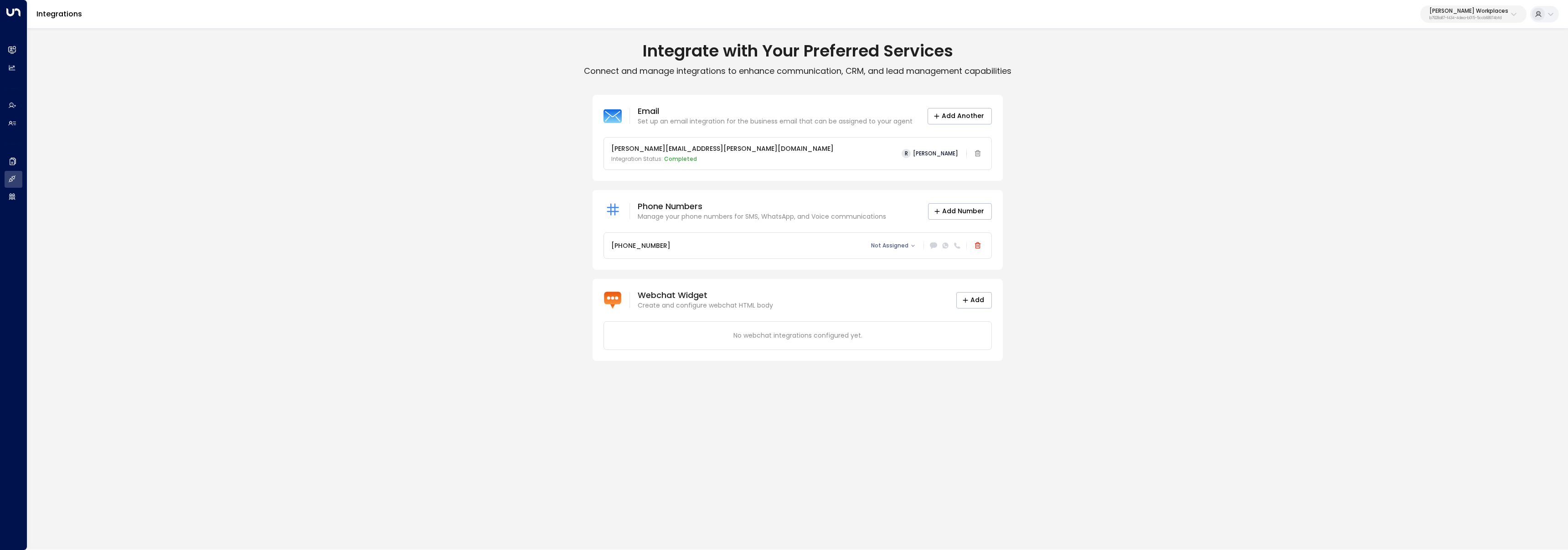
click at [1464, 17] on p "b7928a87-f434-4dea-b015-5ccb68974bfd" at bounding box center [1469, 18] width 79 height 4
type input "***"
click at [1432, 79] on span "ID: 85bcf151-53e1-49fd-8d4c-7708fbeee317" at bounding box center [1489, 77] width 120 height 8
click at [932, 249] on icon at bounding box center [933, 245] width 7 height 7
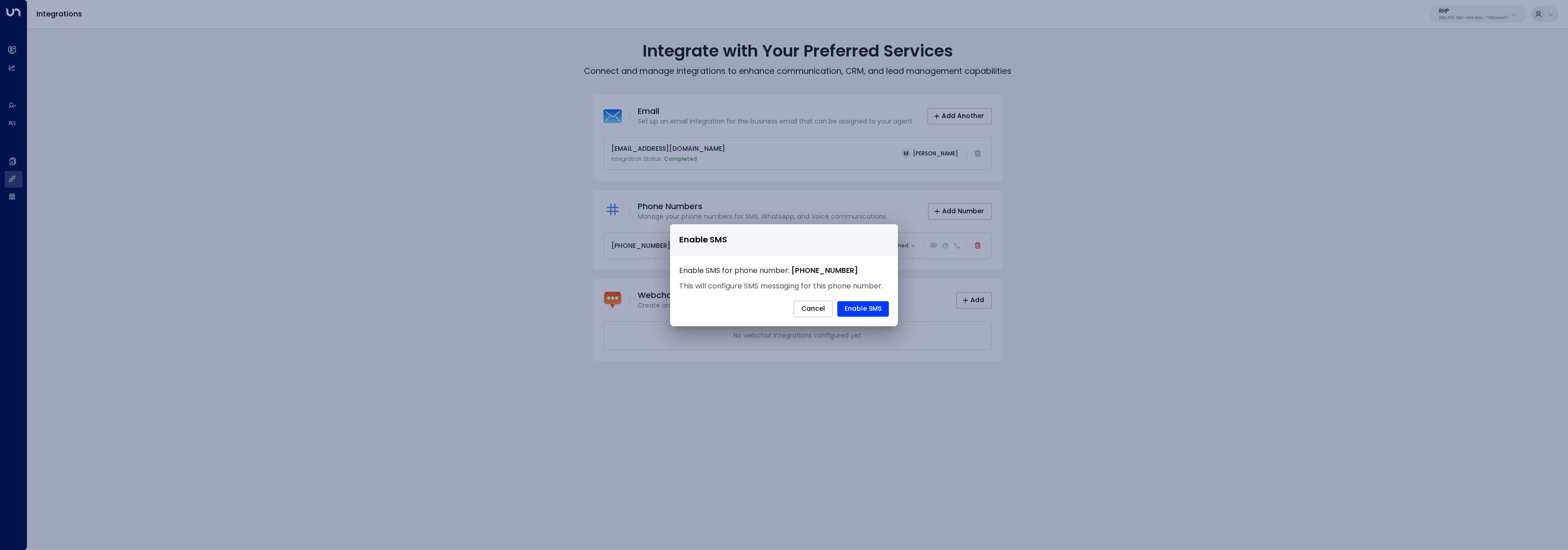
click at [1194, 295] on div "Enable SMS Enable SMS for phone number: +12485748399 This will configure SMS me…" at bounding box center [784, 275] width 1568 height 550
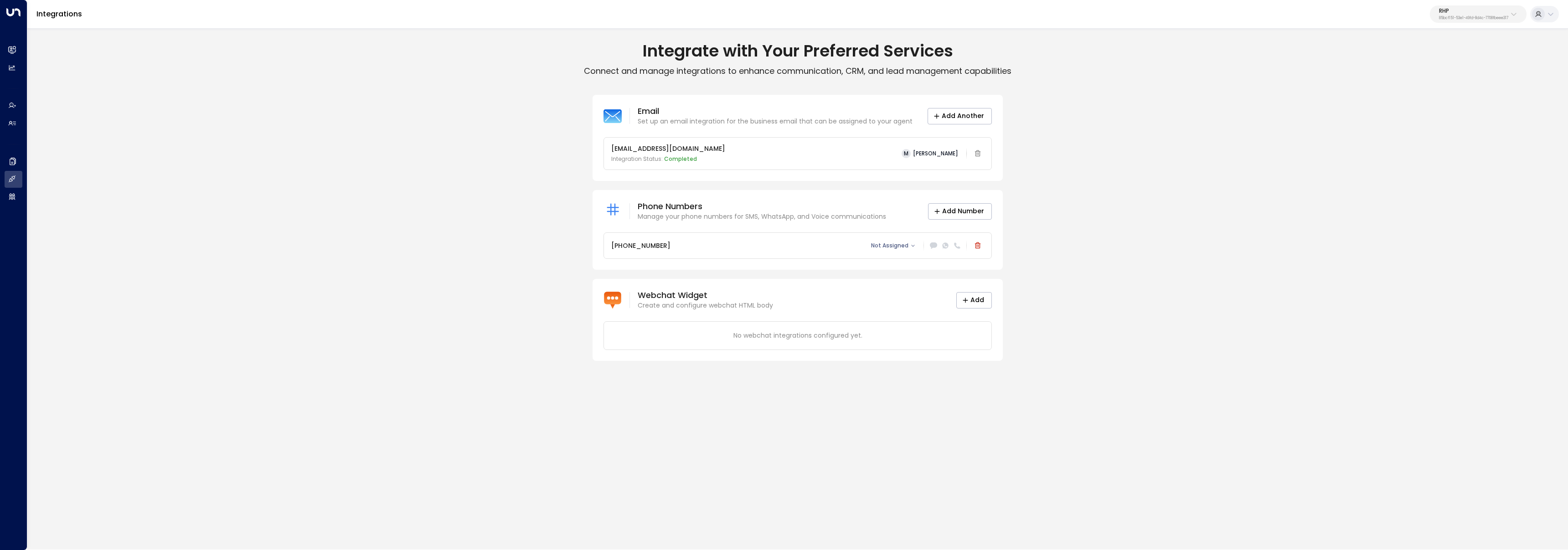
drag, startPoint x: 1458, startPoint y: 10, endPoint x: 1458, endPoint y: 17, distance: 7.0
click at [1458, 10] on p "RHP" at bounding box center [1473, 10] width 69 height 6
type input "***"
click at [1436, 68] on div "Hawthorn ID: 33332e4c-23b5-45a2-9007-0d0a9f804fa6" at bounding box center [1452, 72] width 129 height 19
click at [937, 246] on icon at bounding box center [933, 246] width 7 height 6
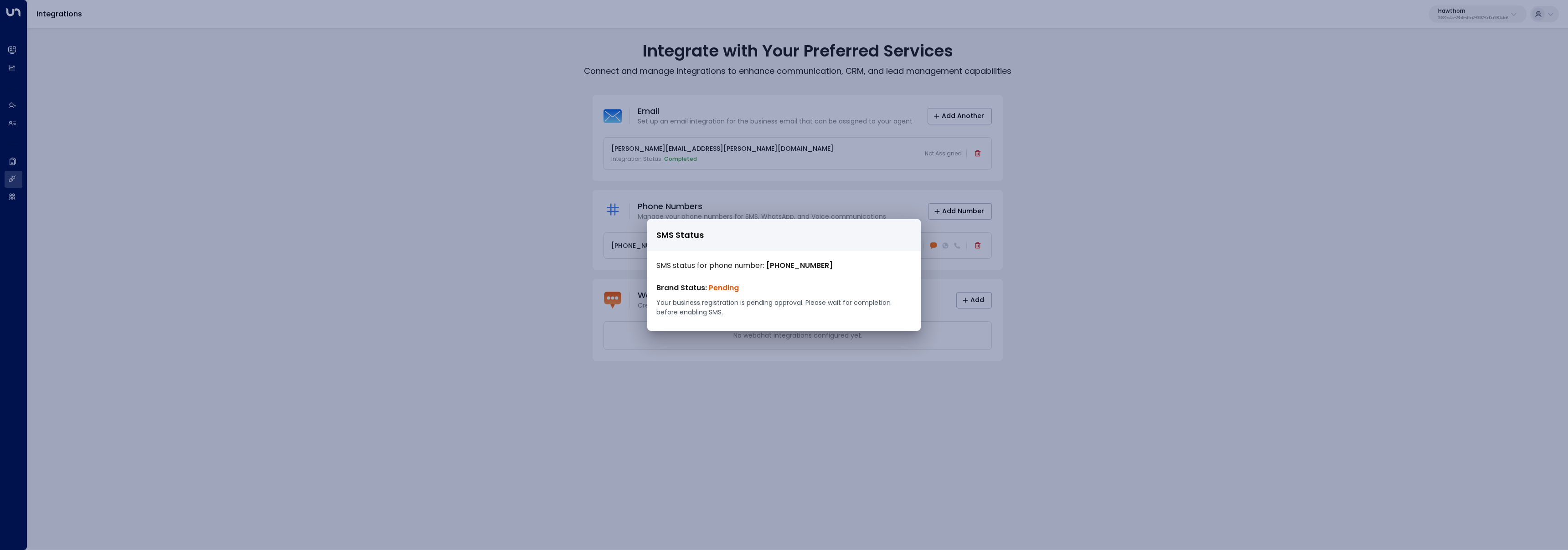
click at [1426, 36] on div "SMS Status SMS status for phone number: +19162326720 Brand Status: Pending Your…" at bounding box center [784, 275] width 1568 height 550
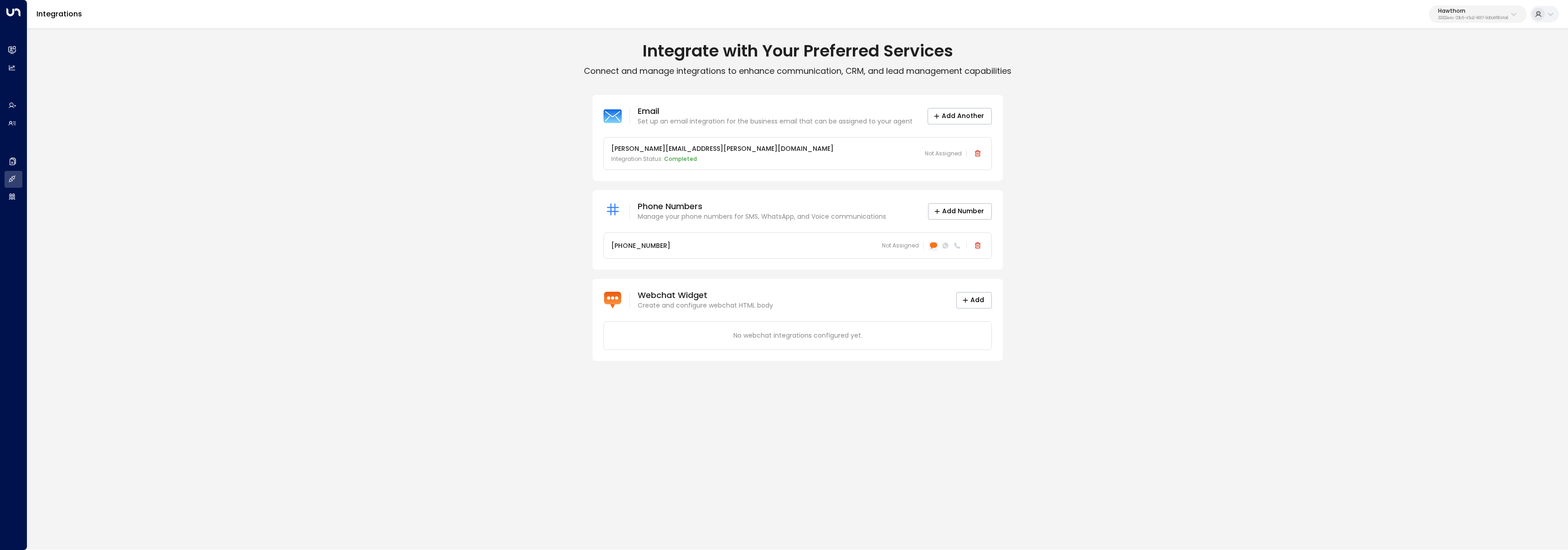
click at [935, 243] on icon at bounding box center [933, 246] width 7 height 6
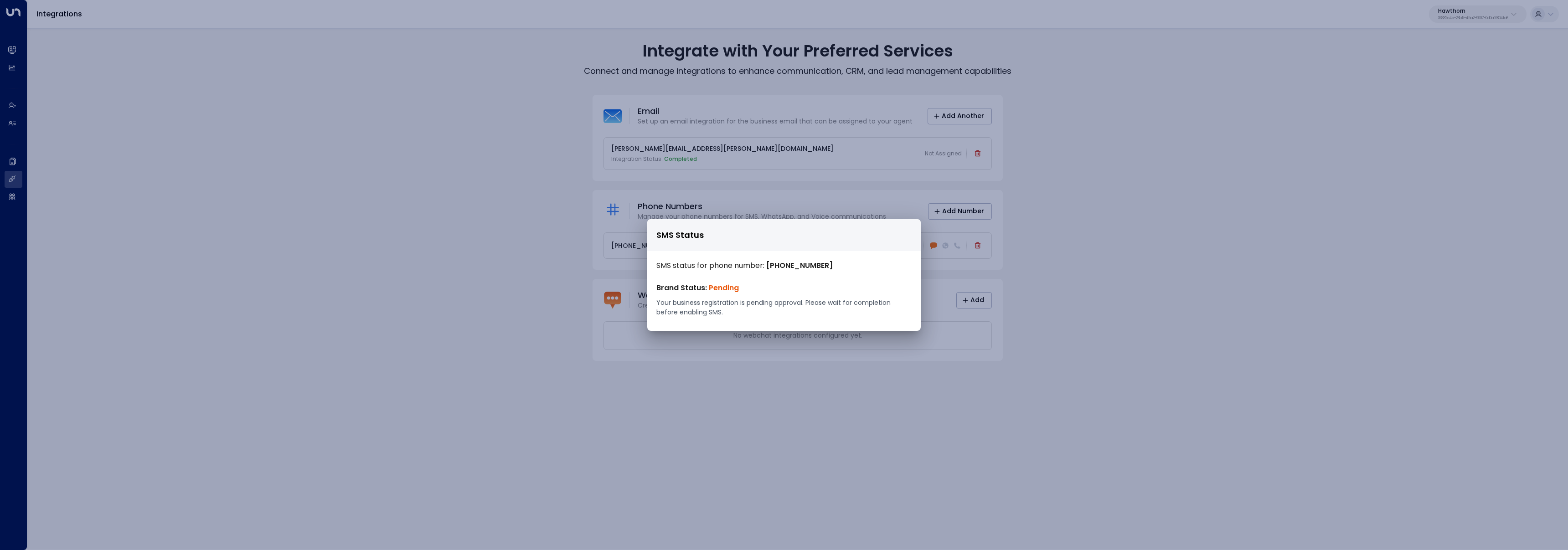
click at [1083, 243] on div "SMS Status SMS status for phone number: +19162326720 Brand Status: Pending Your…" at bounding box center [784, 275] width 1568 height 550
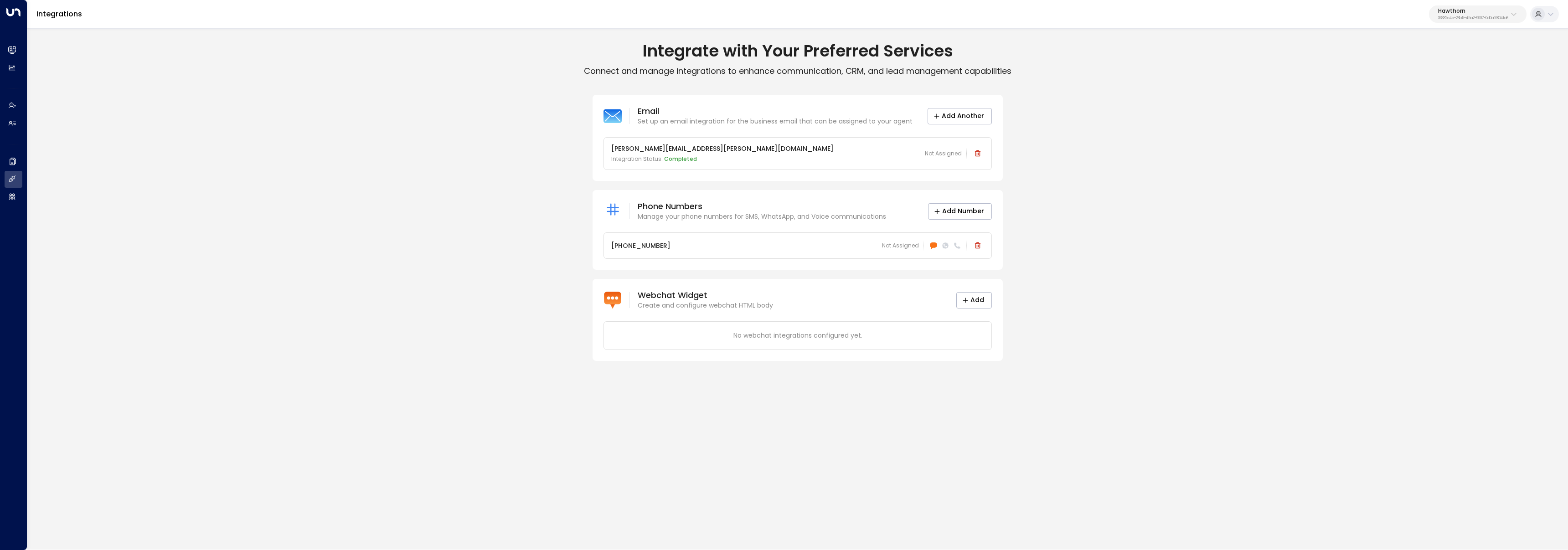
drag, startPoint x: 337, startPoint y: 203, endPoint x: 362, endPoint y: 184, distance: 31.4
click at [338, 202] on div "Email Set up an email integration for the business email that can be assigned t…" at bounding box center [798, 228] width 1540 height 266
